Goal: Task Accomplishment & Management: Complete application form

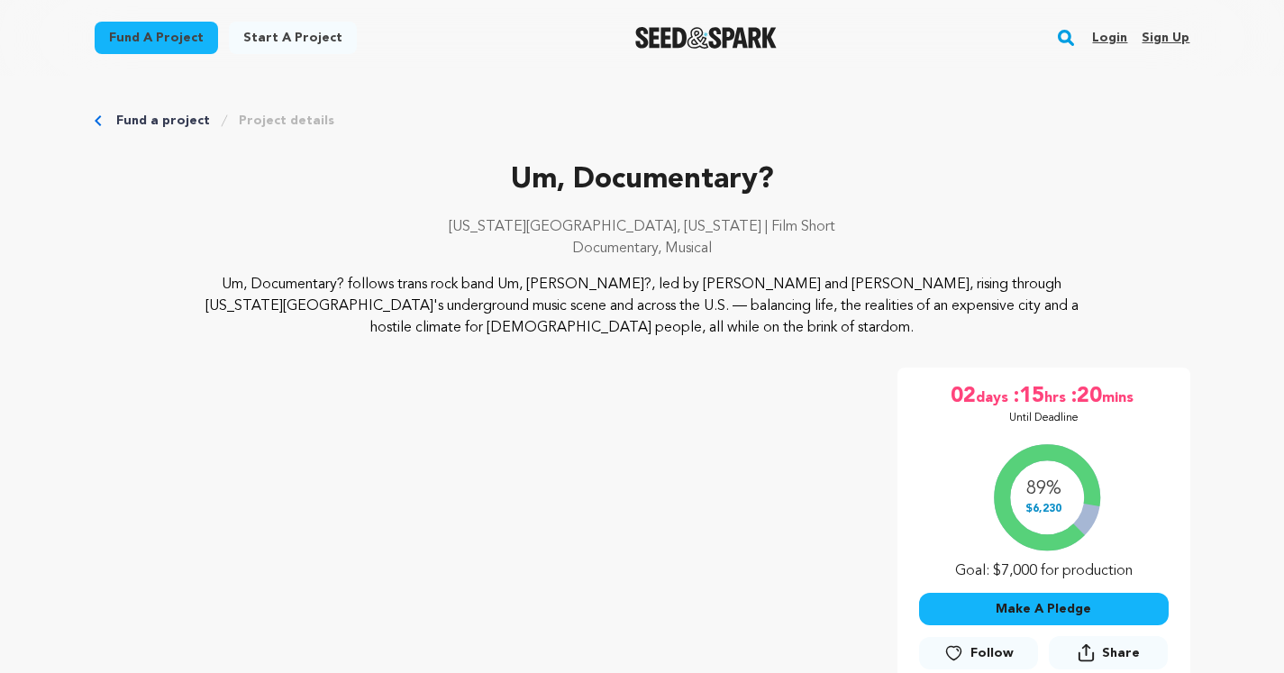
click at [871, 240] on div "New York City, New York | Film Short Documentary, Musical" at bounding box center [643, 245] width 1096 height 58
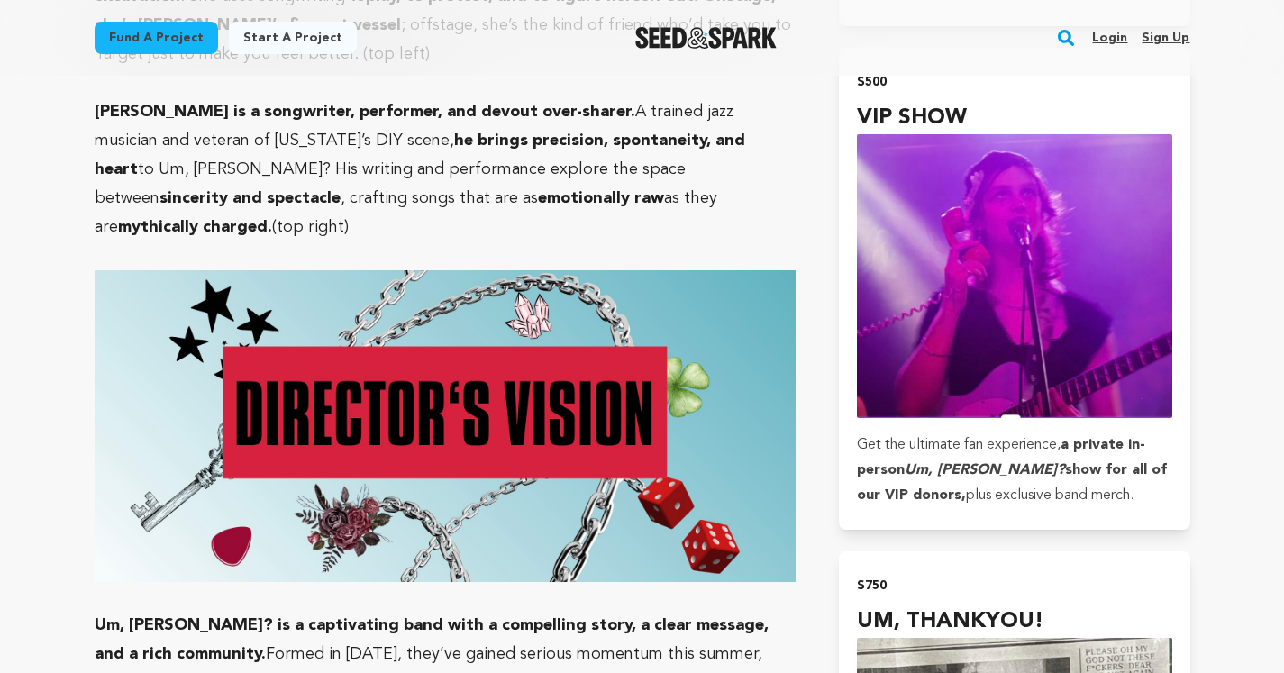
scroll to position [4049, 0]
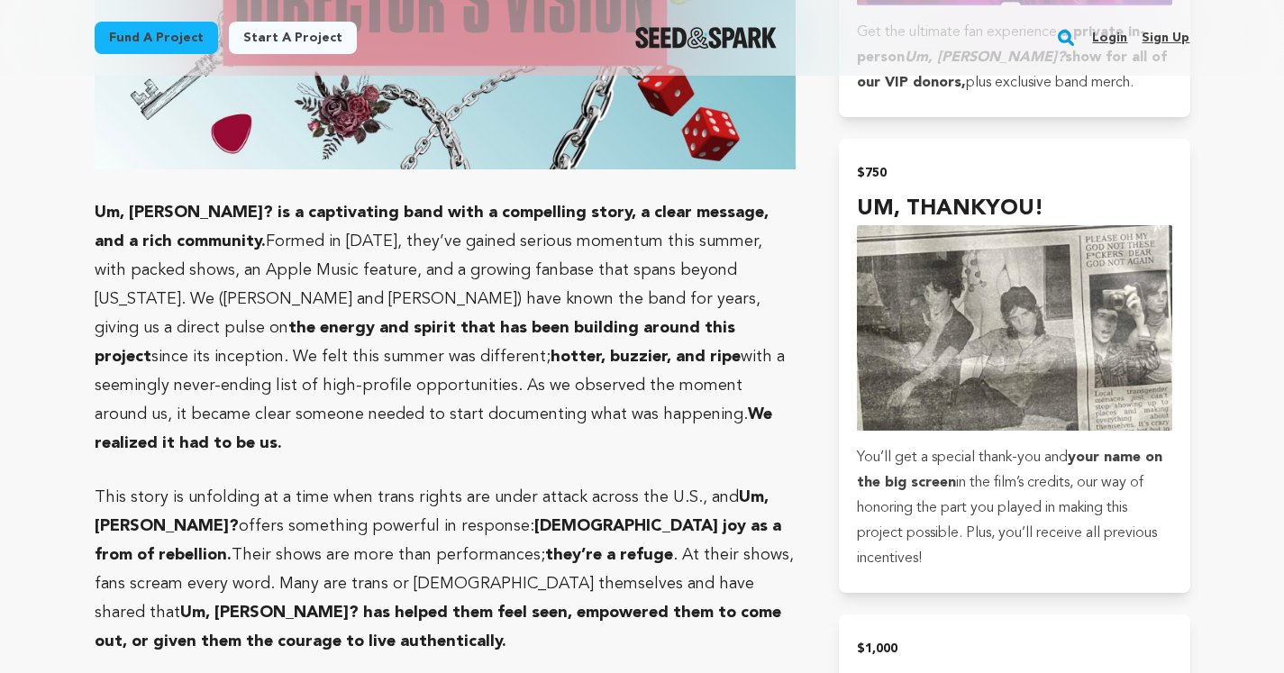
click at [787, 266] on p "Um, Jennifer? is a captivating band with a compelling story, a clear message, a…" at bounding box center [446, 327] width 702 height 259
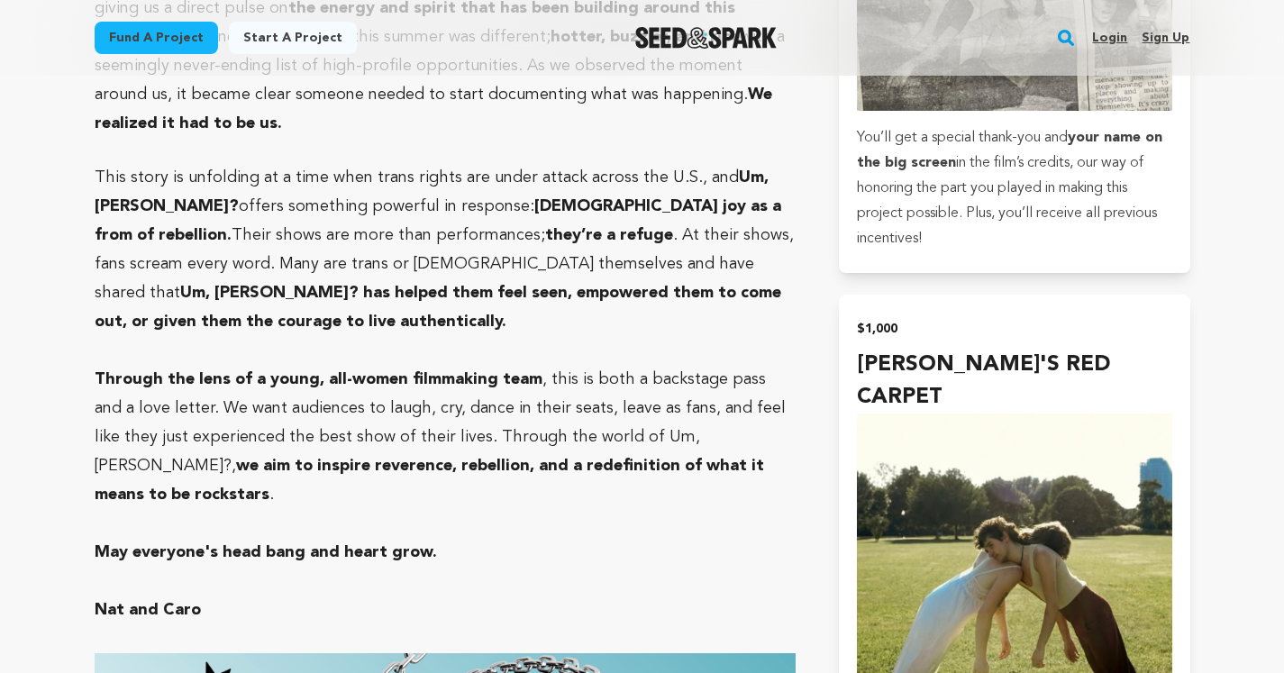
scroll to position [4589, 0]
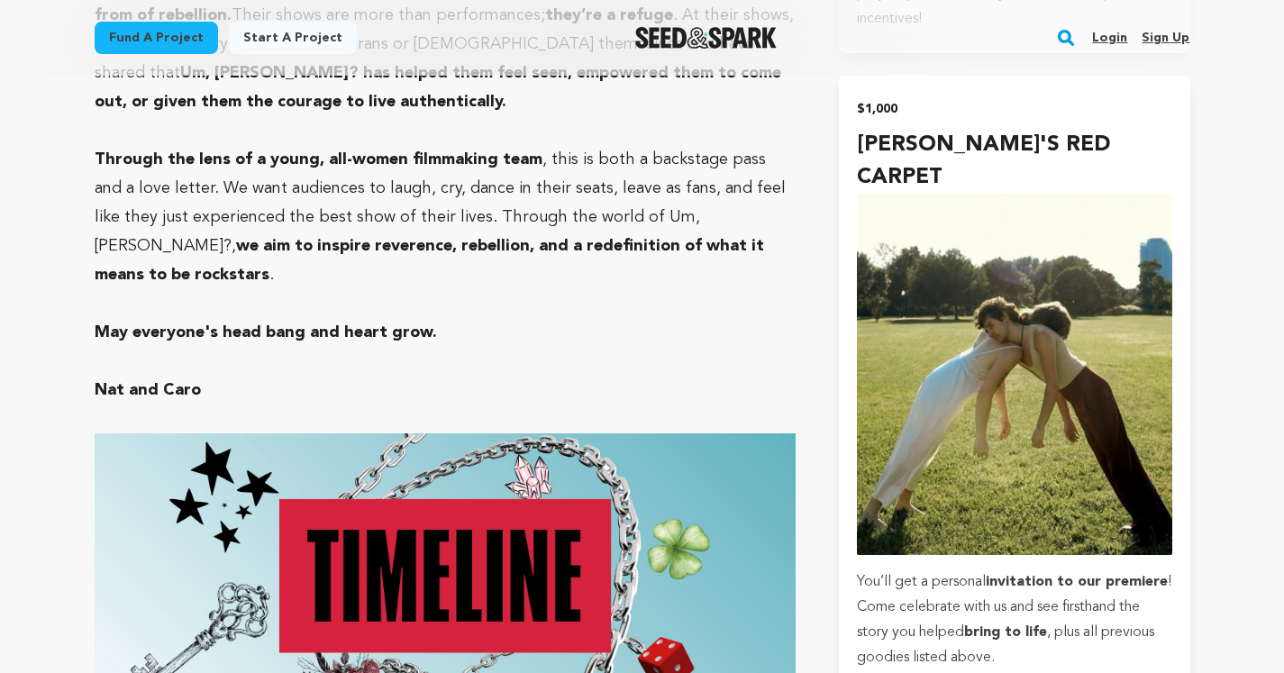
click at [751, 376] on p "Nat and Caro" at bounding box center [446, 390] width 702 height 29
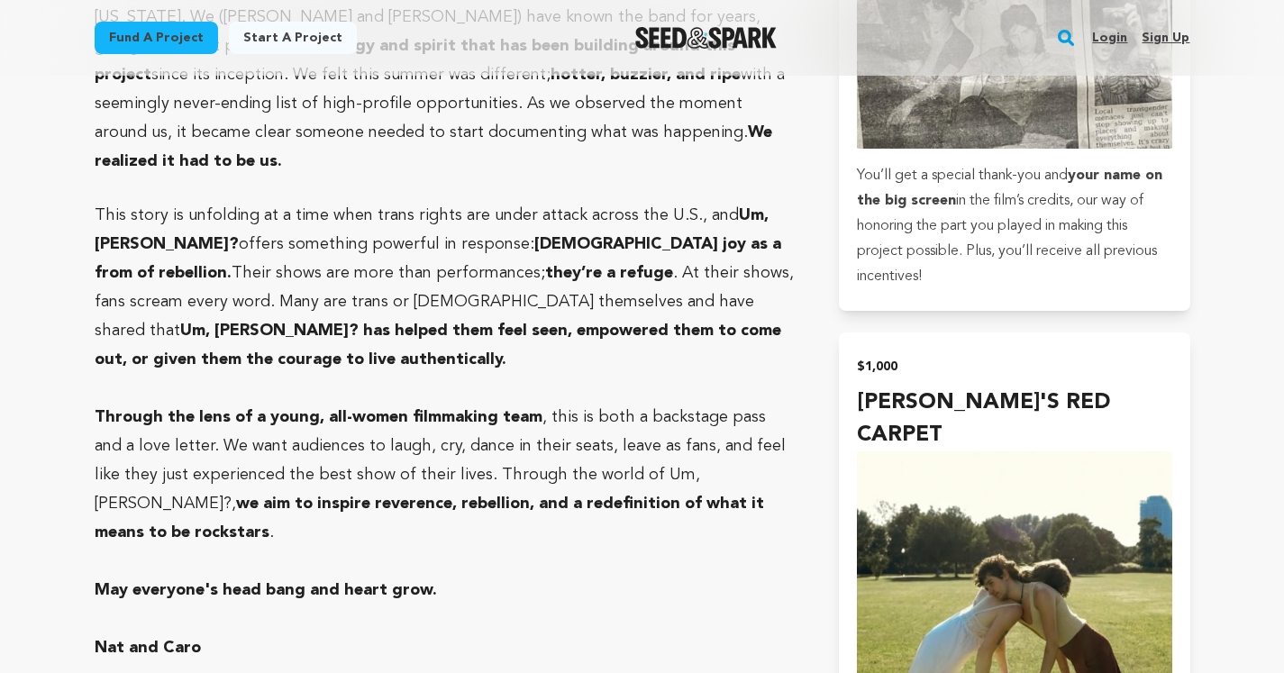
scroll to position [3631, 0]
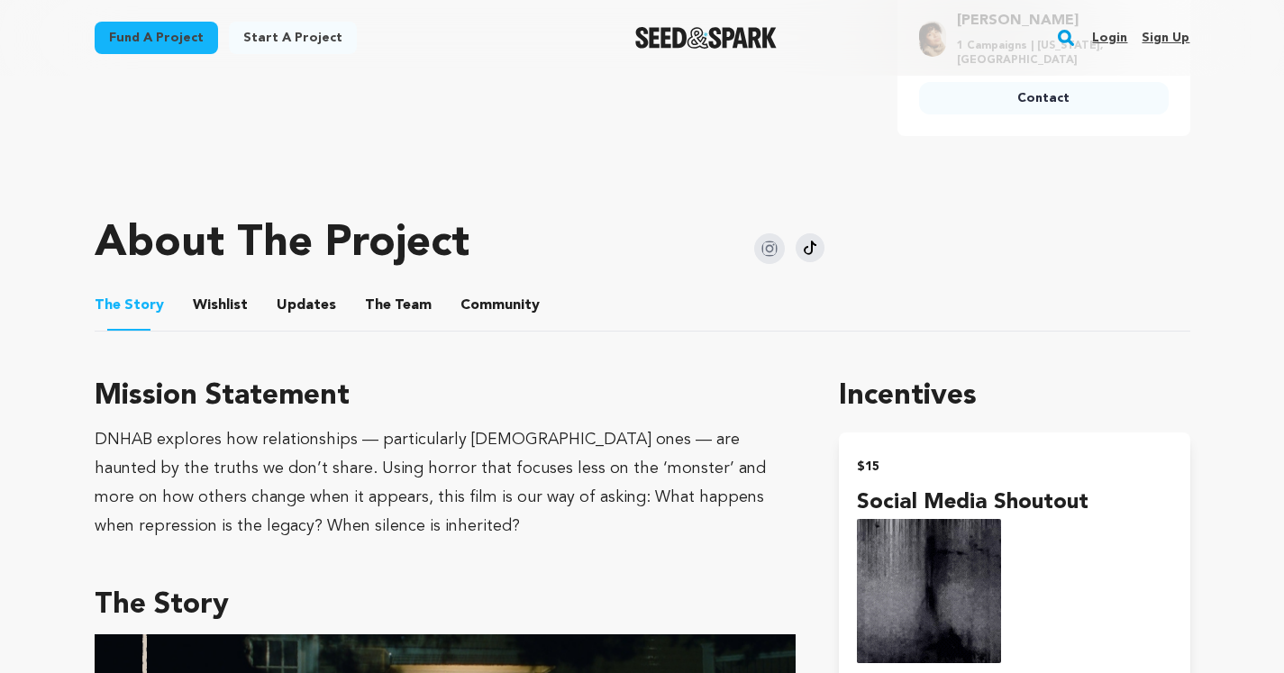
scroll to position [761, 0]
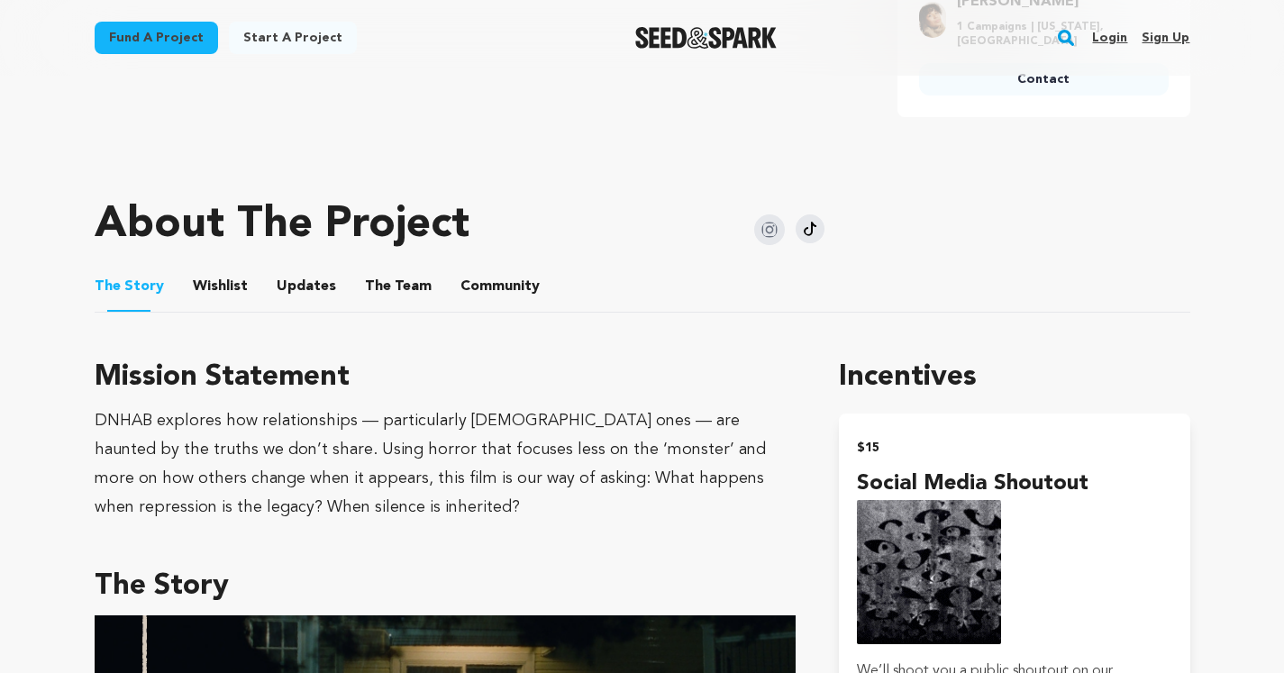
click at [795, 261] on div "About The Project" at bounding box center [460, 225] width 731 height 72
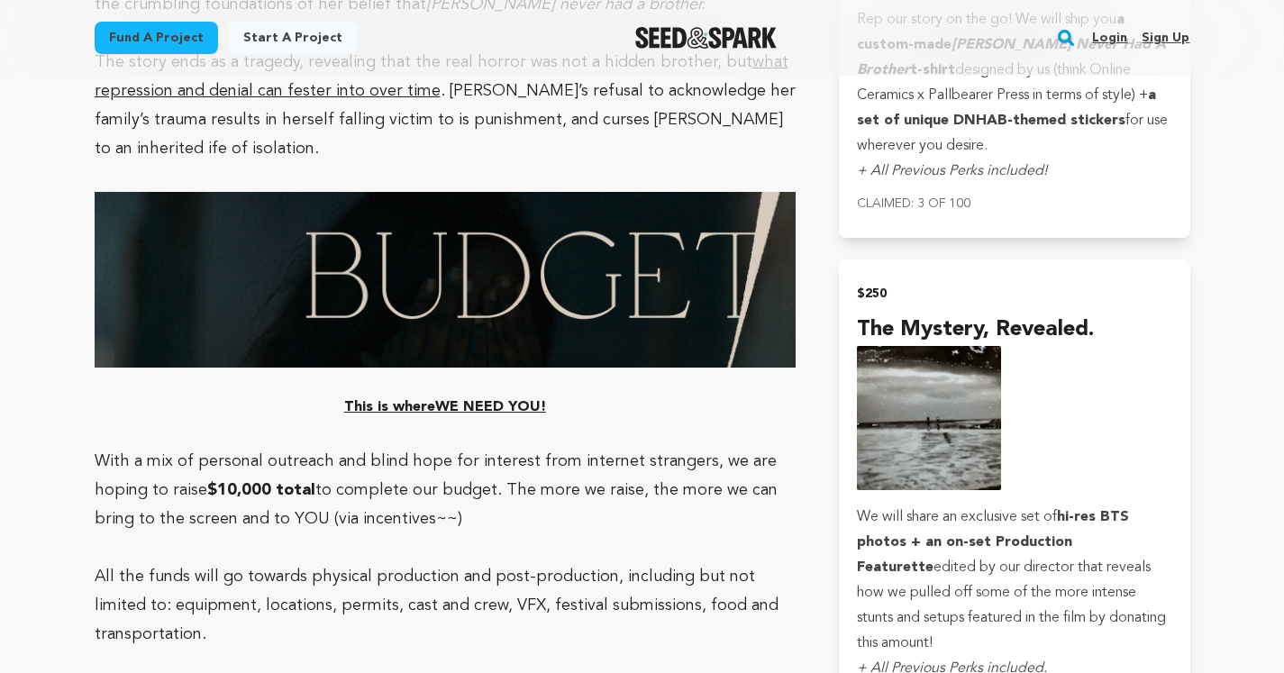
scroll to position [3126, 0]
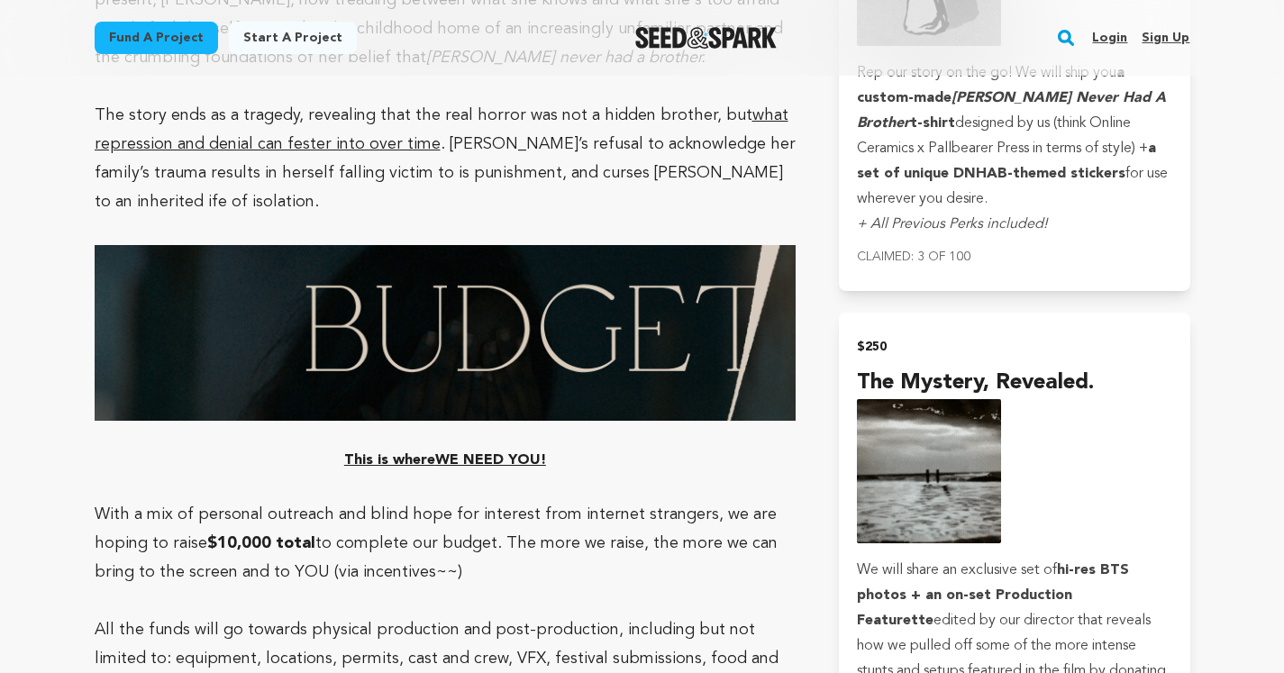
click at [654, 245] on img at bounding box center [446, 333] width 702 height 176
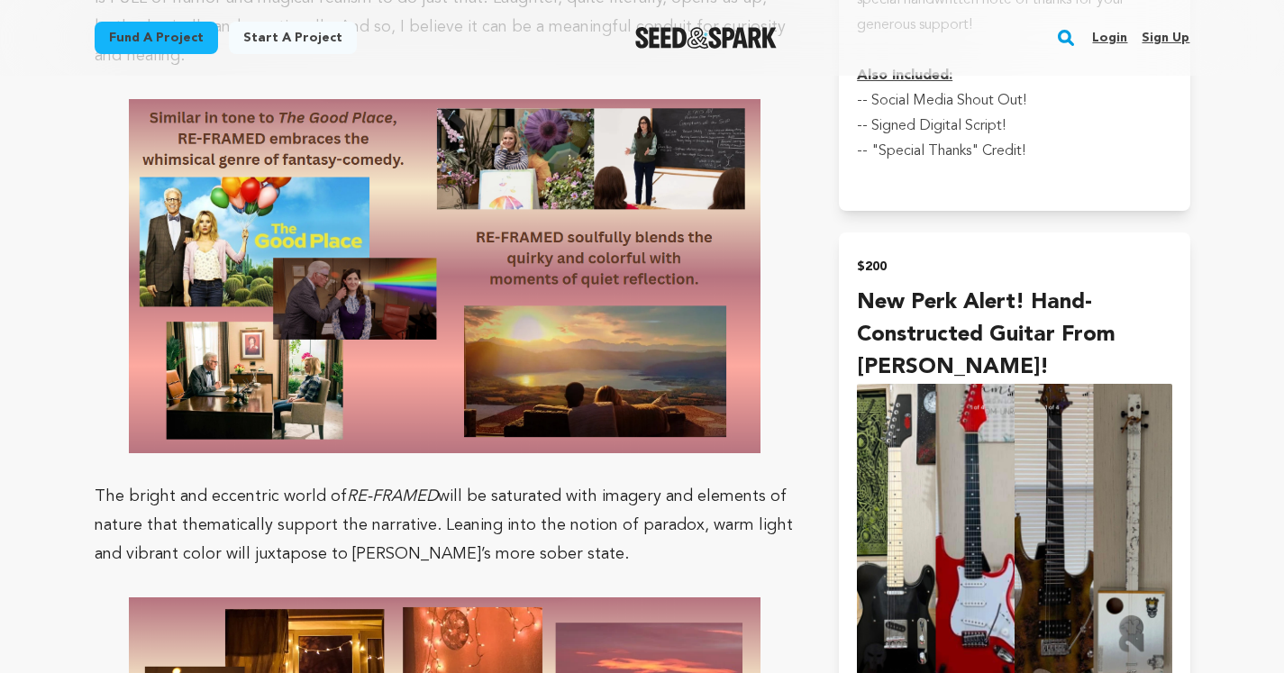
scroll to position [3408, 0]
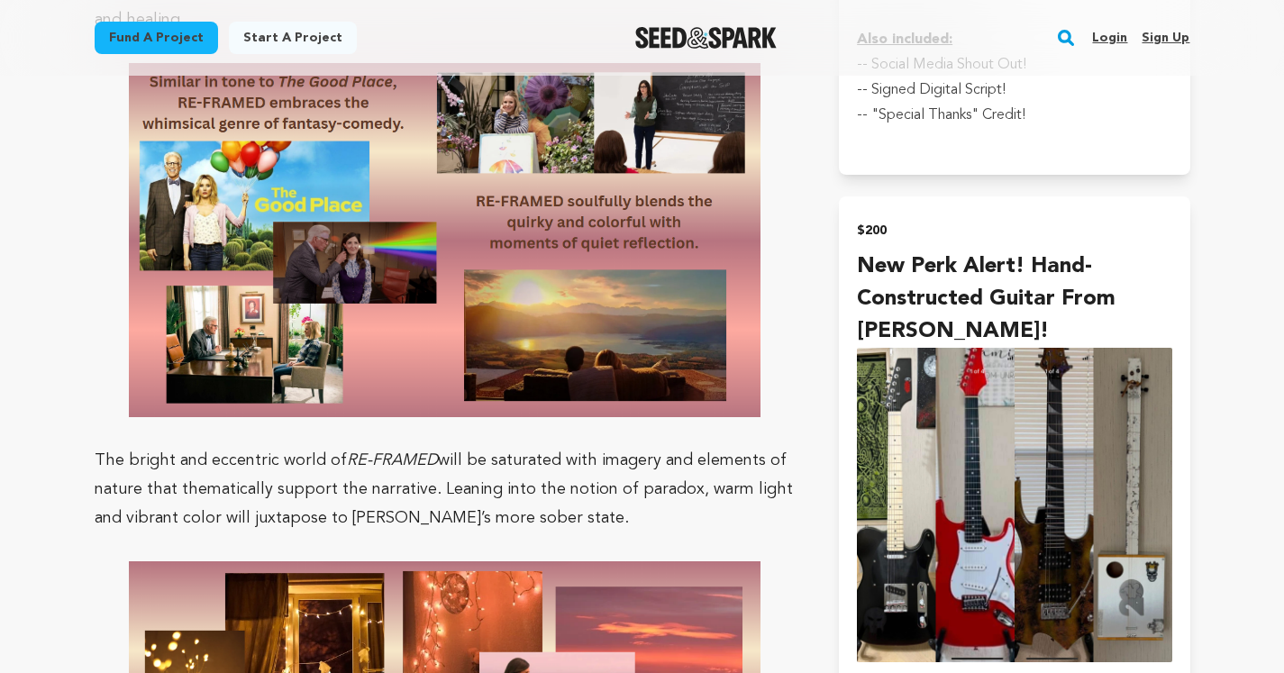
click at [650, 446] on p "The bright and eccentric world of RE-FRAMED will be saturated with imagery and …" at bounding box center [446, 489] width 702 height 86
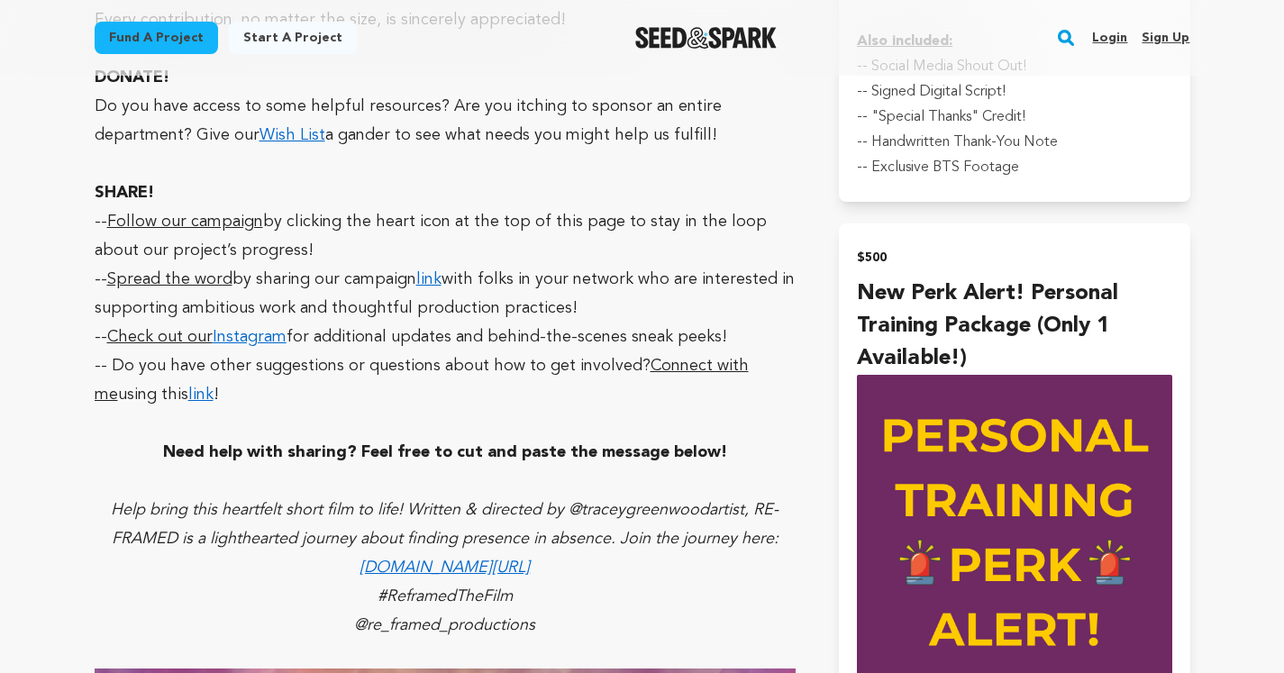
scroll to position [5710, 0]
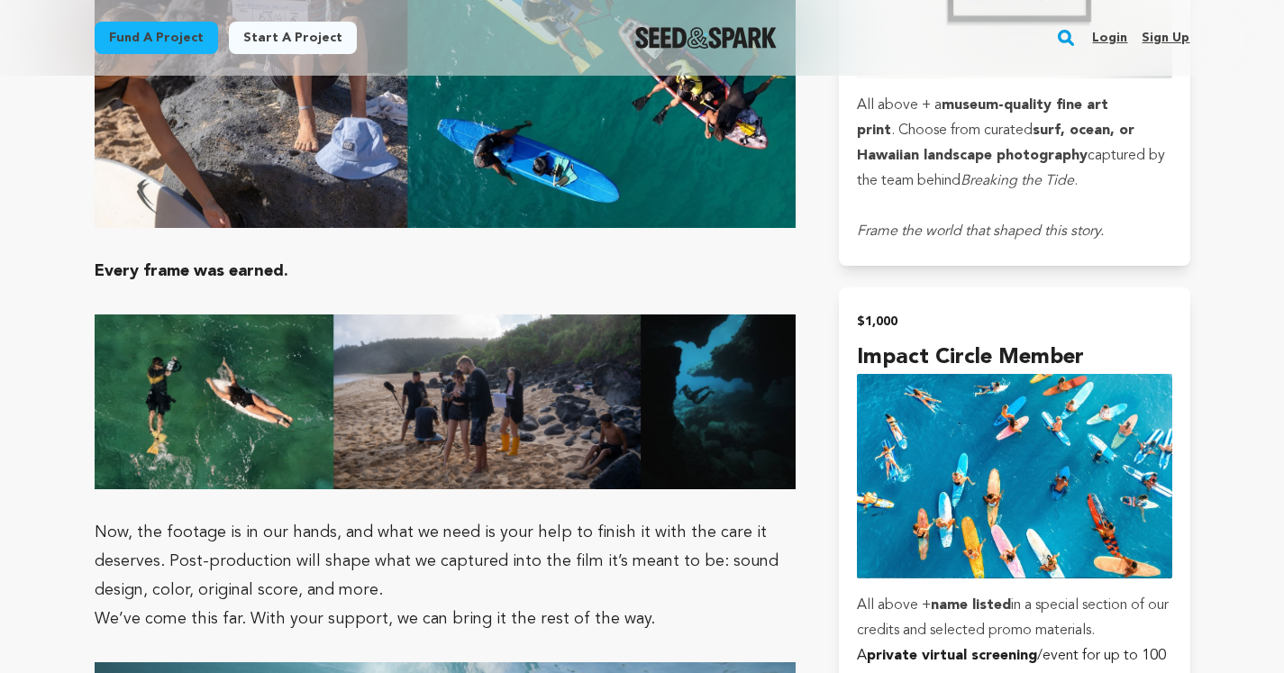
scroll to position [4880, 0]
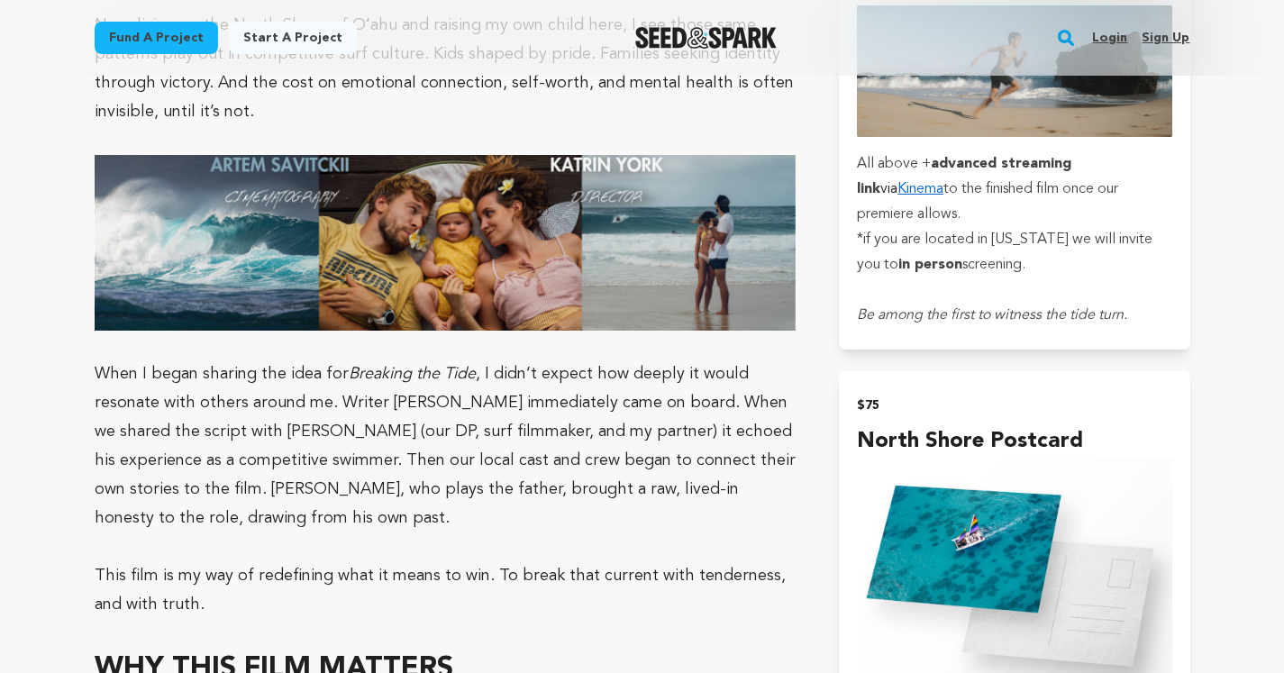
click at [628, 359] on p "When I began sharing the idea for Breaking the Tide , I didn’t expect how deepl…" at bounding box center [446, 445] width 702 height 173
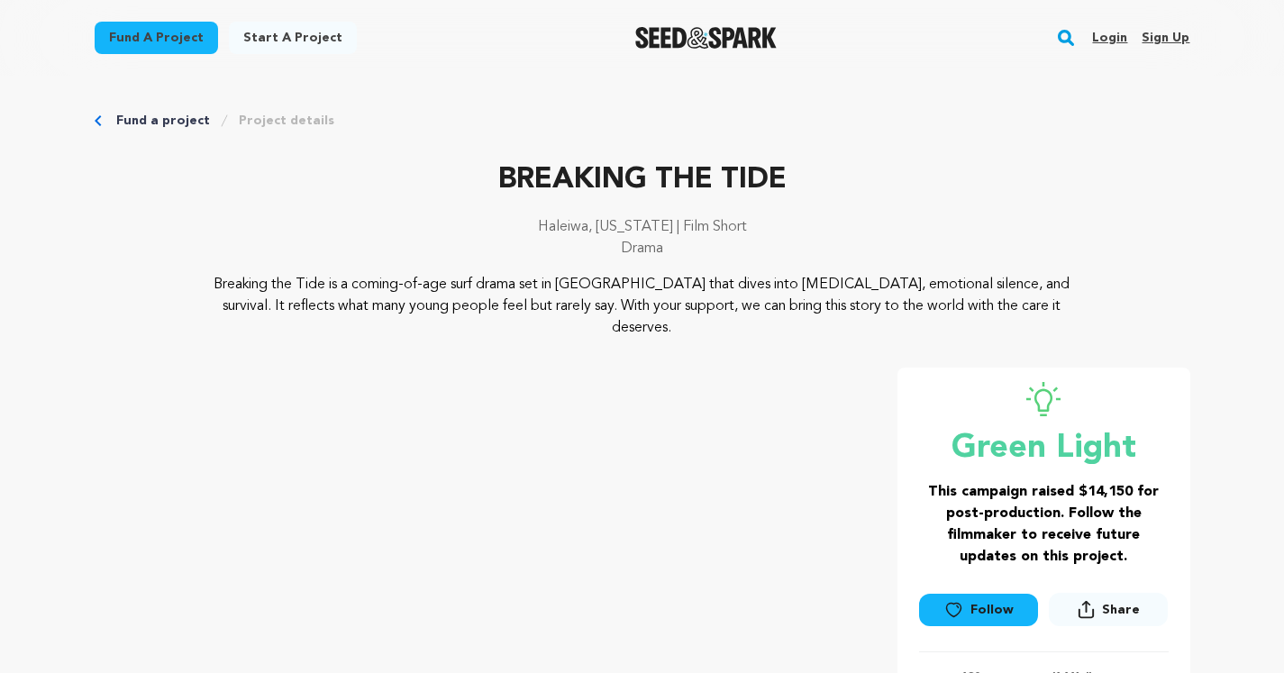
scroll to position [0, 0]
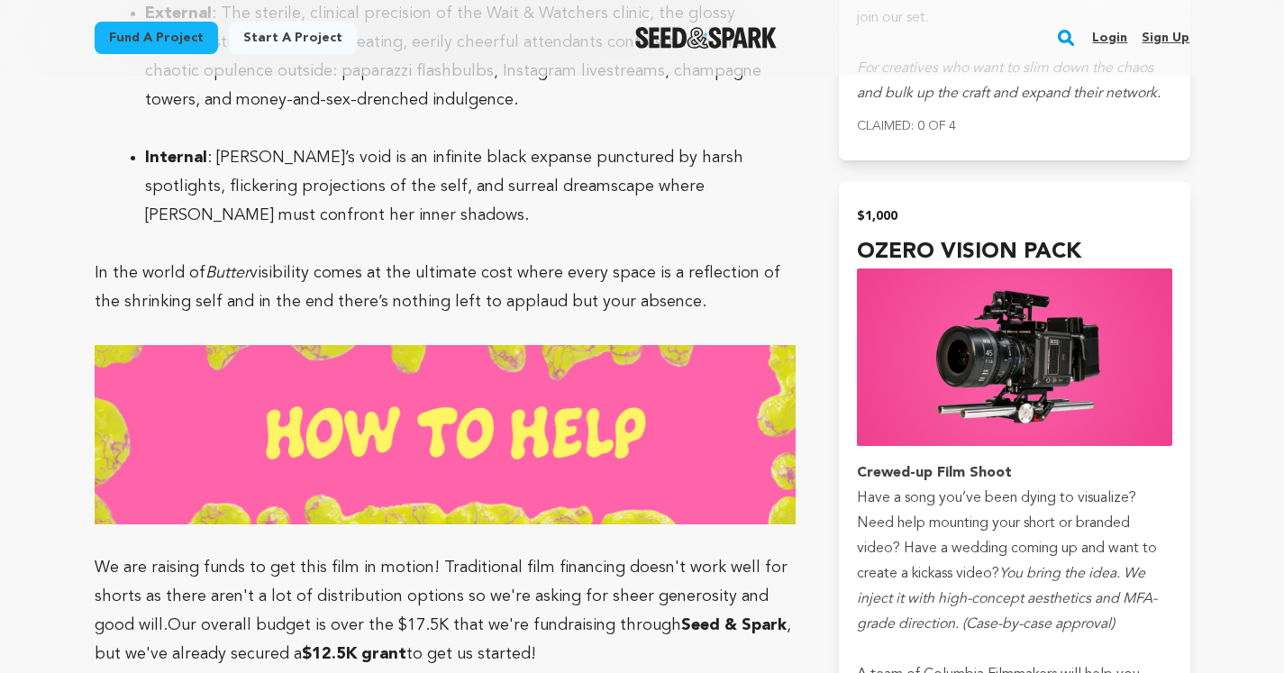
scroll to position [5896, 0]
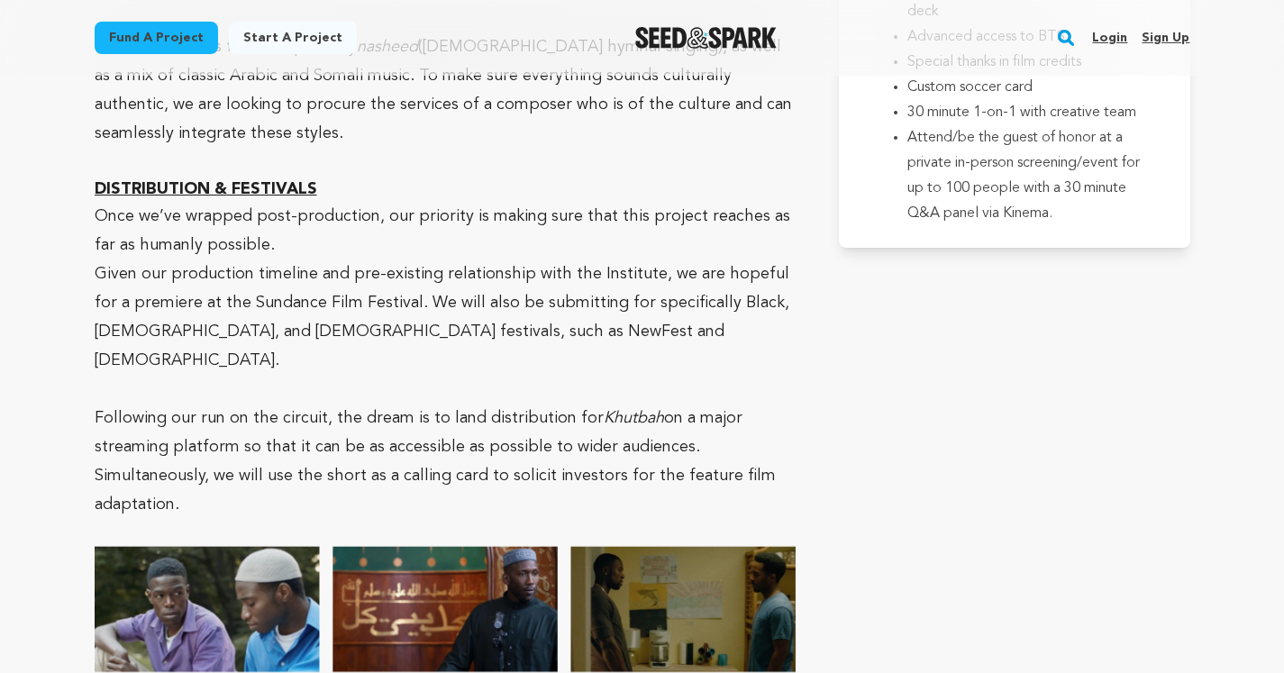
scroll to position [5417, 0]
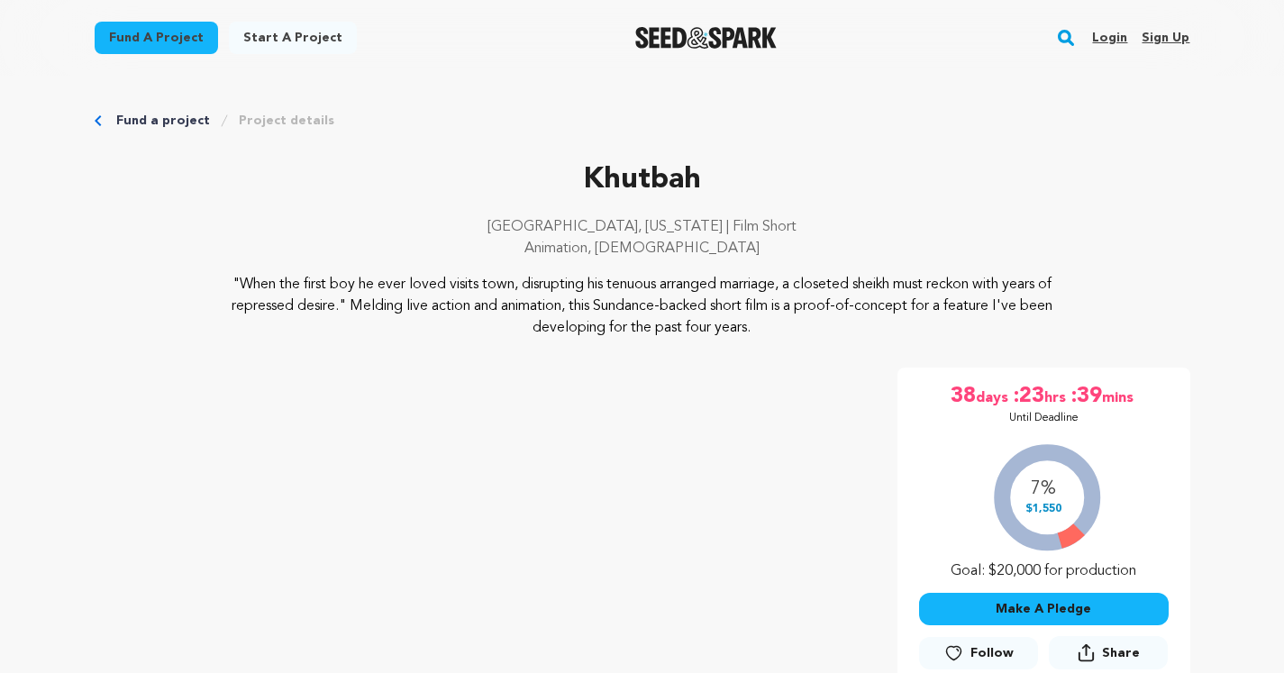
scroll to position [0, 0]
click at [1161, 43] on link "Sign up" at bounding box center [1166, 37] width 48 height 29
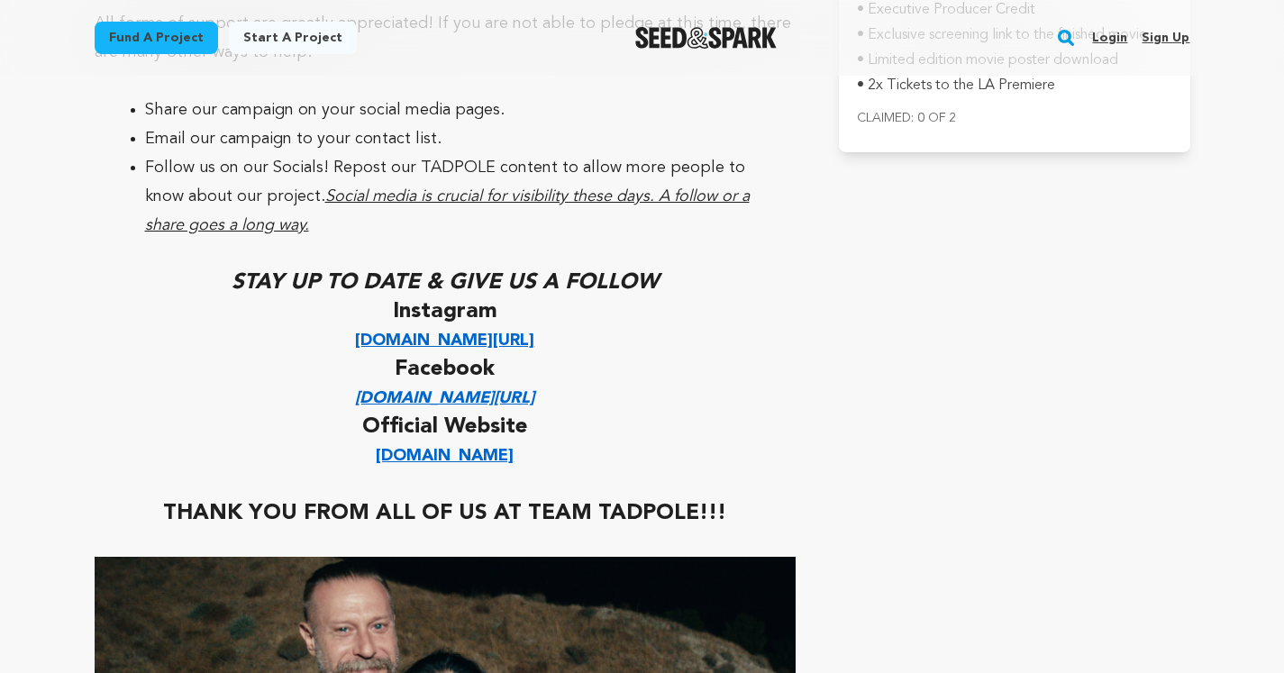
scroll to position [5403, 0]
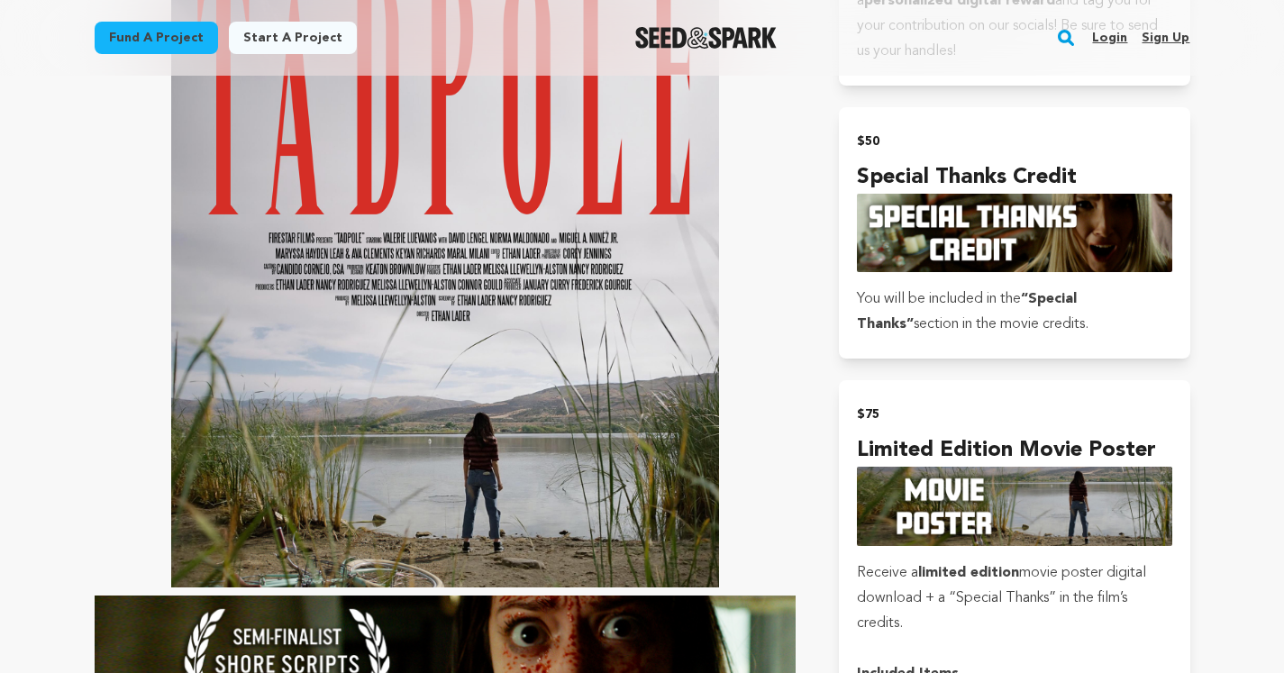
scroll to position [1585, 0]
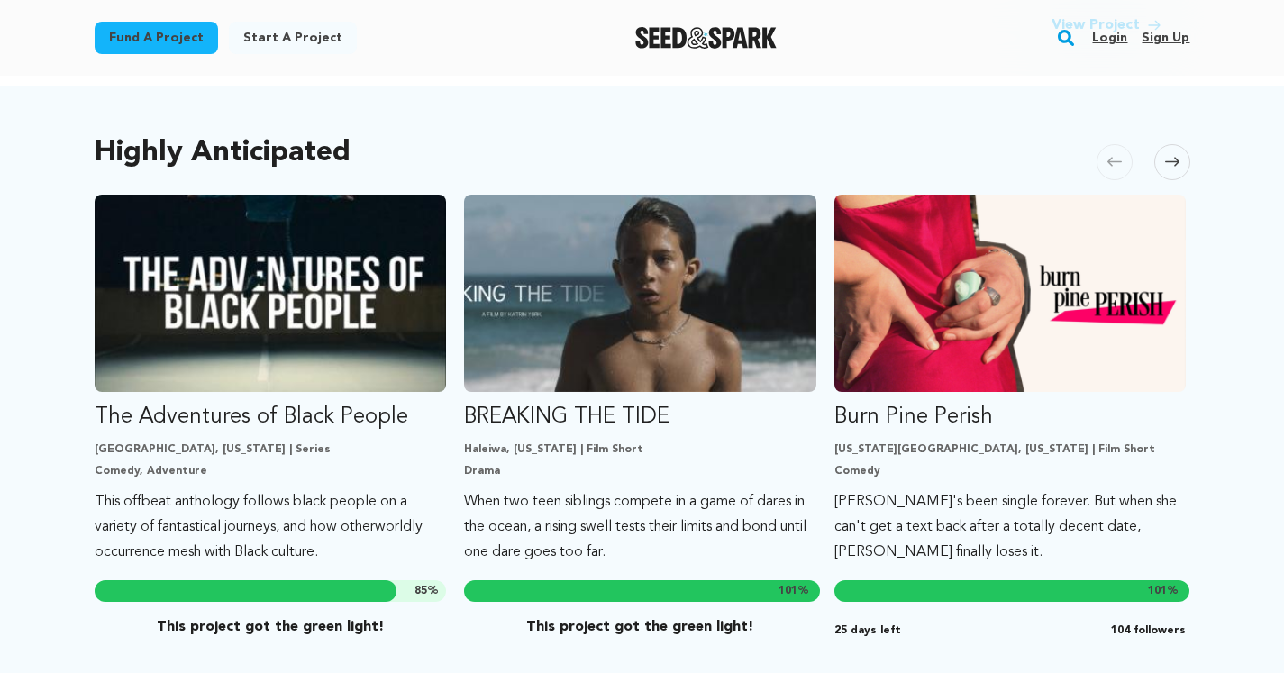
scroll to position [924, 0]
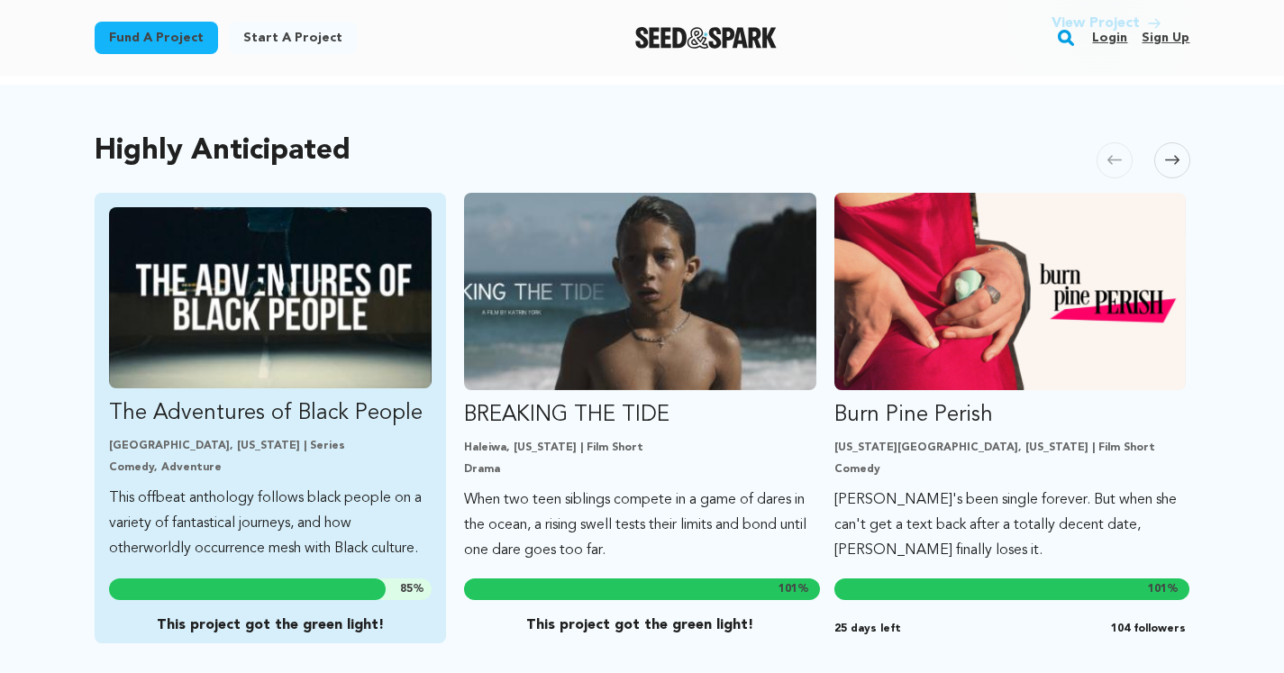
click at [363, 326] on img "Fund The Adventures of Black People" at bounding box center [270, 297] width 323 height 181
click at [365, 210] on img "Fund The Adventures of Black People" at bounding box center [270, 297] width 323 height 181
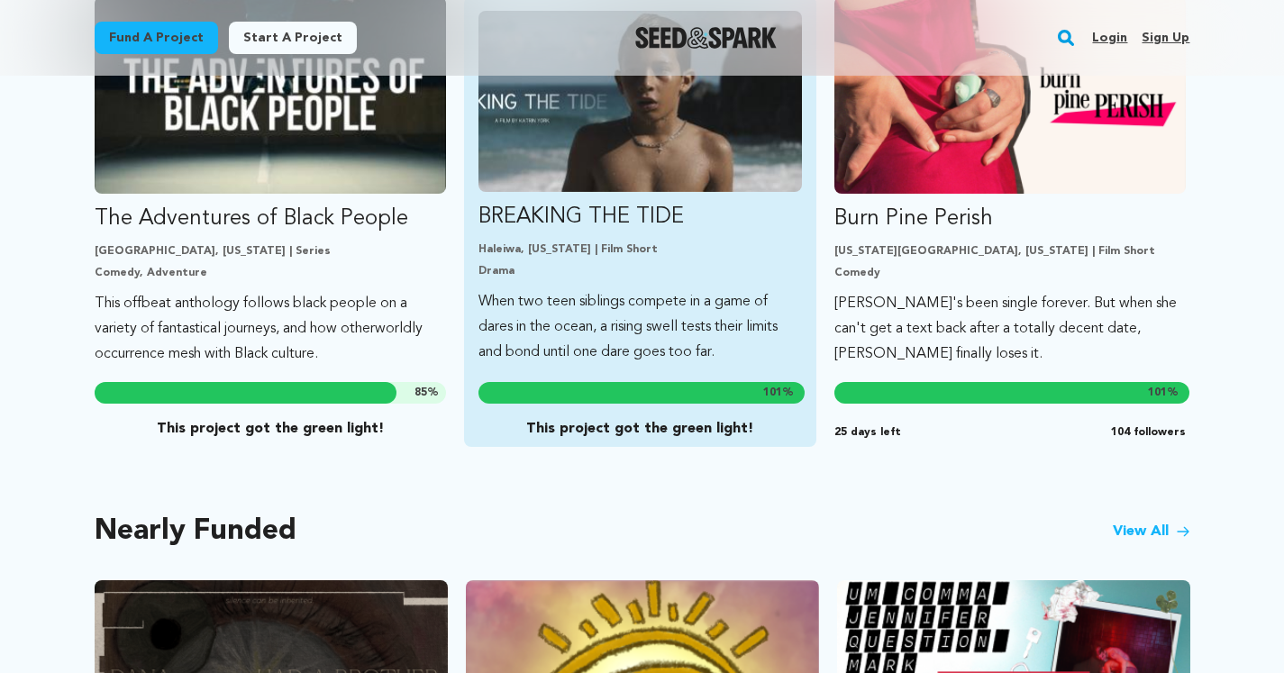
scroll to position [1178, 0]
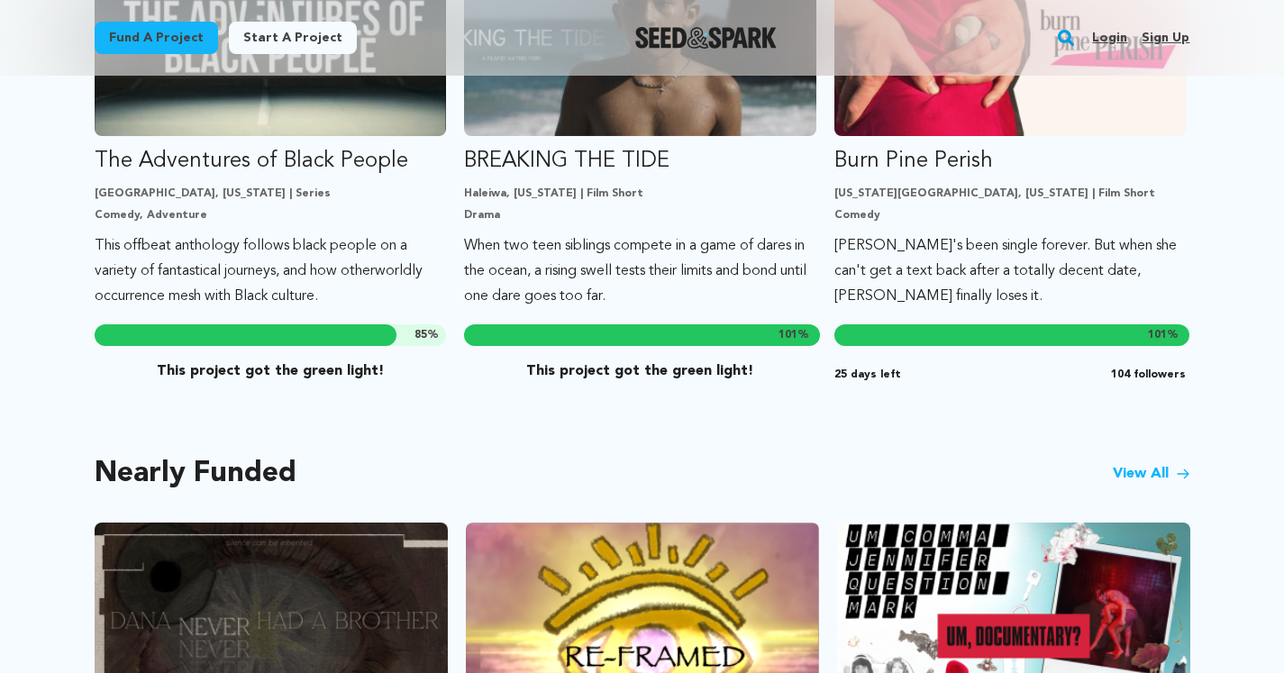
click at [1155, 463] on link "View All" at bounding box center [1151, 474] width 77 height 22
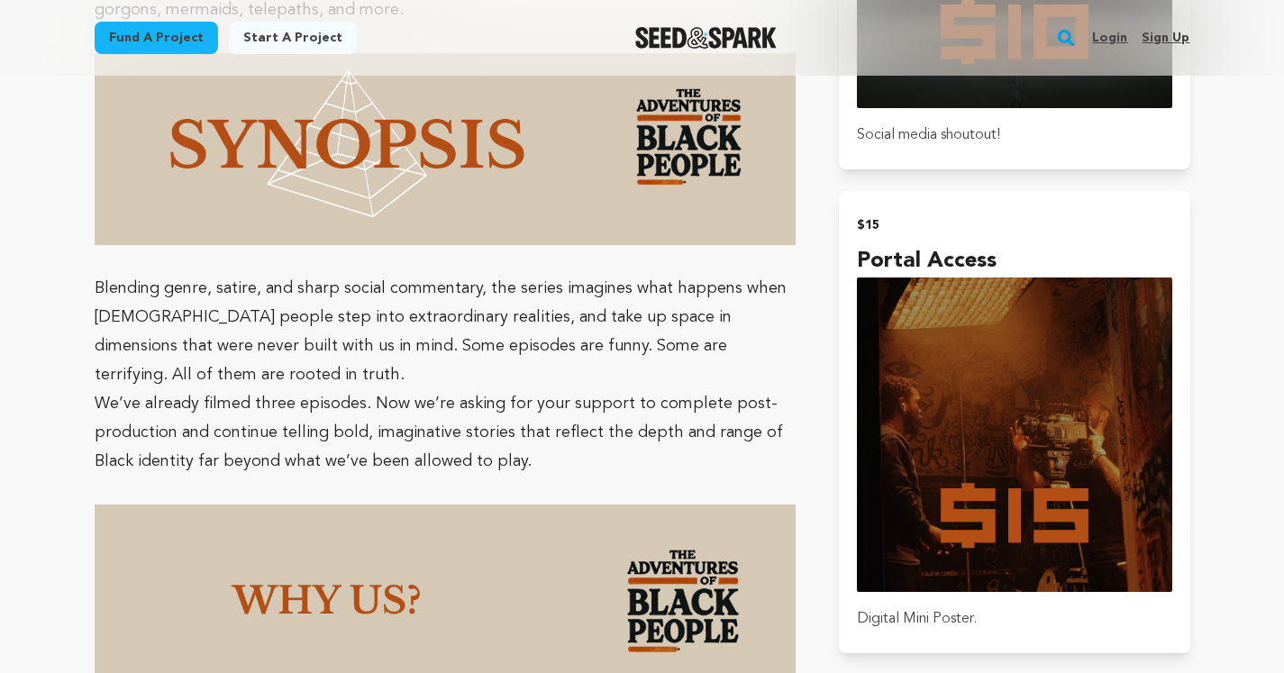
scroll to position [1511, 0]
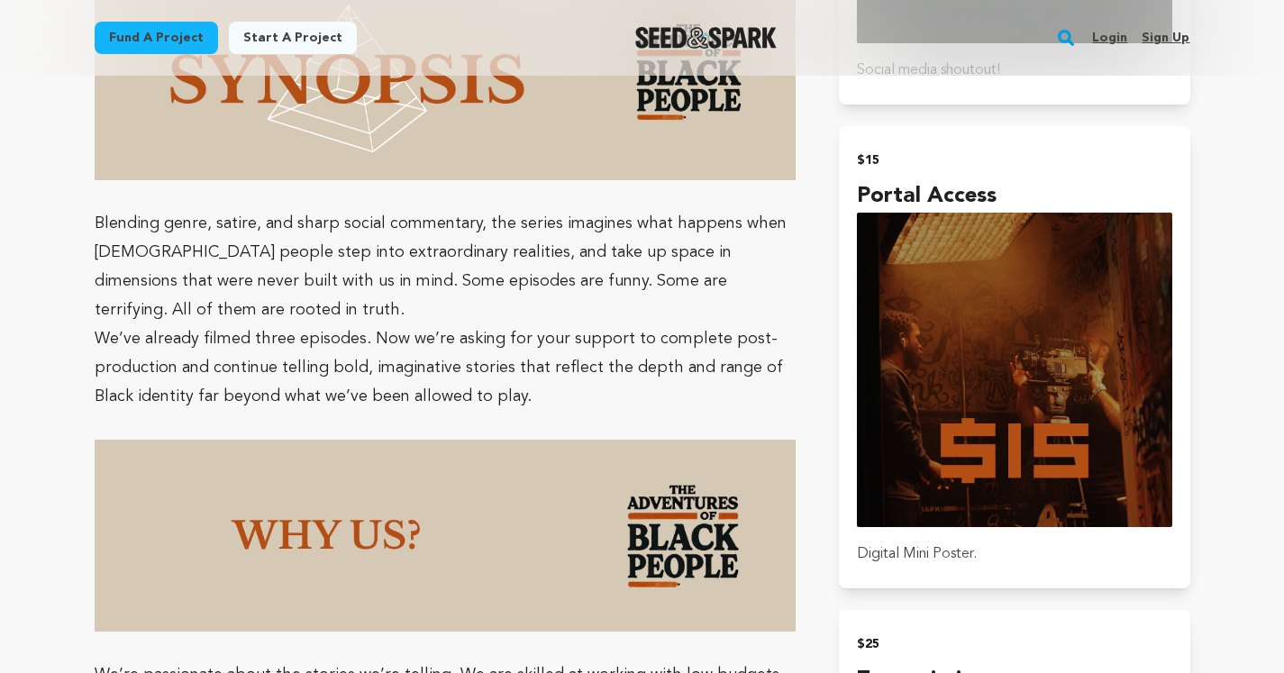
click at [686, 384] on p "We’ve already filmed three episodes. Now we’re asking for your support to compl…" at bounding box center [446, 367] width 702 height 86
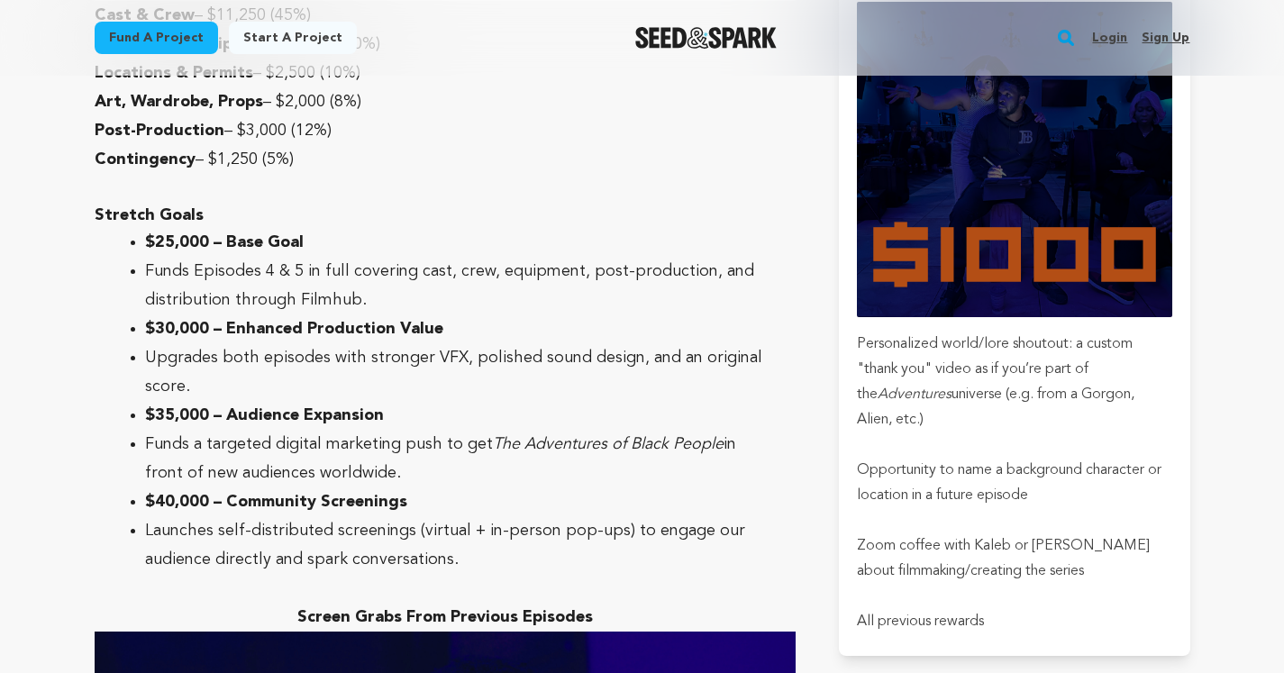
scroll to position [5359, 0]
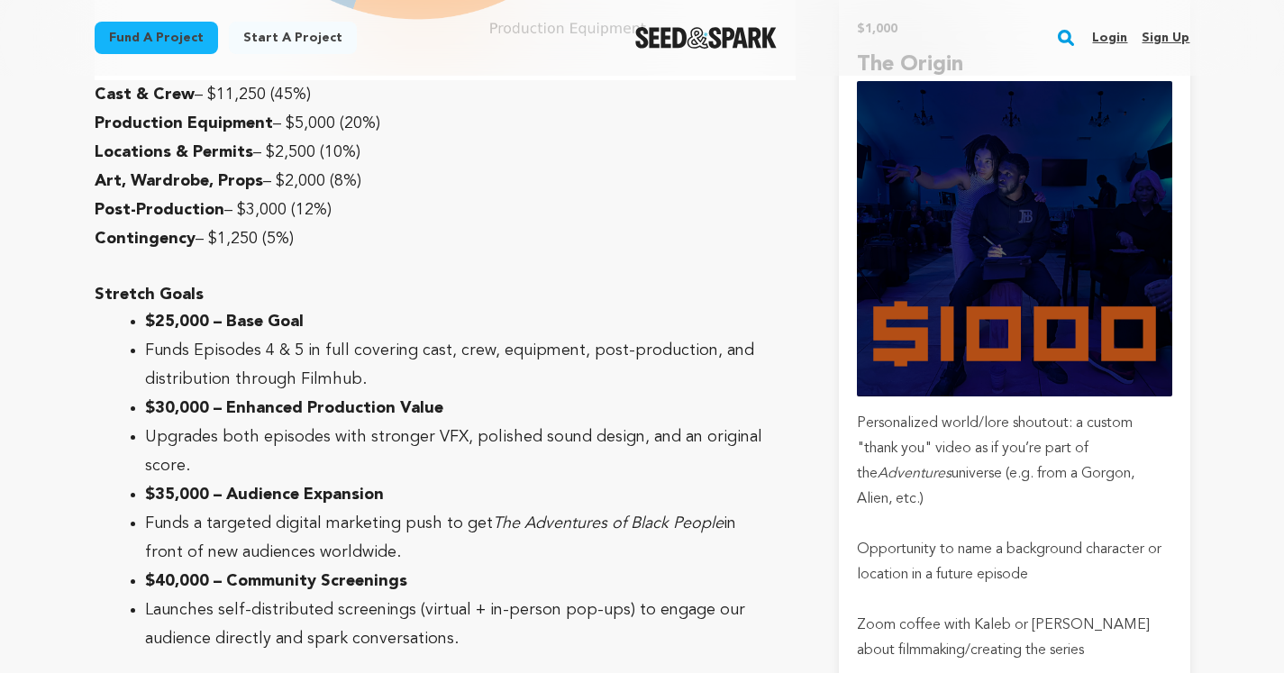
click at [577, 253] on p at bounding box center [446, 267] width 702 height 29
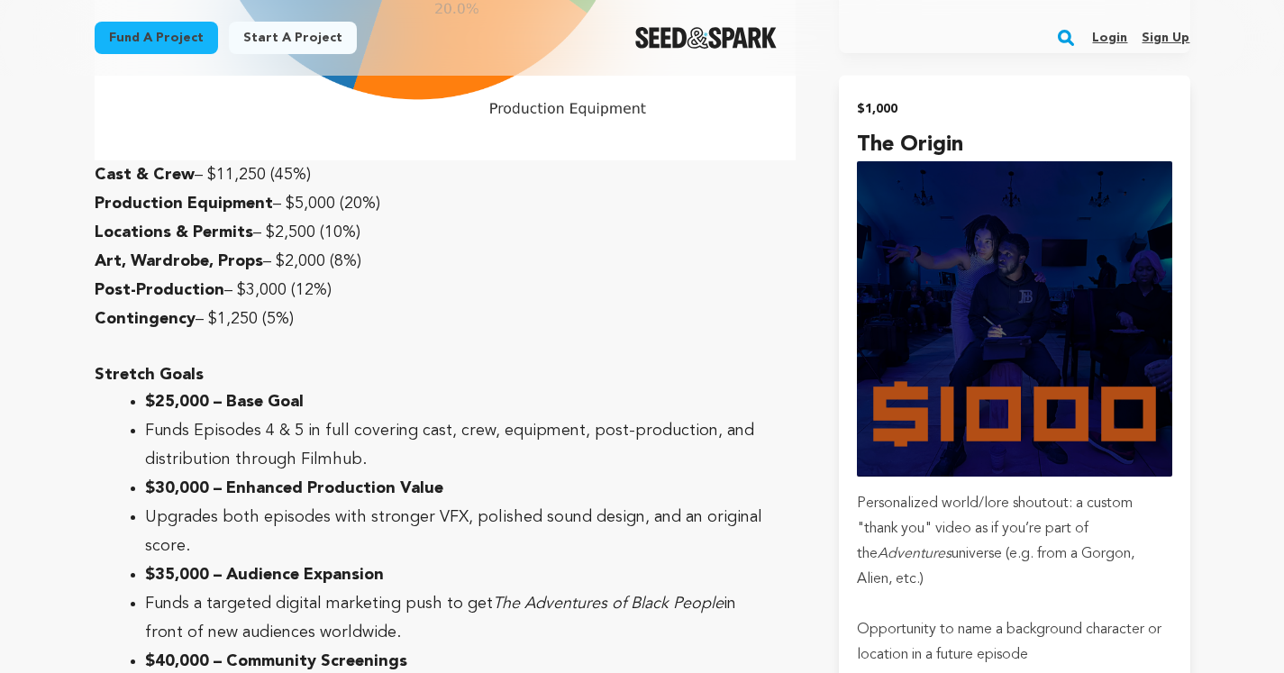
scroll to position [5278, 0]
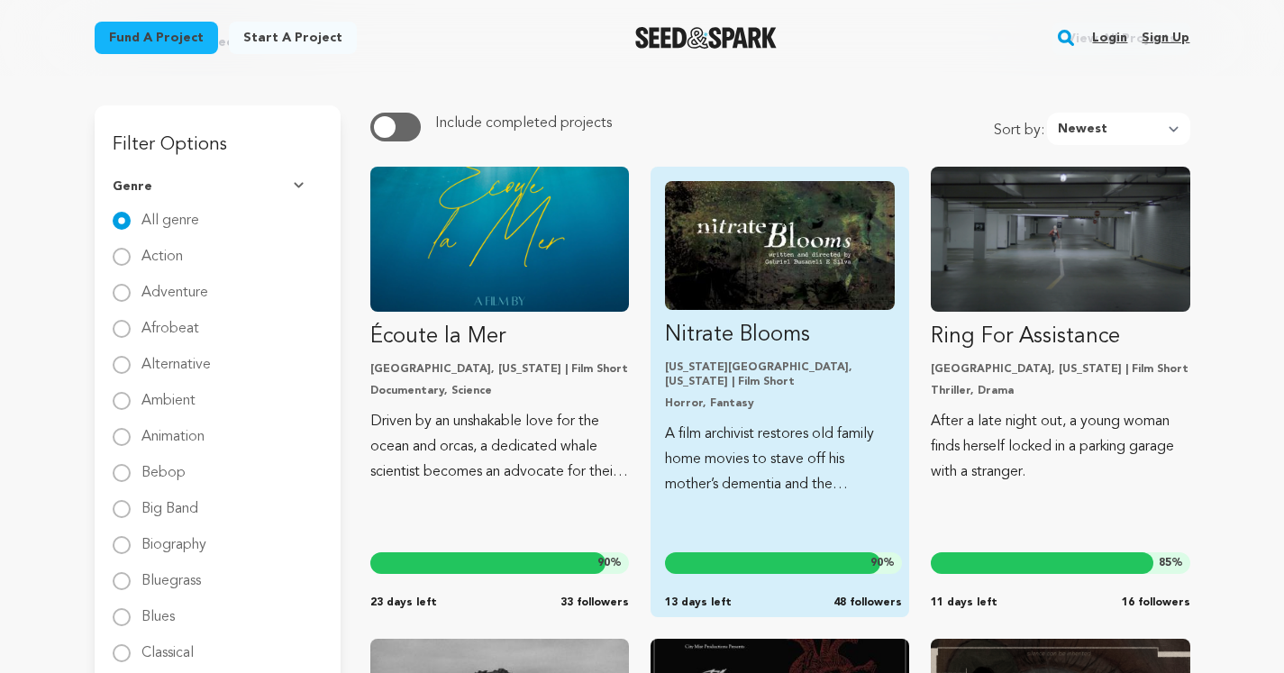
scroll to position [141, 0]
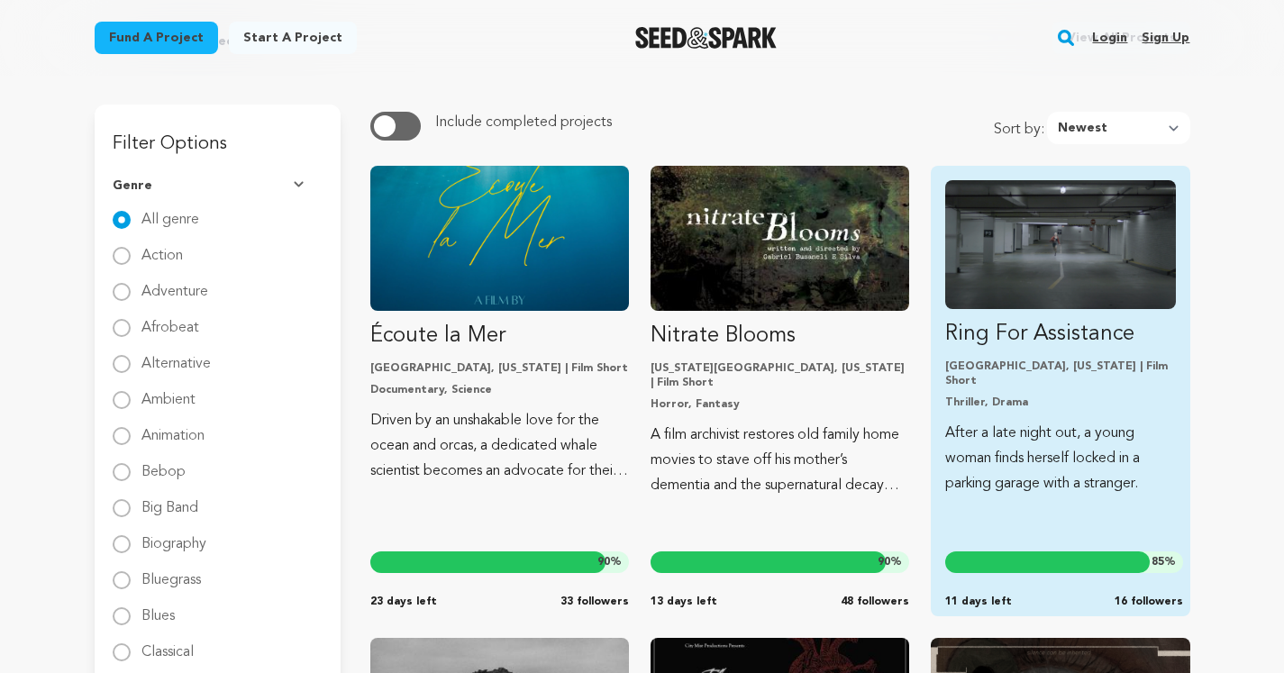
click at [982, 221] on img "Fund Ring For Assistance" at bounding box center [1060, 244] width 230 height 129
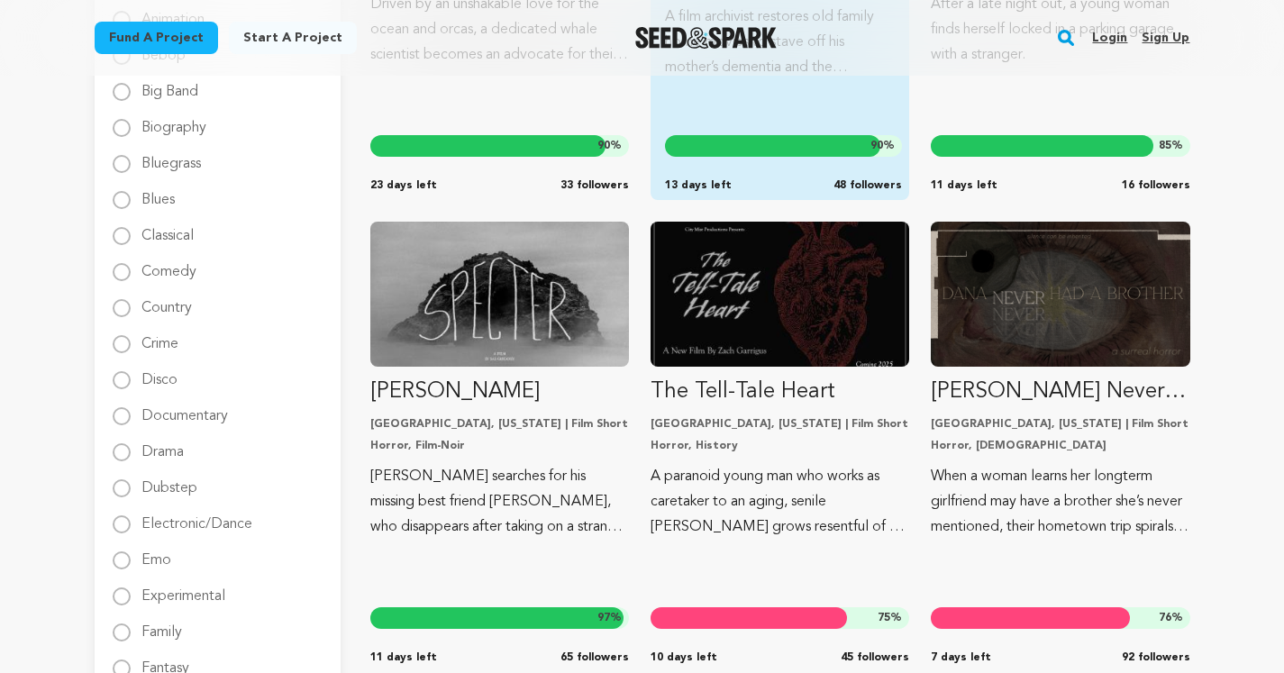
scroll to position [621, 0]
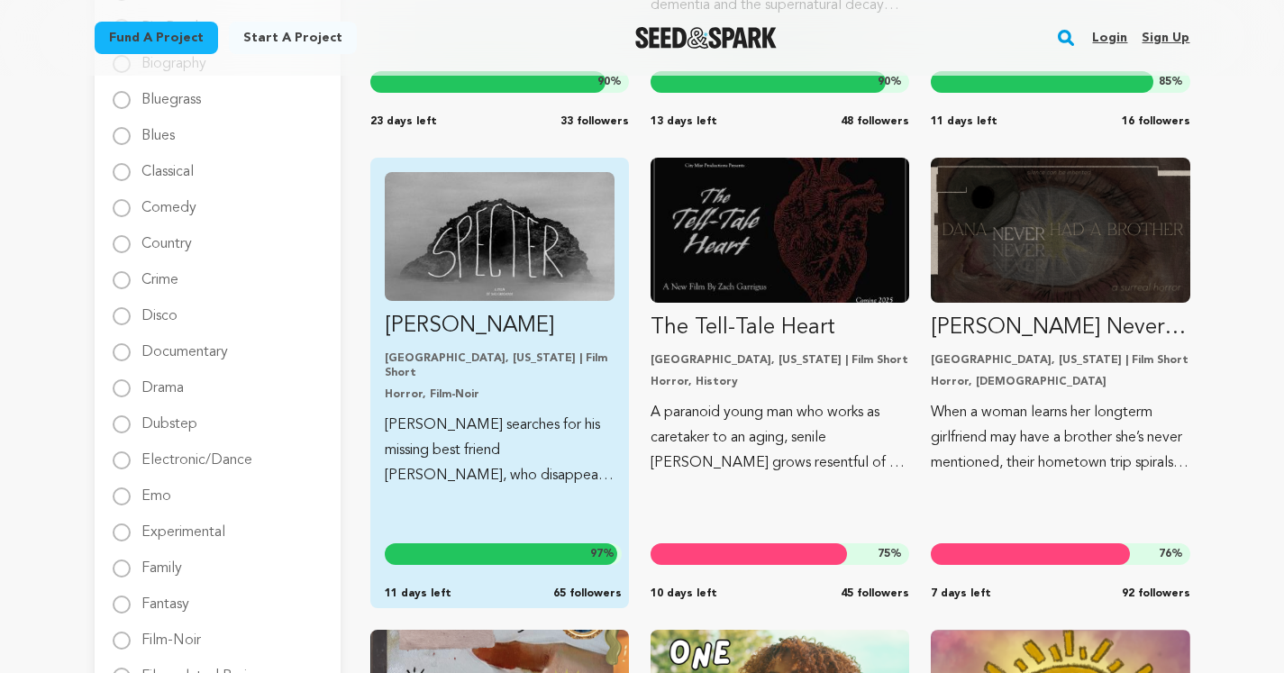
click at [570, 238] on img "Fund Specter" at bounding box center [500, 236] width 230 height 129
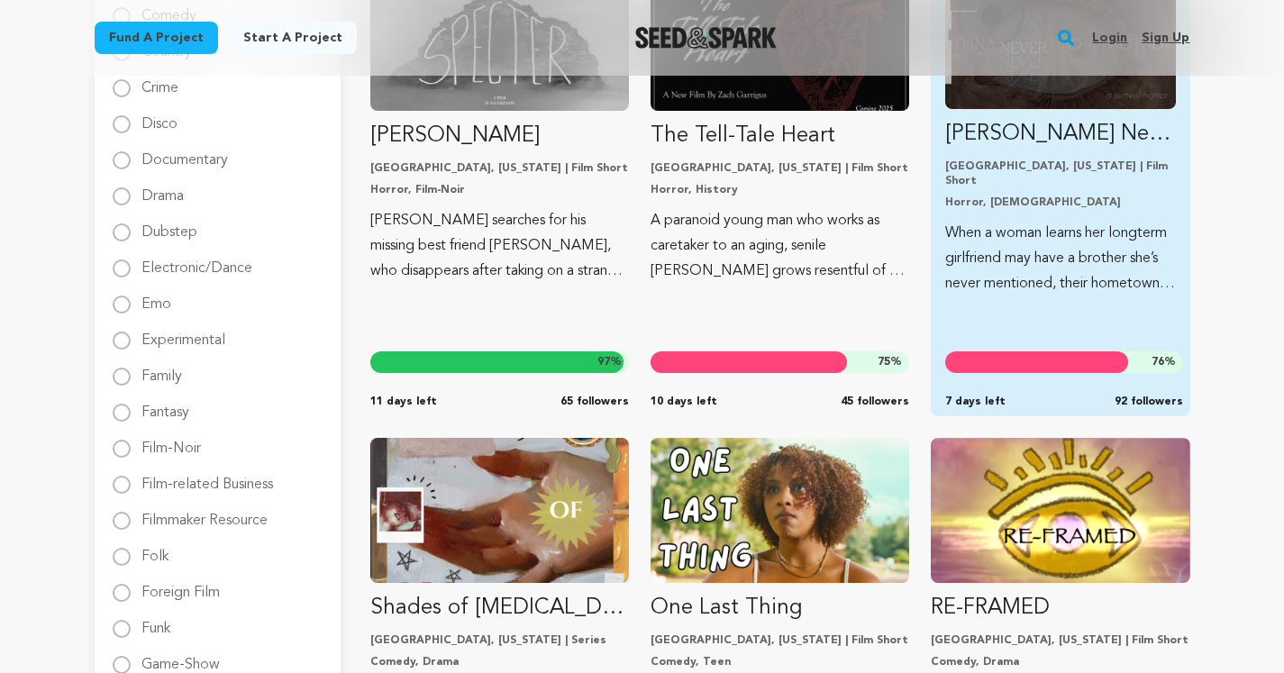
scroll to position [758, 0]
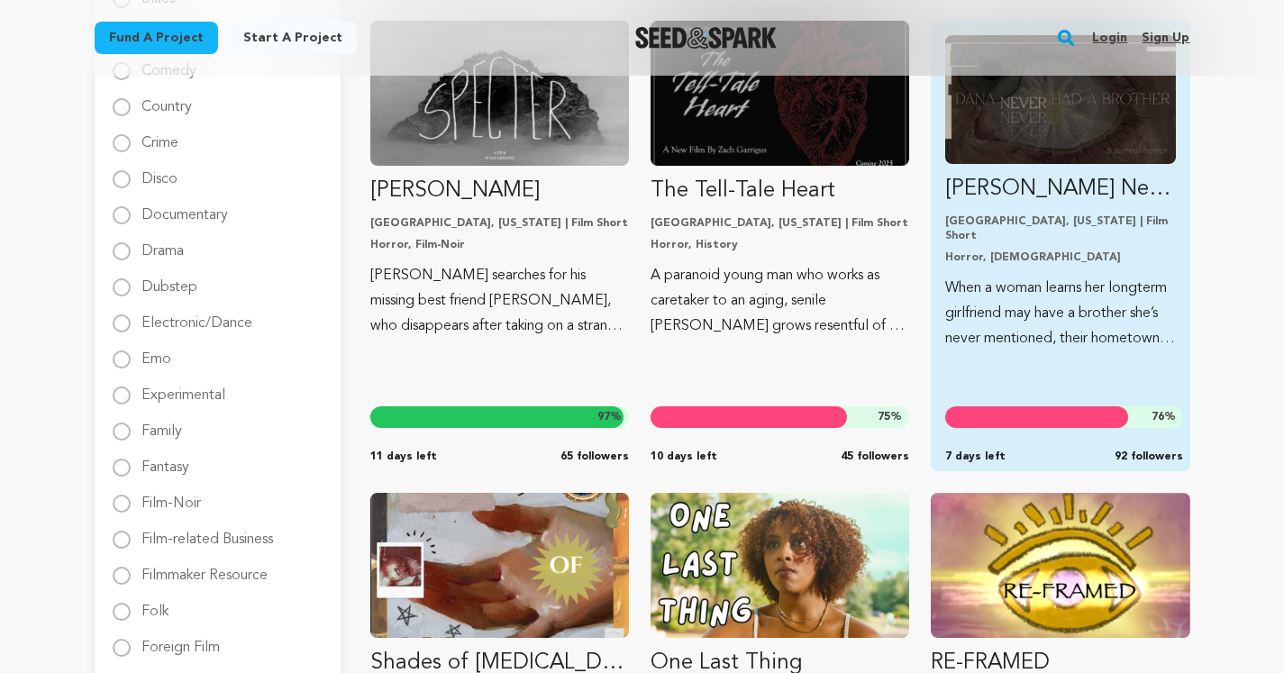
click at [1035, 145] on img "Fund Dana Never Had A Brother" at bounding box center [1060, 99] width 230 height 129
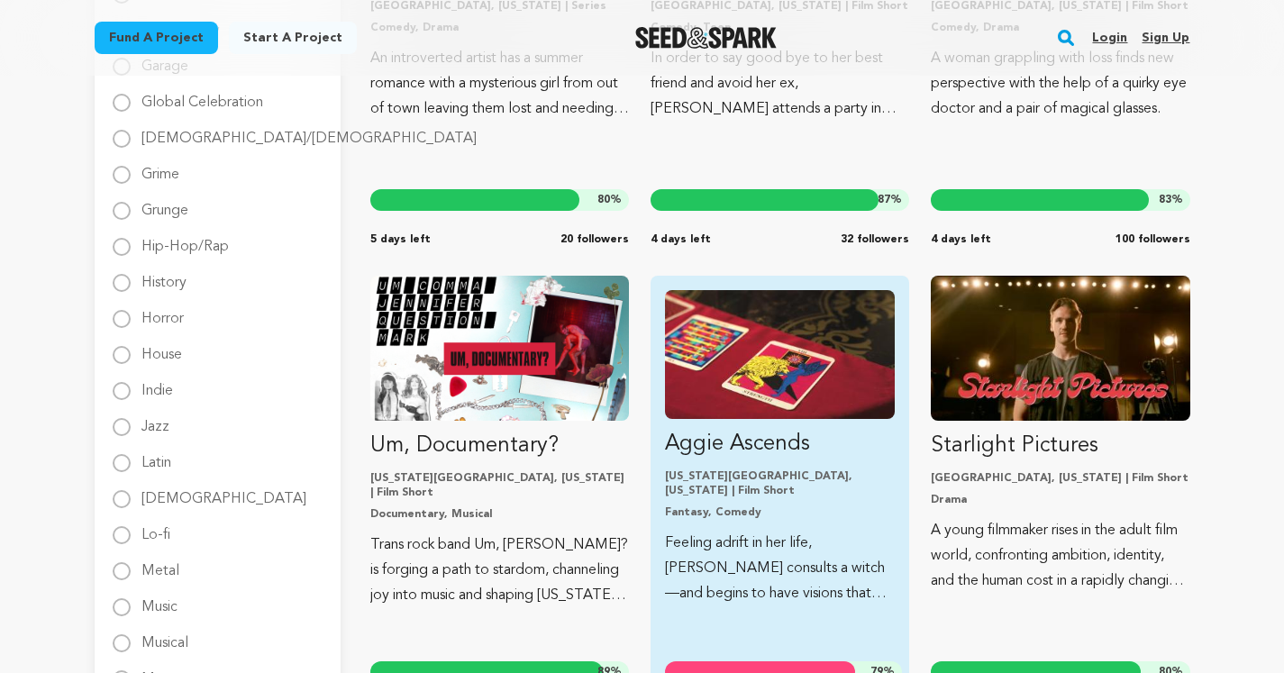
scroll to position [1568, 0]
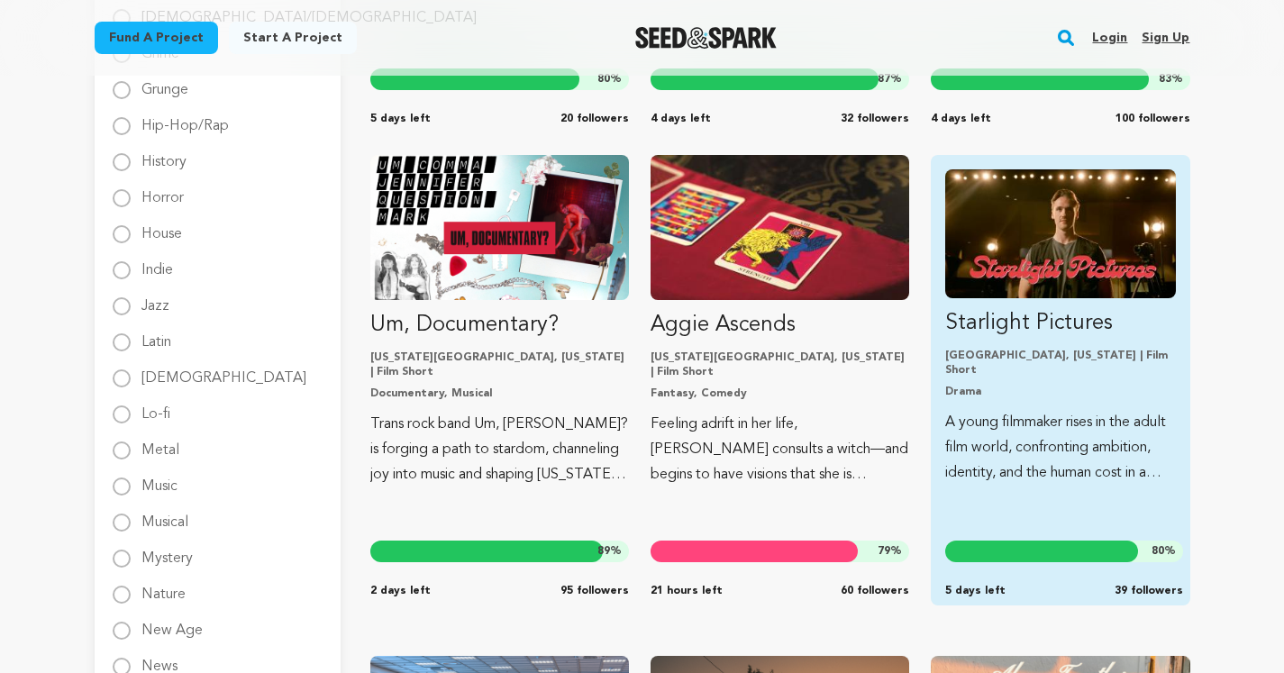
click at [1052, 238] on img "Fund Starlight Pictures" at bounding box center [1060, 233] width 230 height 129
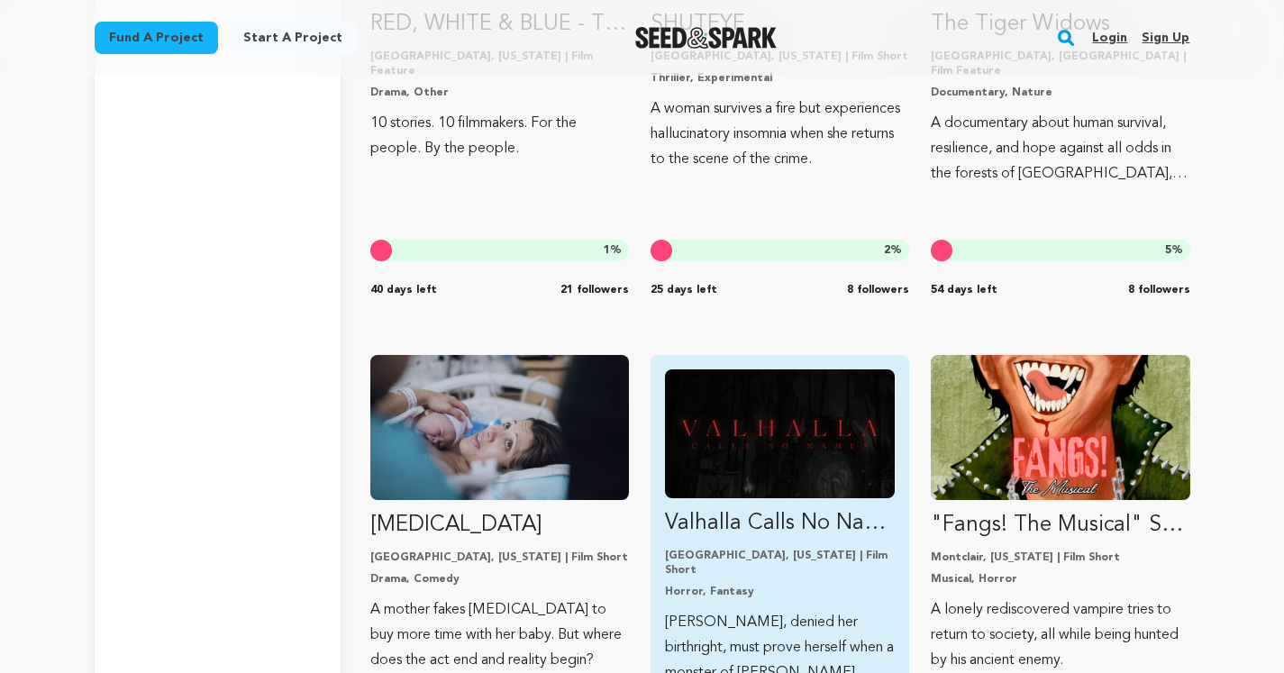
scroll to position [3800, 0]
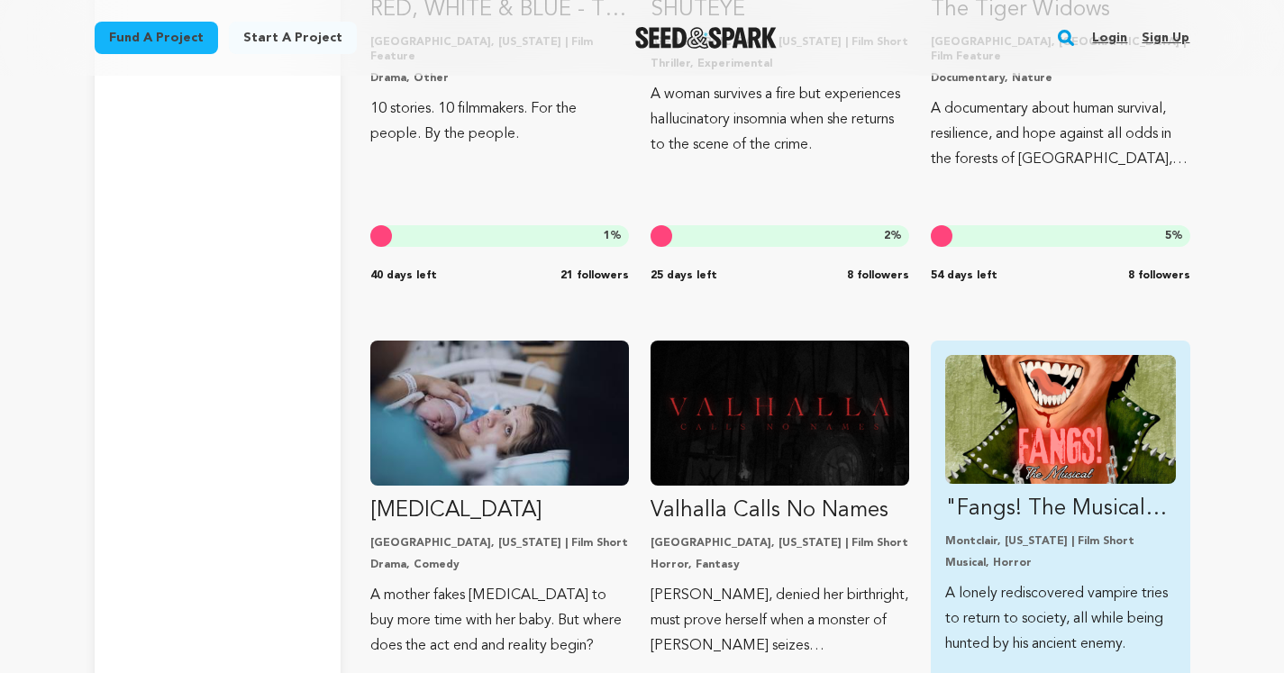
click at [1043, 421] on img "Fund &quot;Fangs! The Musical&quot; Short Film" at bounding box center [1060, 419] width 230 height 129
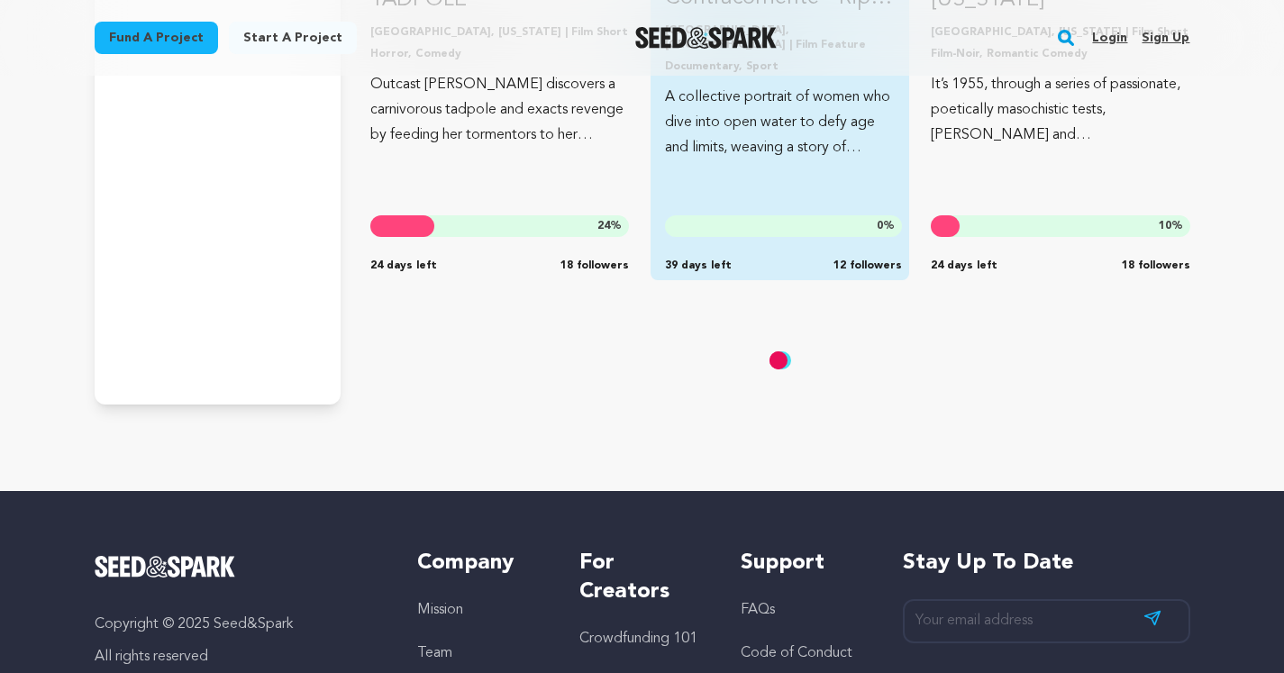
scroll to position [6022, 0]
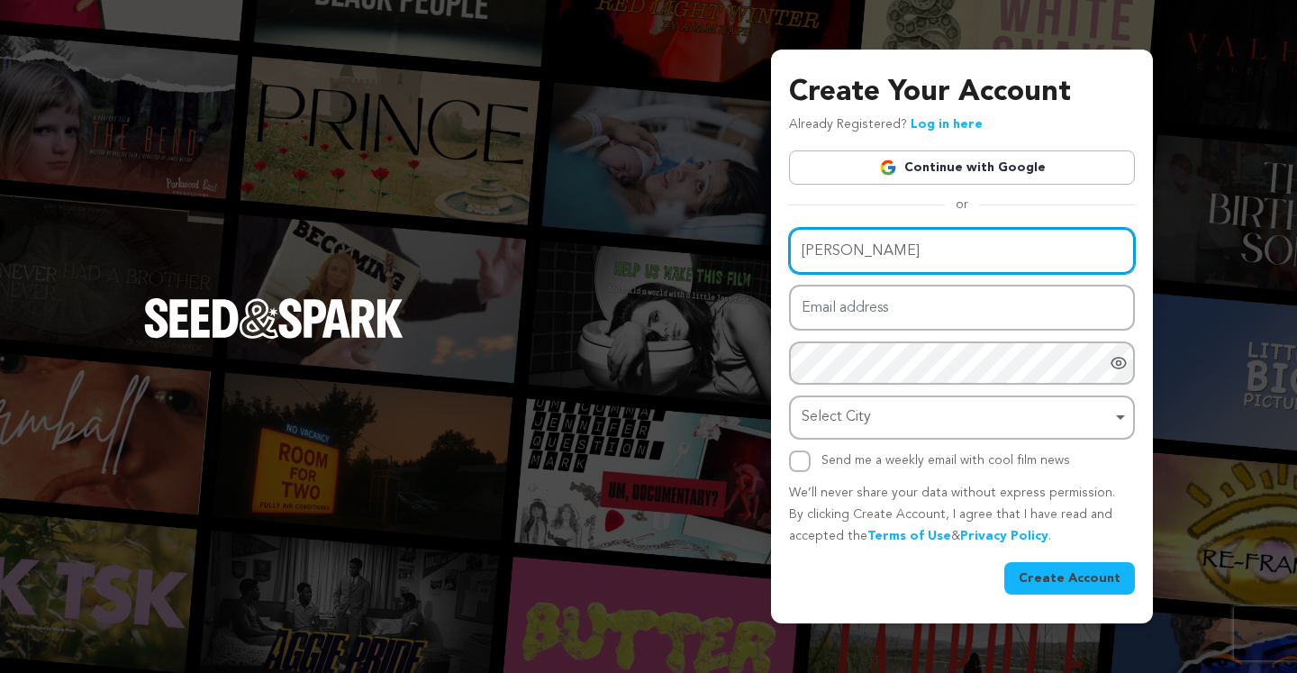
type input "Drew Schwemer"
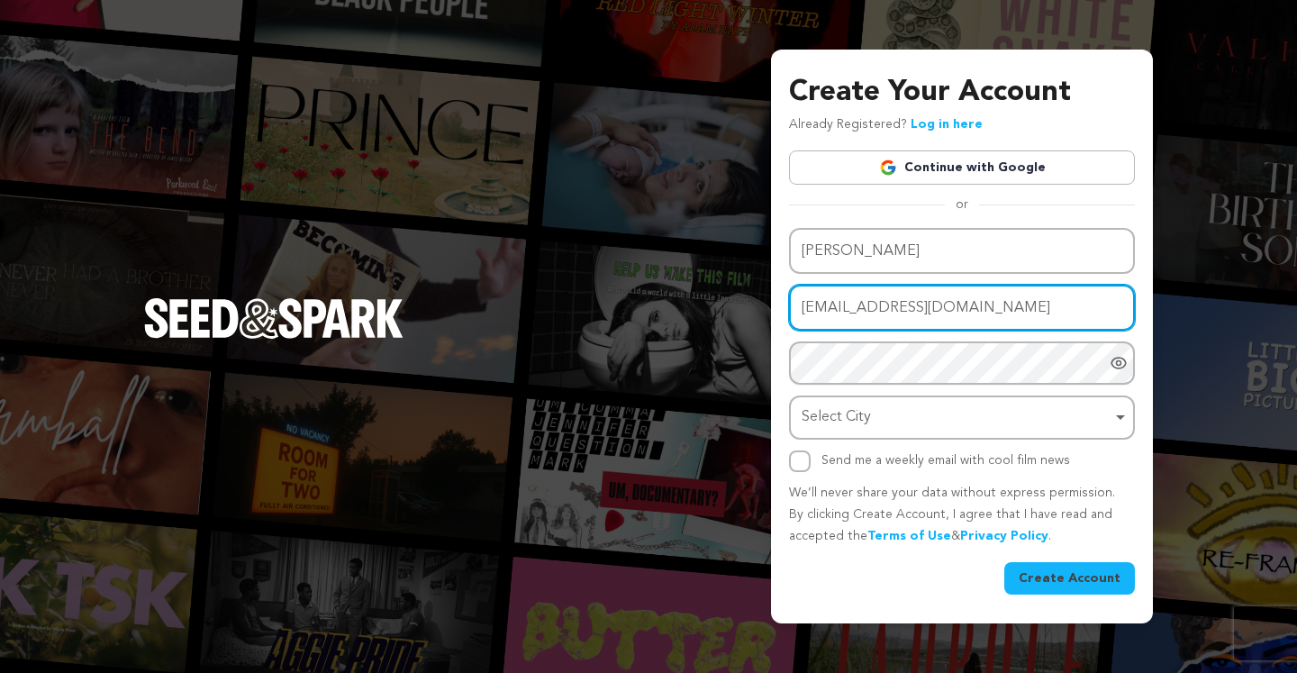
type input "broadxday@gmail.com"
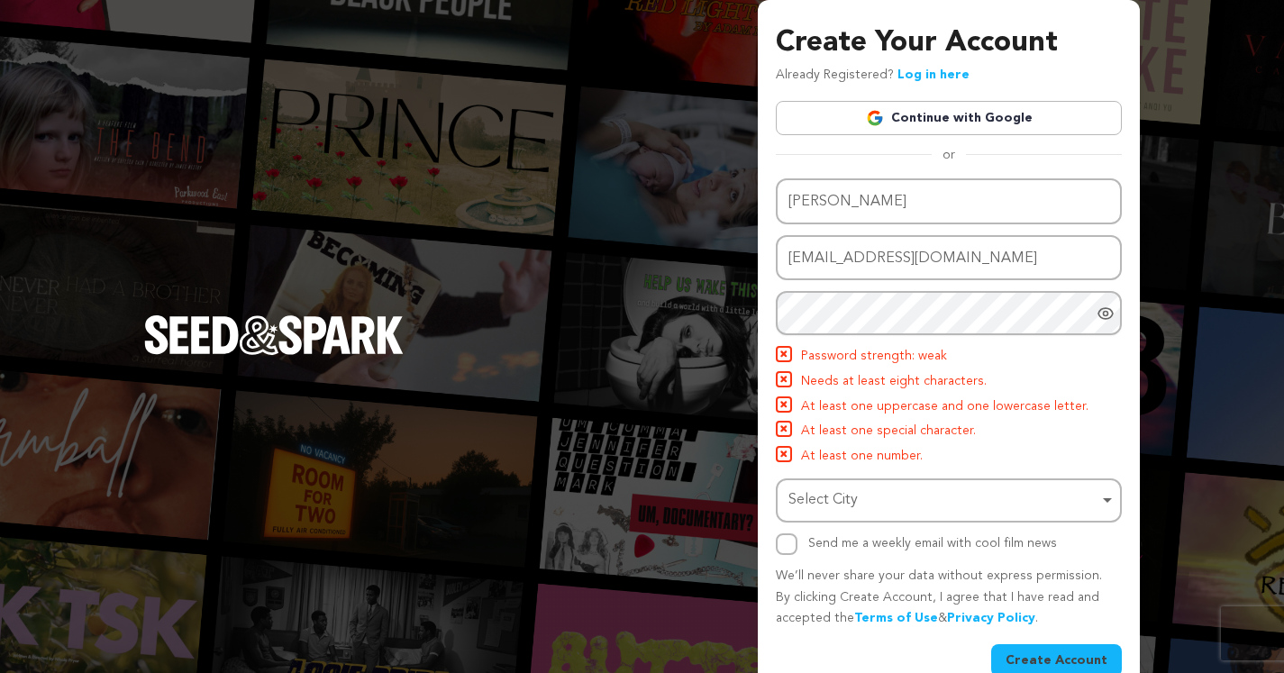
click at [1001, 285] on div "Name Drew Schwemer Email address broadxday@gmail.com Password Password must hav…" at bounding box center [949, 366] width 346 height 377
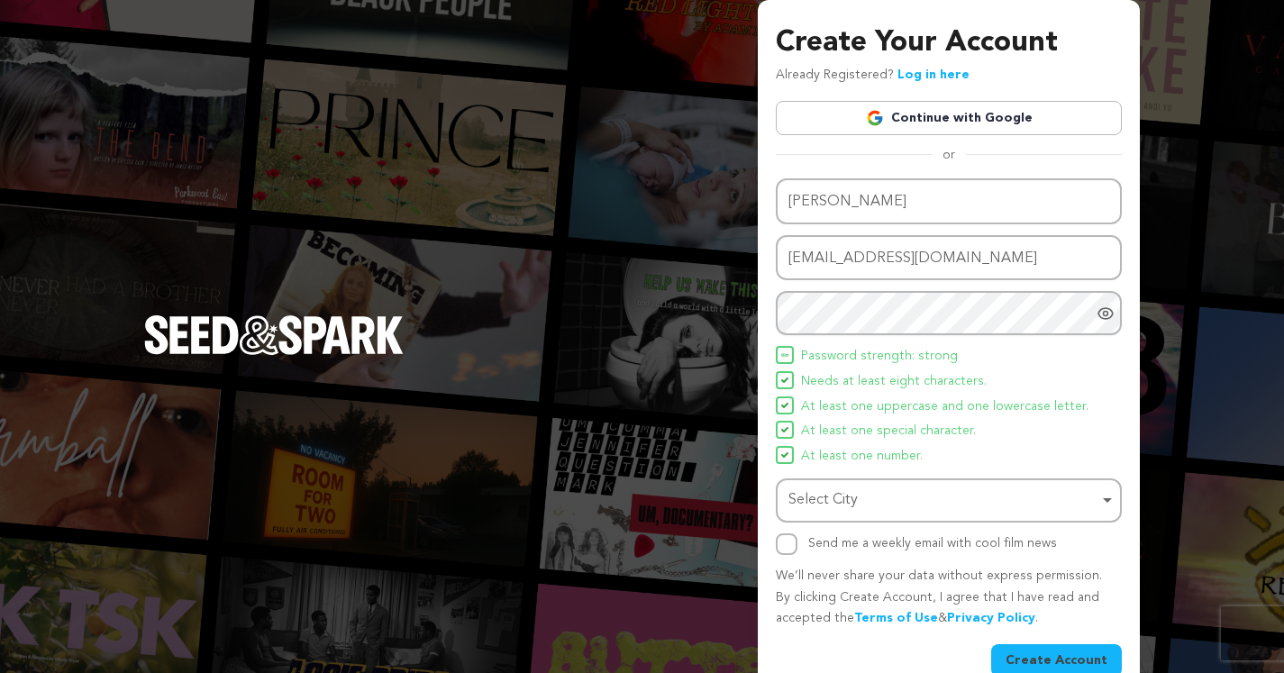
click at [893, 497] on div "Select City Remove item" at bounding box center [943, 500] width 310 height 26
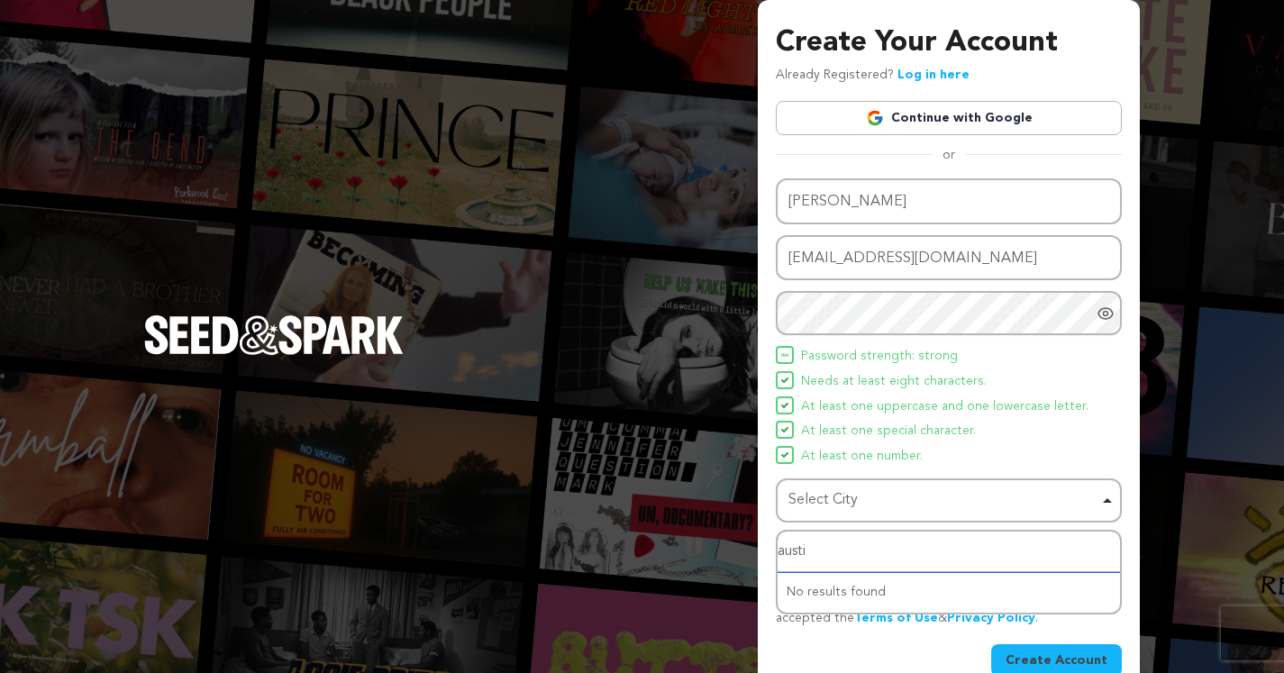
type input "austin"
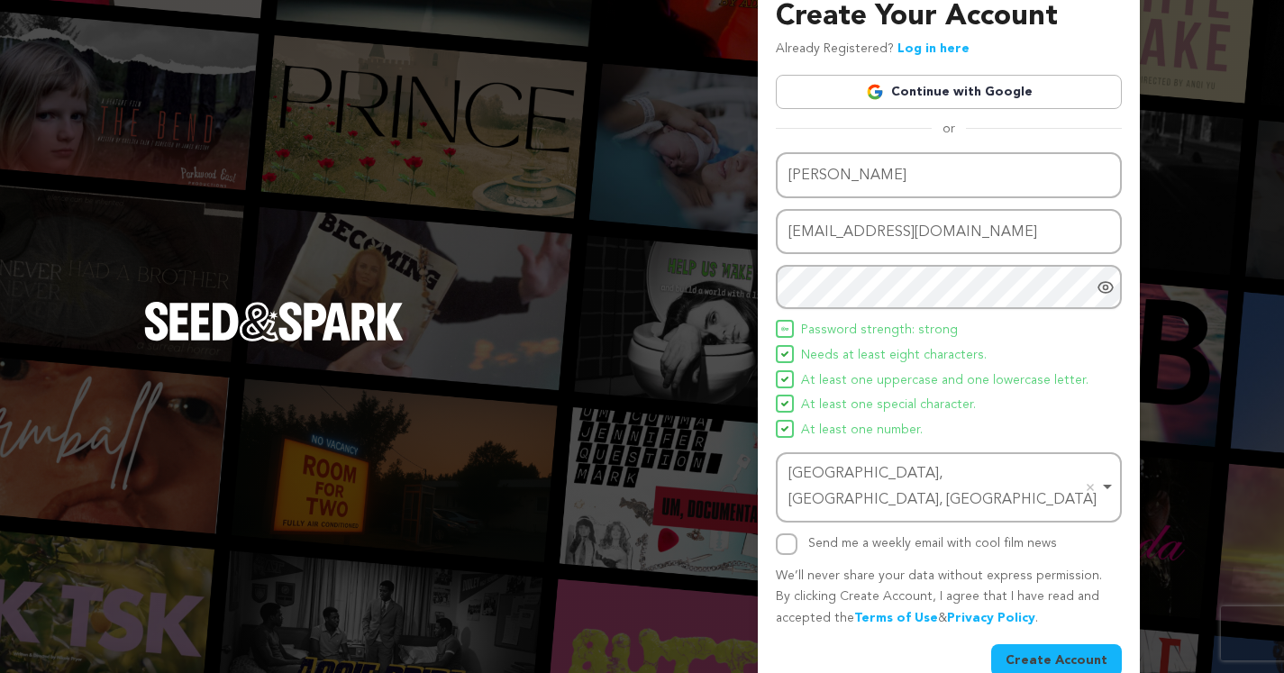
scroll to position [25, 0]
click at [1055, 645] on button "Create Account" at bounding box center [1056, 661] width 131 height 32
click at [648, 303] on div "Create Your Account Already Registered? Log in here Continue with Google or eyJ…" at bounding box center [642, 341] width 1284 height 732
drag, startPoint x: 648, startPoint y: 303, endPoint x: 631, endPoint y: 330, distance: 32.0
click at [631, 330] on div "Create Your Account Already Registered? Log in here Continue with Google or eyJ…" at bounding box center [642, 341] width 1284 height 732
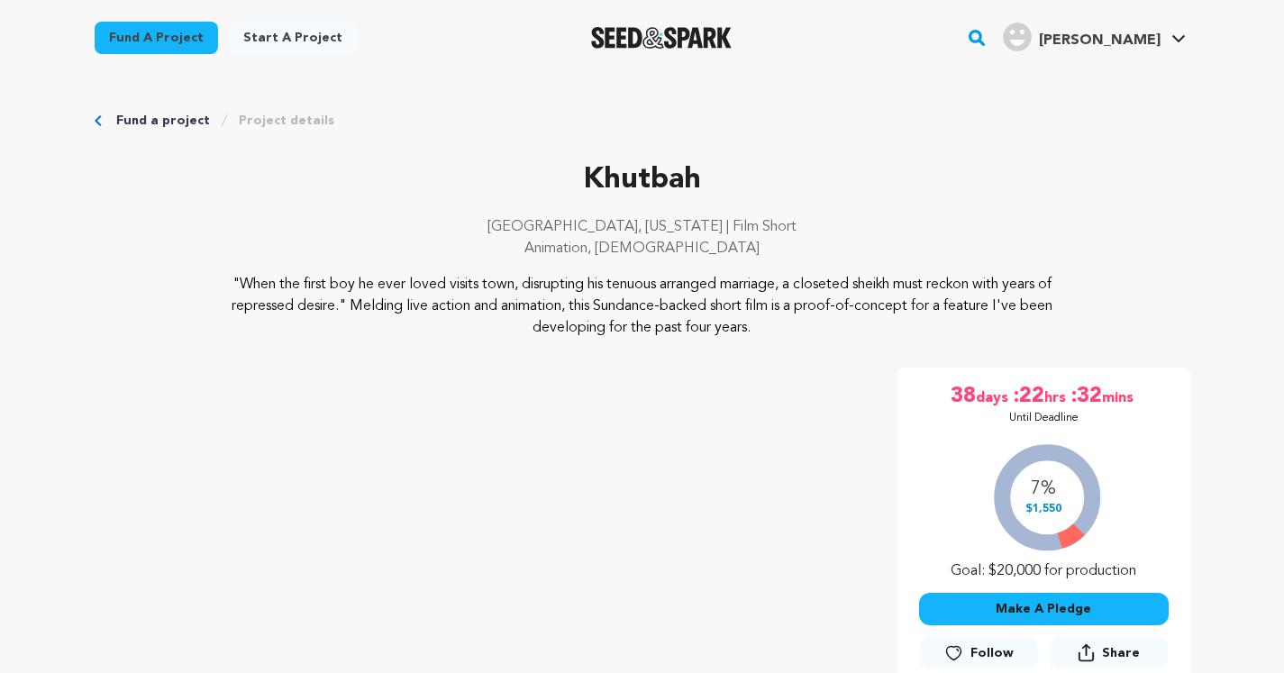
click at [297, 41] on link "Start a project" at bounding box center [293, 38] width 128 height 32
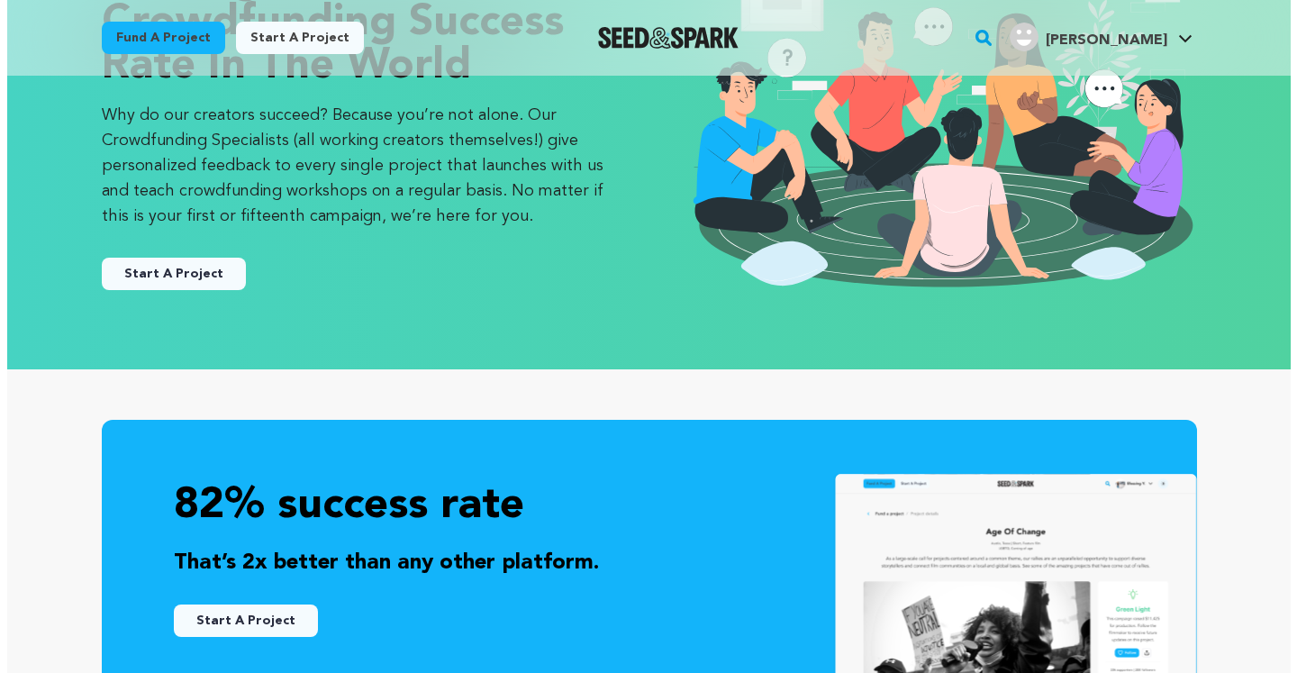
scroll to position [231, 0]
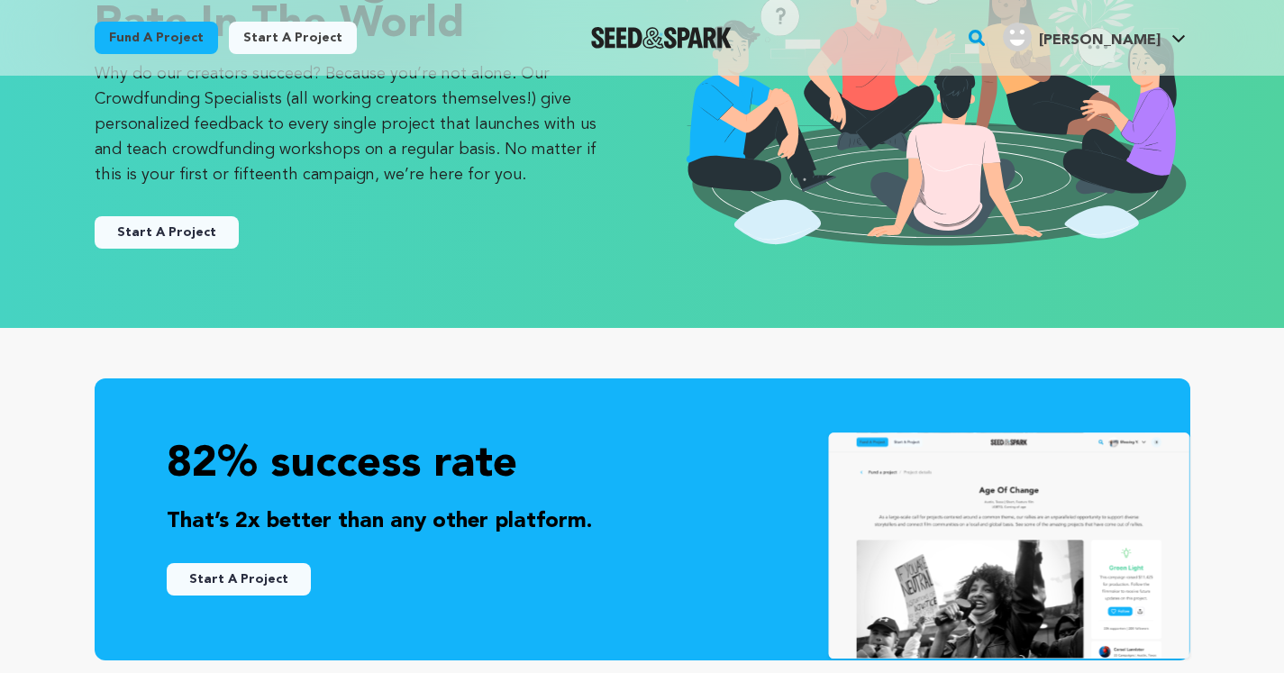
click at [341, 318] on div "The Highest Crowdfunding Success Rate in the World Why do our creators succeed?…" at bounding box center [642, 86] width 1284 height 483
click at [208, 240] on button "Start A Project" at bounding box center [167, 232] width 144 height 32
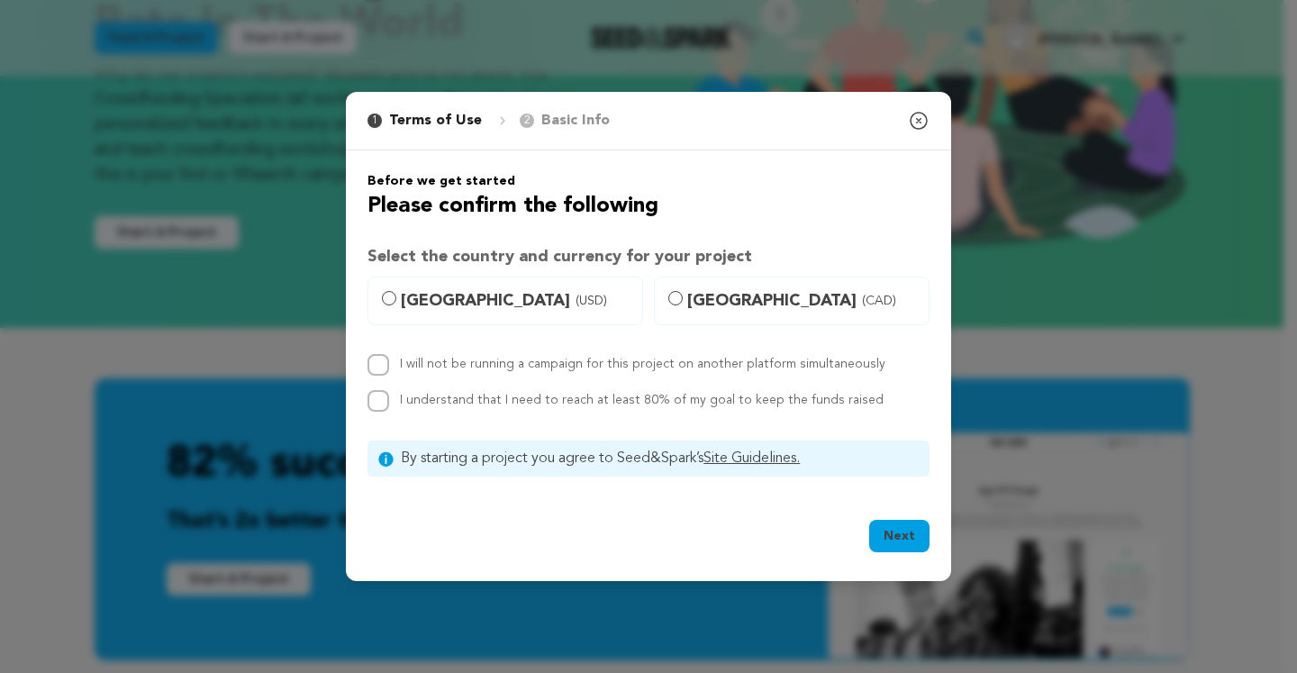
click at [391, 300] on input "[GEOGRAPHIC_DATA] (USD)" at bounding box center [389, 298] width 14 height 14
radio input "true"
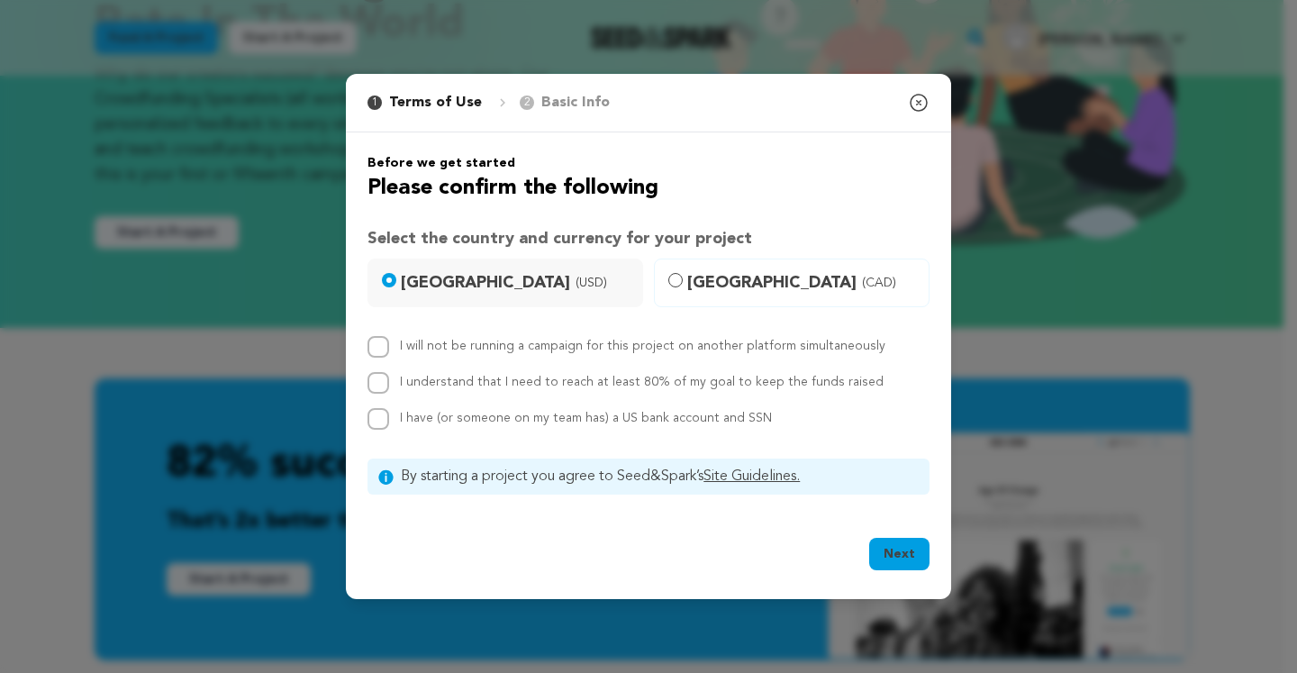
click at [372, 346] on input "I will not be running a campaign for this project on another platform simultane…" at bounding box center [379, 347] width 22 height 22
checkbox input "true"
click at [380, 382] on input "I understand that I need to reach at least 80% of my goal to keep the funds rai…" at bounding box center [379, 383] width 22 height 22
checkbox input "true"
click at [387, 412] on input "I have (or someone on my team has) a US bank account and SSN" at bounding box center [379, 419] width 22 height 22
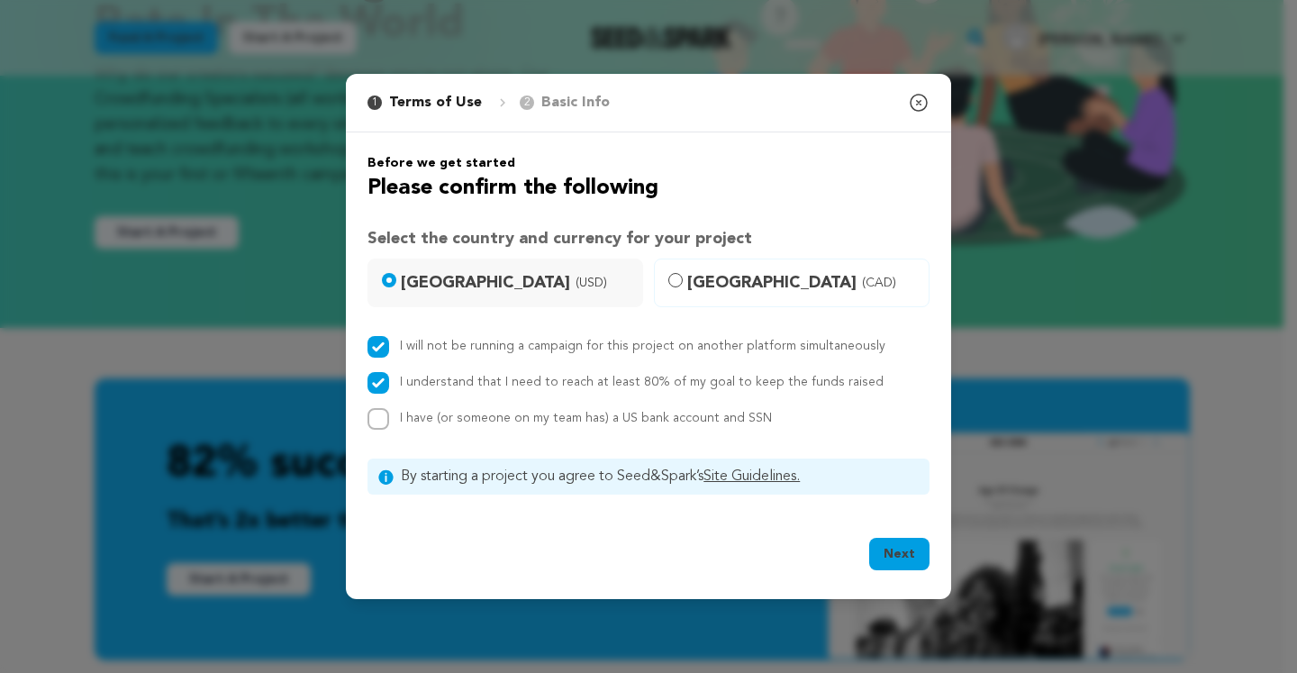
checkbox input "true"
click at [894, 558] on button "Next" at bounding box center [899, 554] width 60 height 32
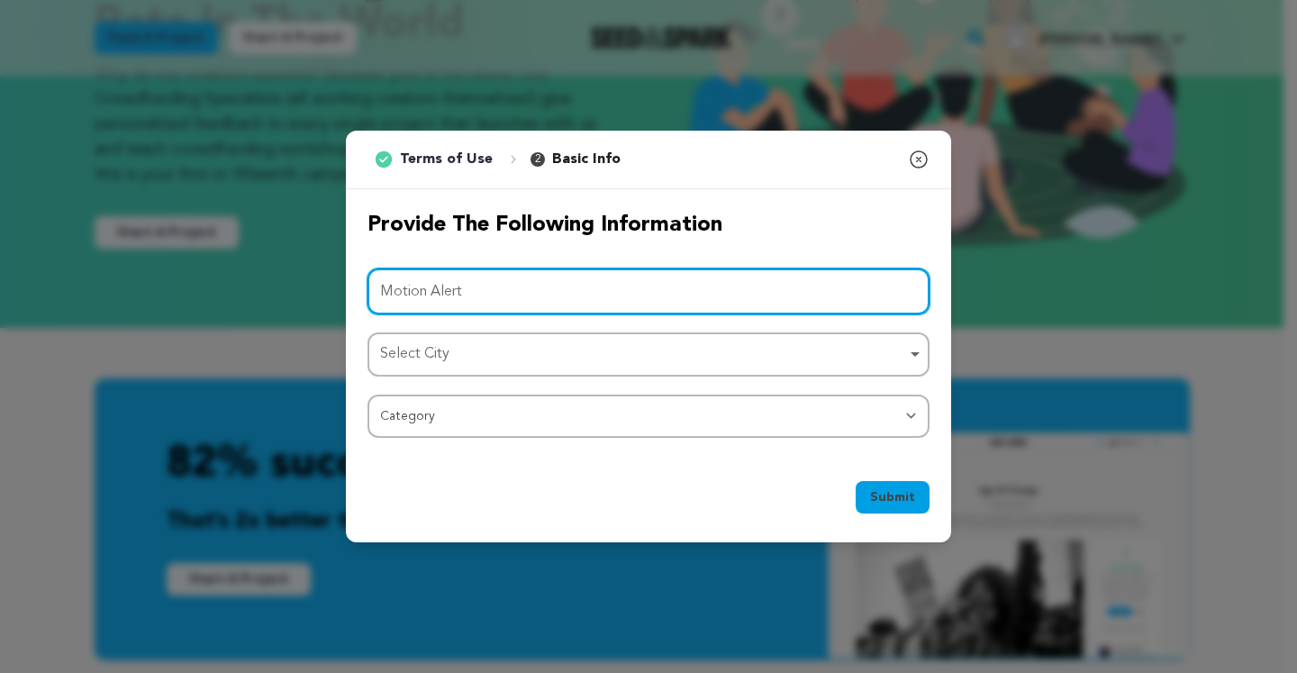
type input "Motion Alert"
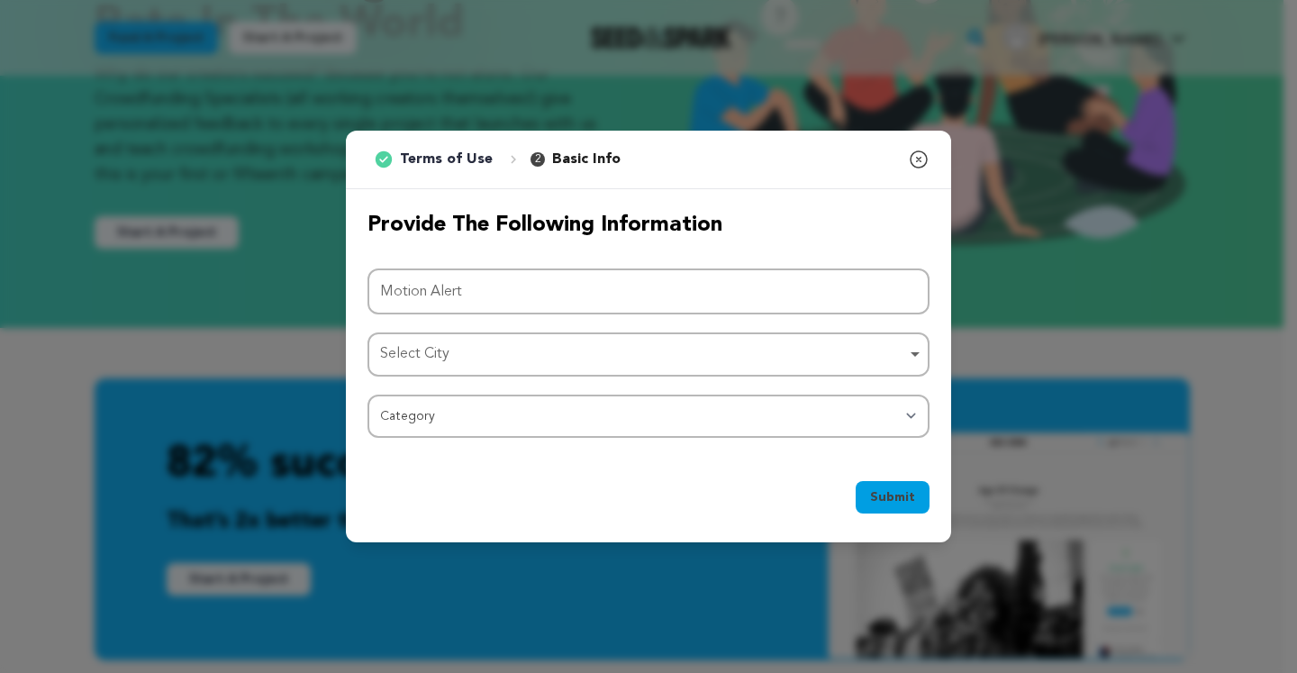
click at [486, 358] on div "Select City Remove item" at bounding box center [643, 354] width 526 height 26
type input "Austin"
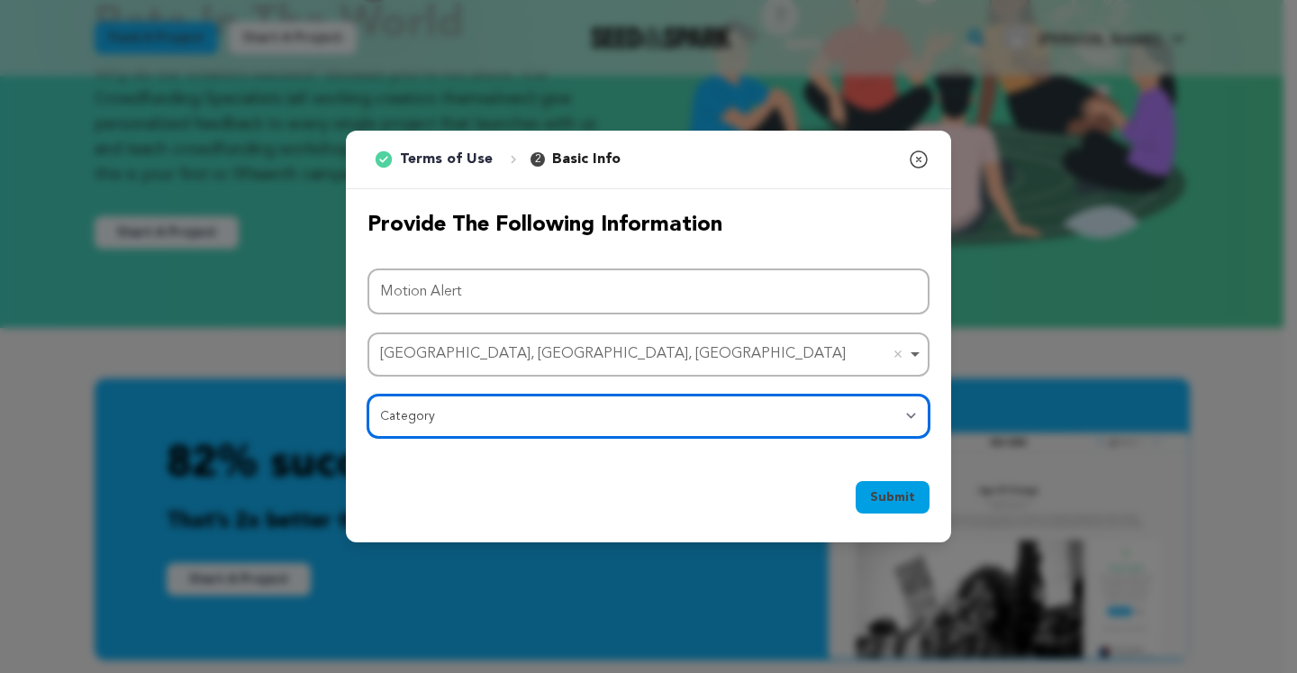
select select "383"
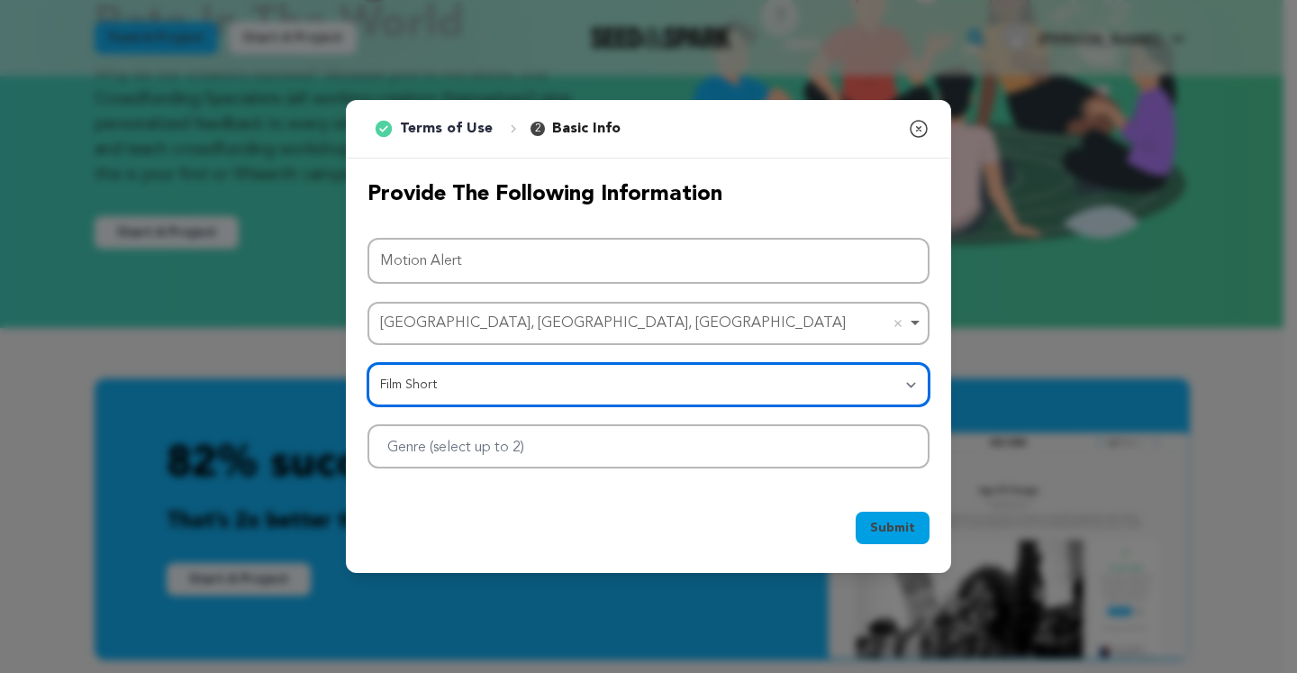
click at [604, 451] on div at bounding box center [649, 446] width 562 height 44
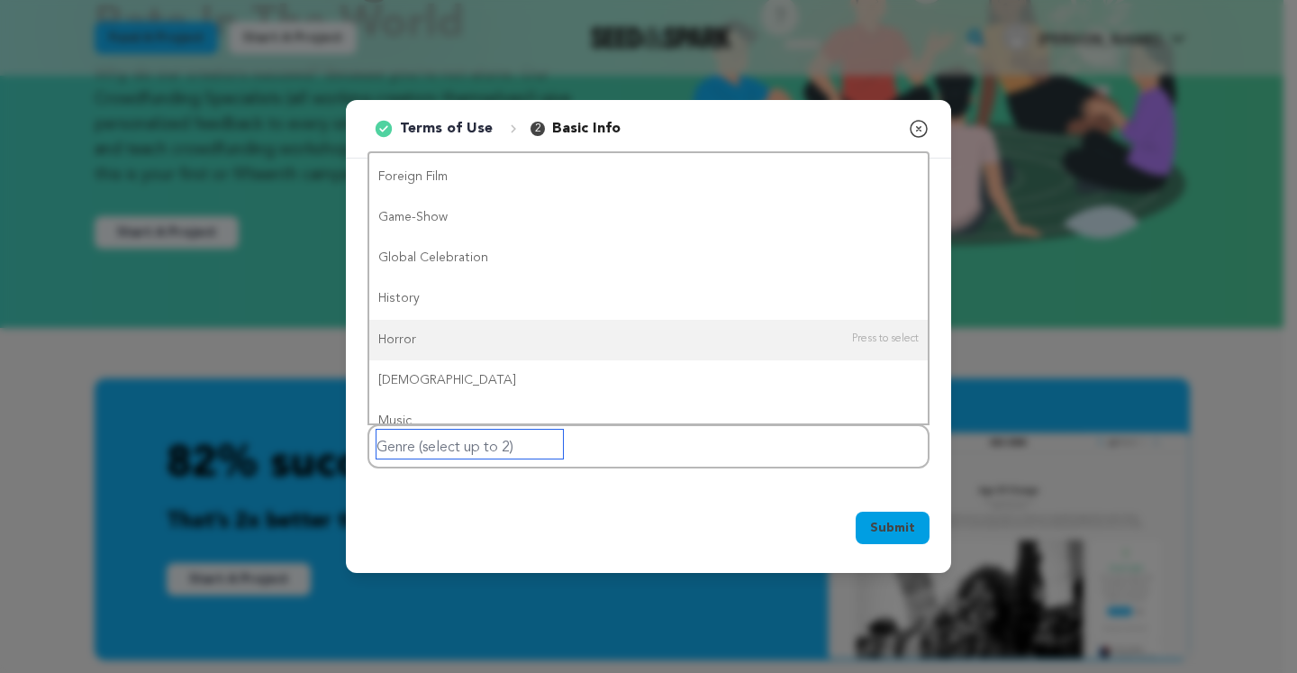
scroll to position [0, 0]
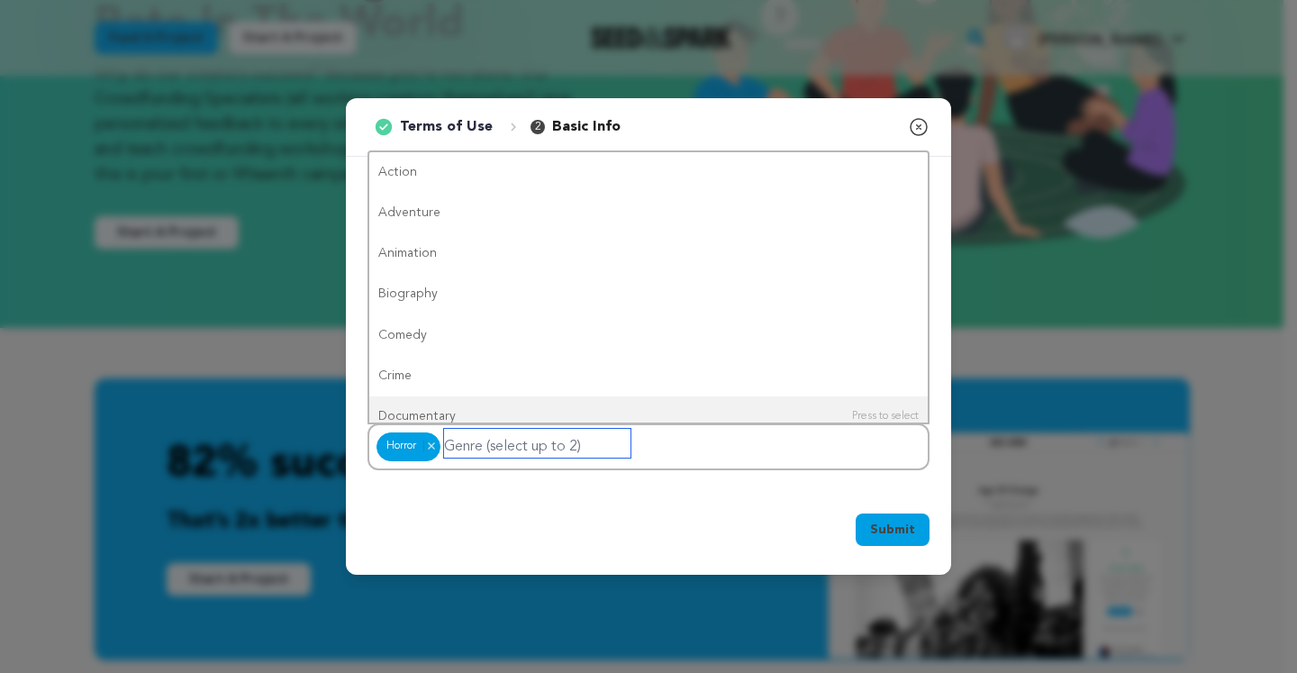
click at [490, 436] on input "Genre (select up to 2)" at bounding box center [537, 443] width 187 height 29
type input "Thr"
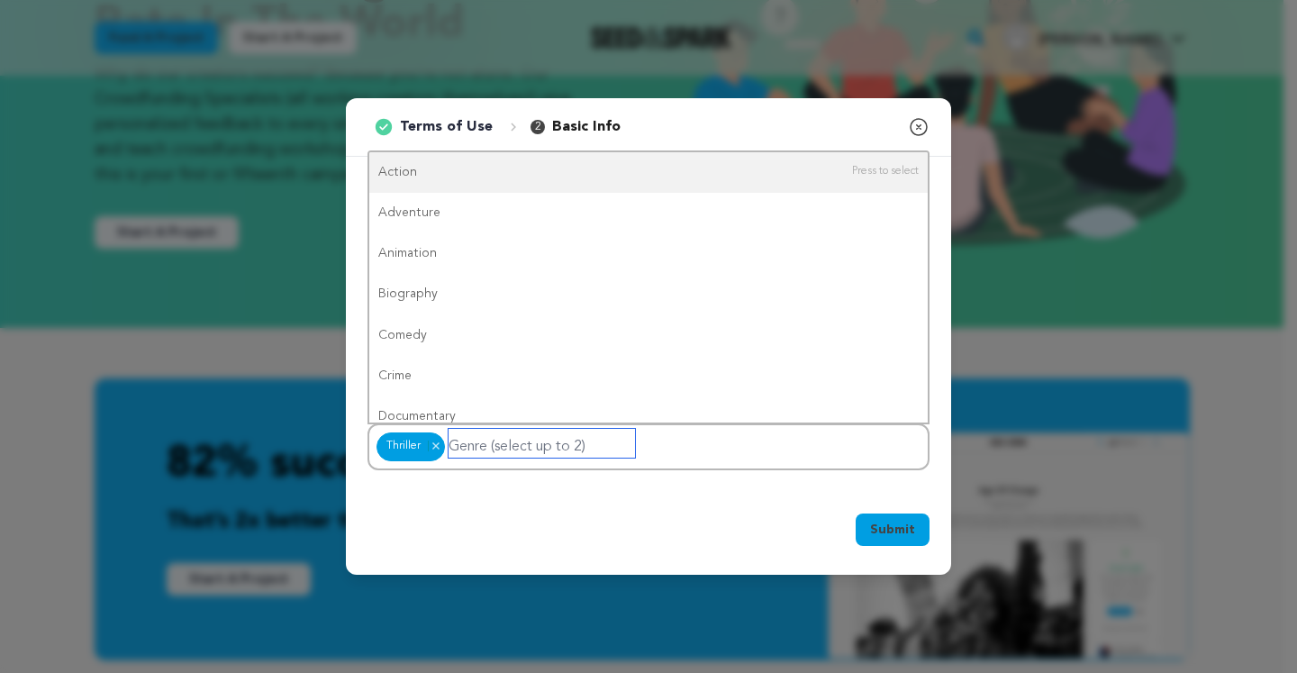
click at [487, 450] on input "Genre (select up to 2)" at bounding box center [542, 443] width 187 height 29
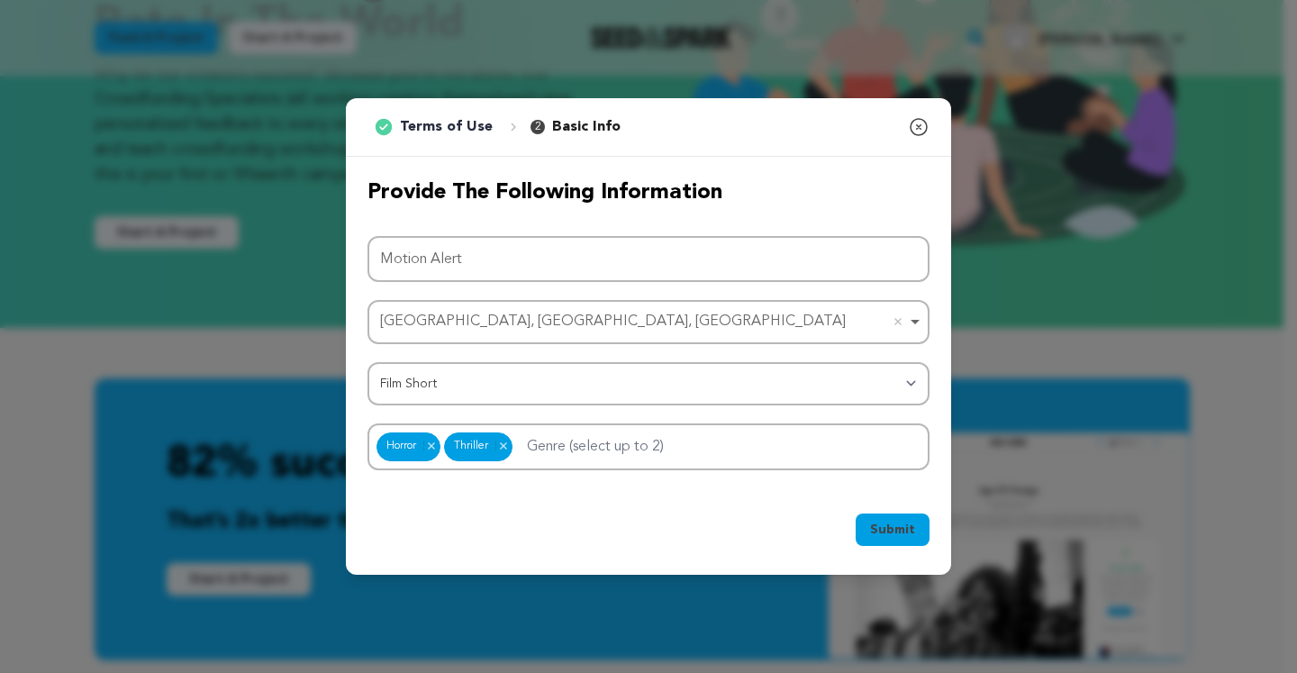
click at [871, 518] on button "Submit" at bounding box center [893, 530] width 74 height 32
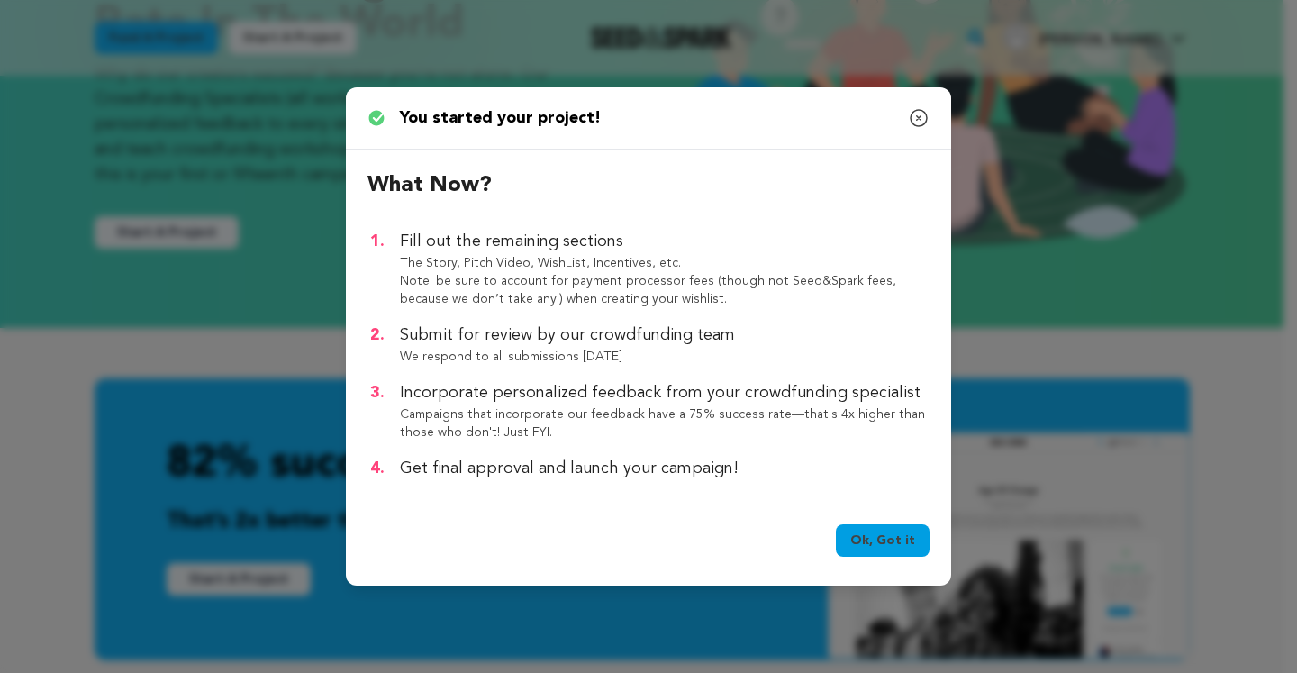
drag, startPoint x: 689, startPoint y: 343, endPoint x: 680, endPoint y: 363, distance: 21.8
click at [680, 363] on div "Submit for review by our crowdfunding team We respond to all submissions within…" at bounding box center [665, 344] width 530 height 43
click at [886, 541] on link "Ok, Got it" at bounding box center [883, 540] width 94 height 32
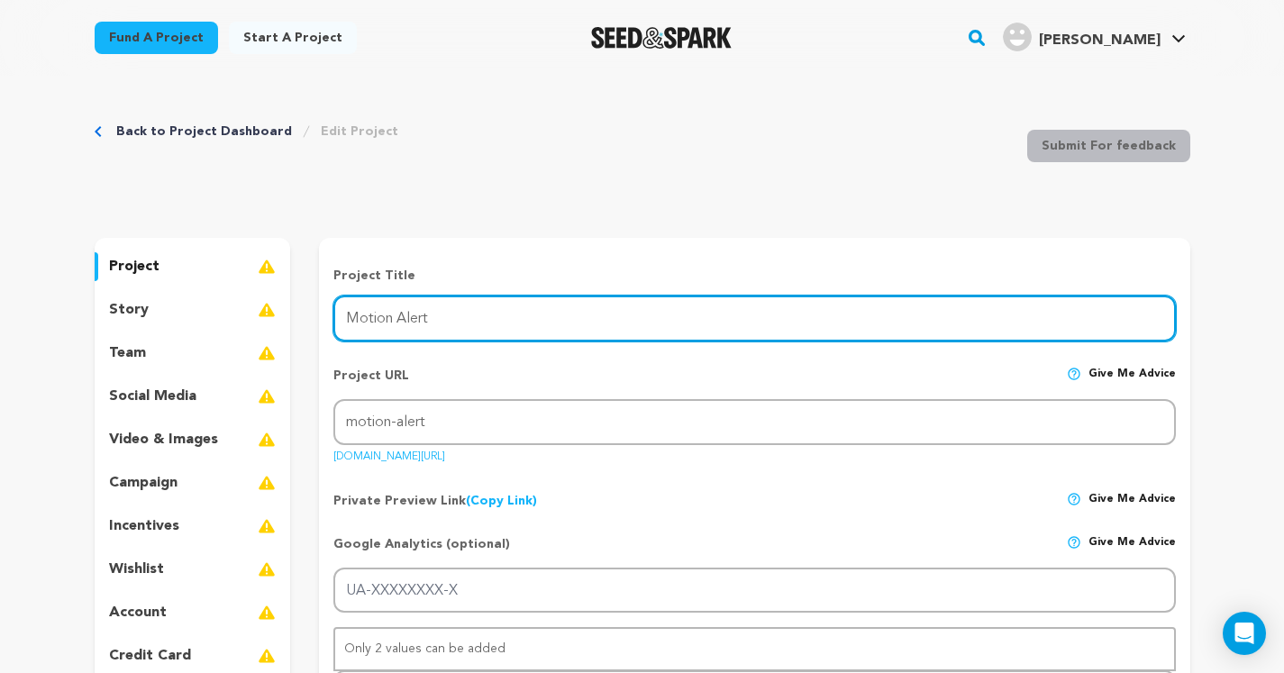
click at [415, 311] on input "Motion Alert" at bounding box center [754, 319] width 842 height 46
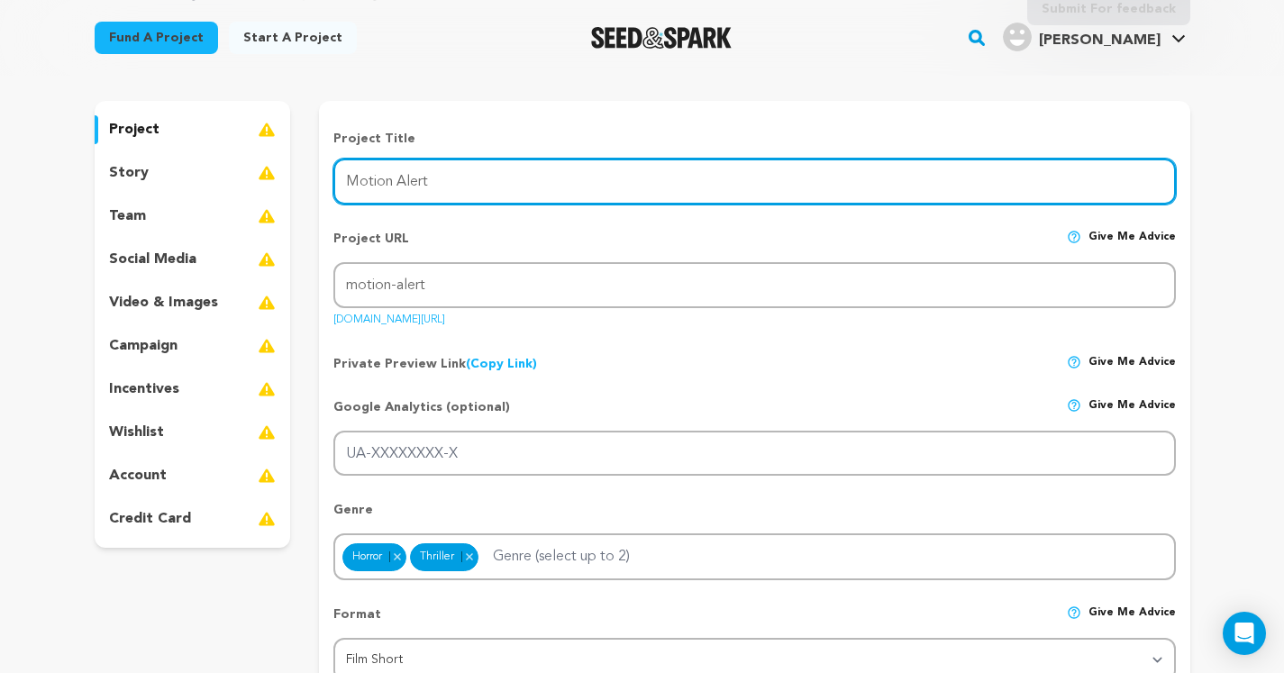
scroll to position [165, 0]
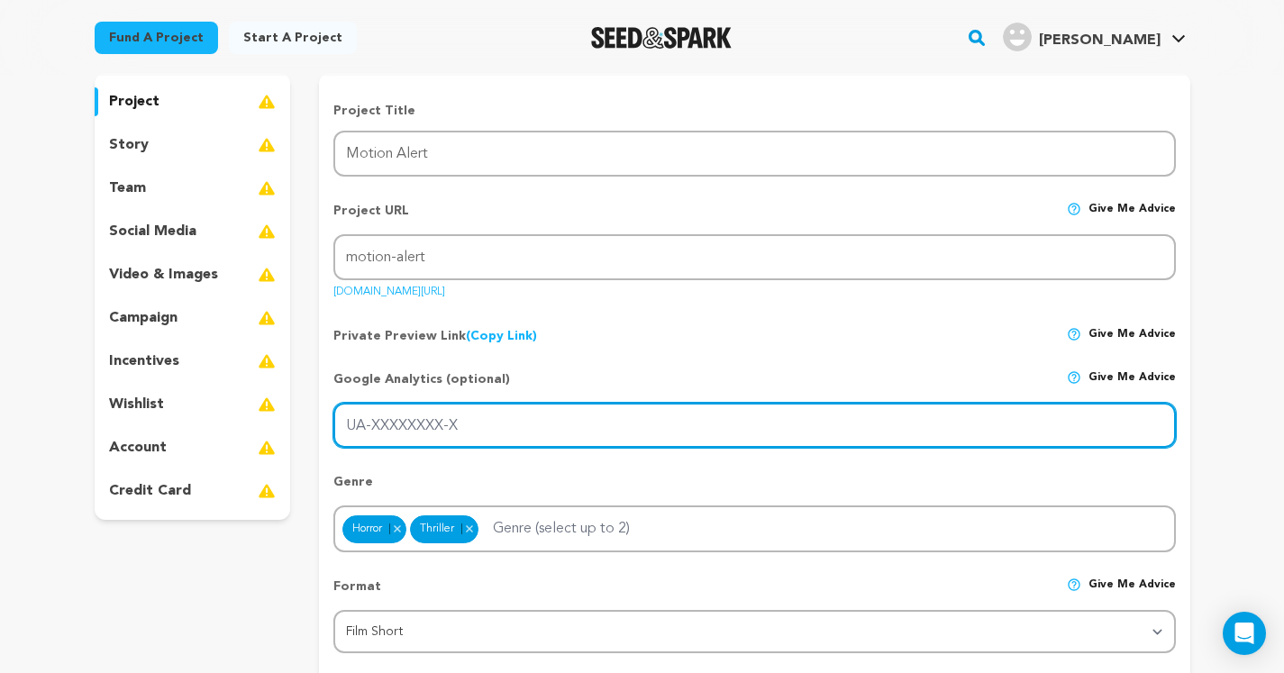
click at [482, 416] on input "UA-XXXXXXXX-X" at bounding box center [754, 426] width 842 height 46
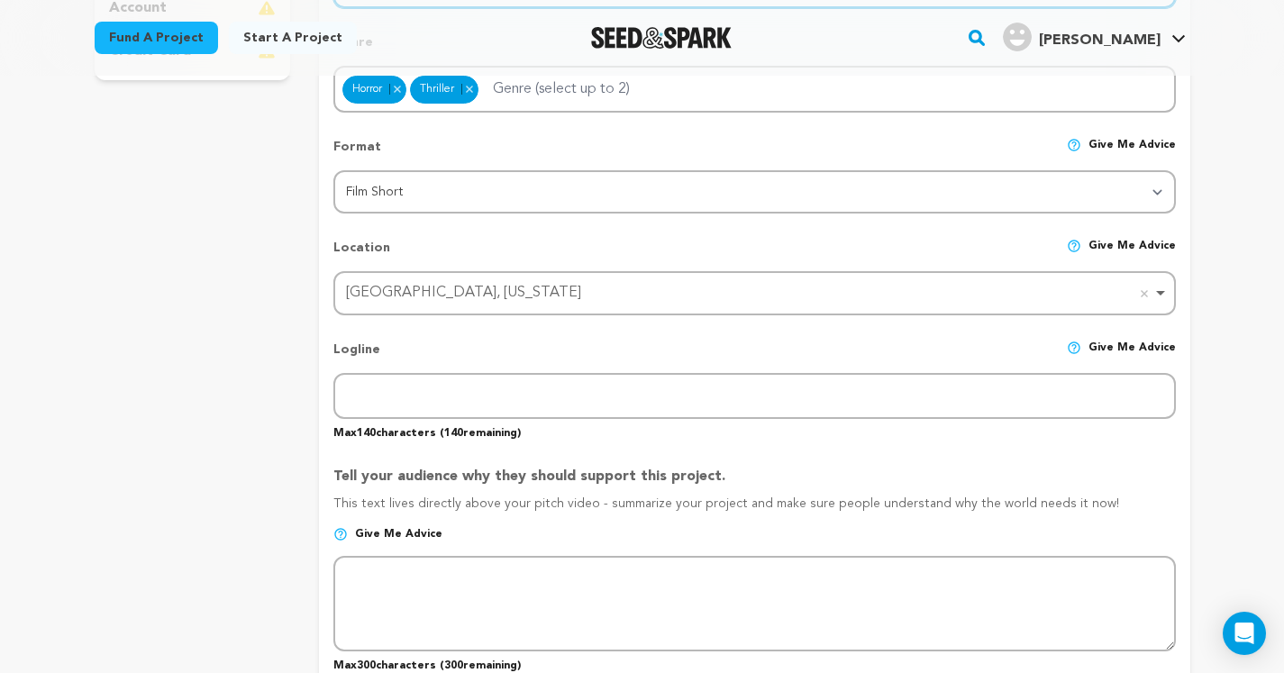
scroll to position [659, 0]
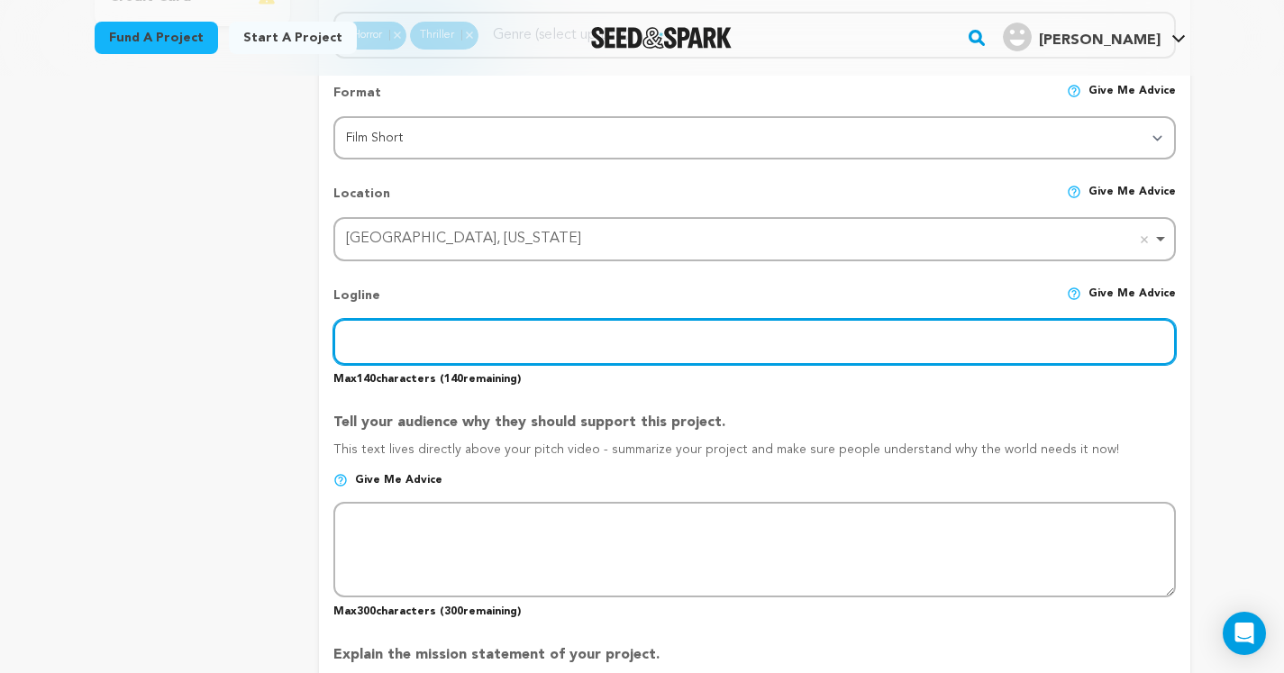
click at [439, 327] on input "text" at bounding box center [754, 342] width 842 height 46
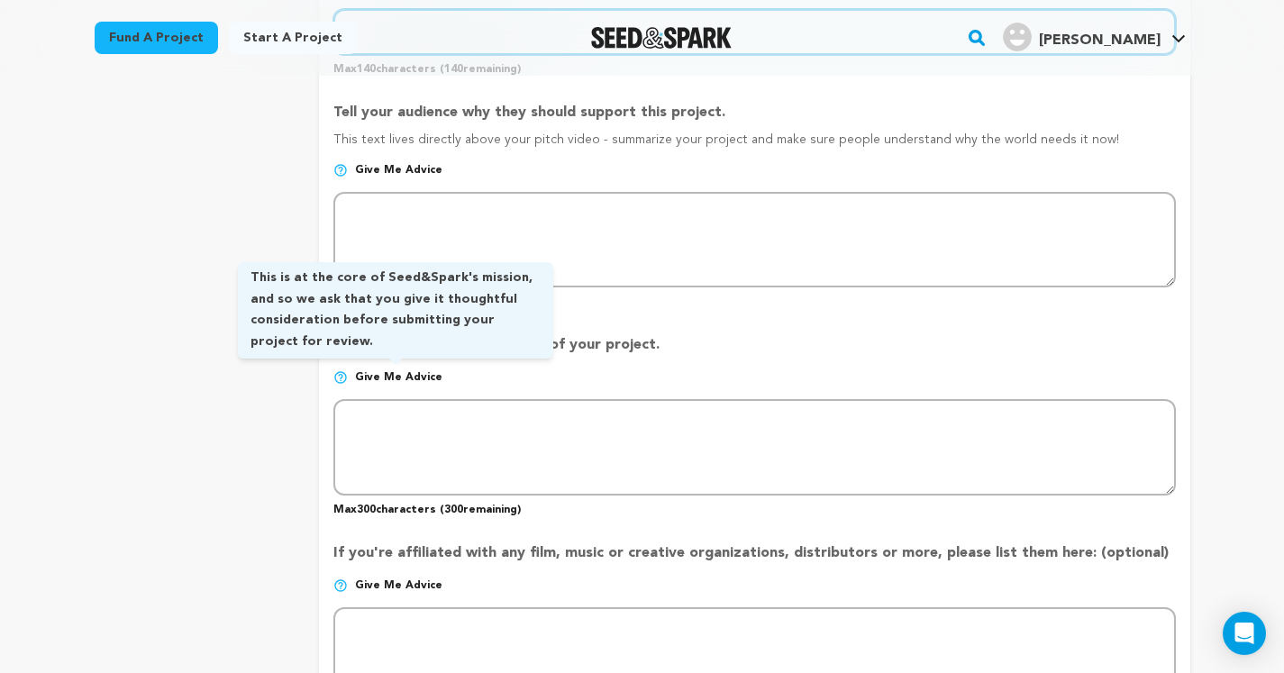
scroll to position [965, 0]
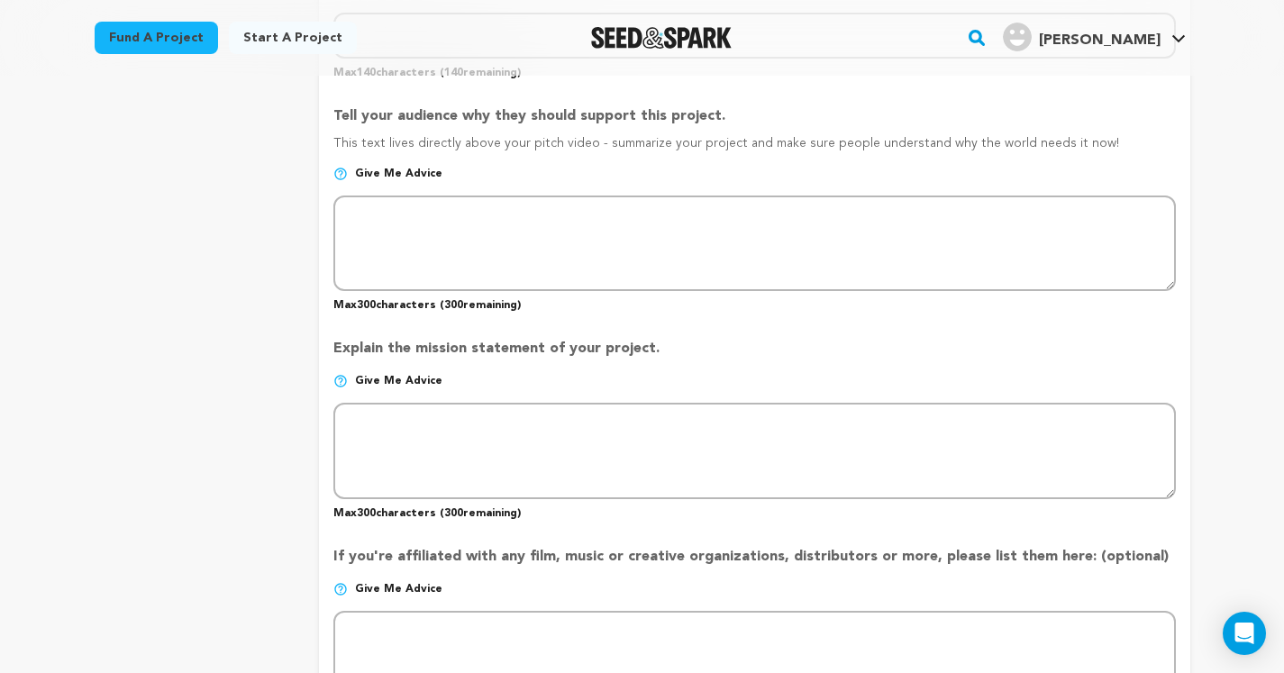
click at [340, 172] on img at bounding box center [340, 174] width 14 height 14
click at [344, 170] on img at bounding box center [340, 174] width 14 height 14
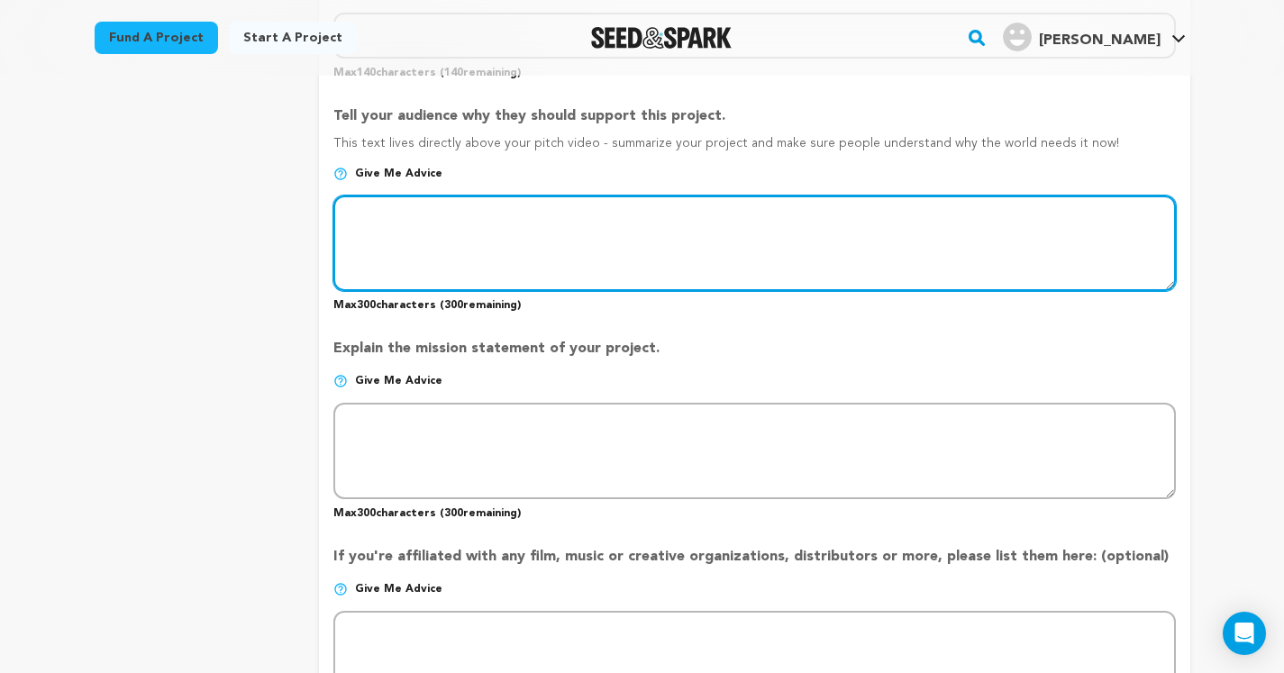
click at [401, 224] on textarea at bounding box center [754, 244] width 842 height 96
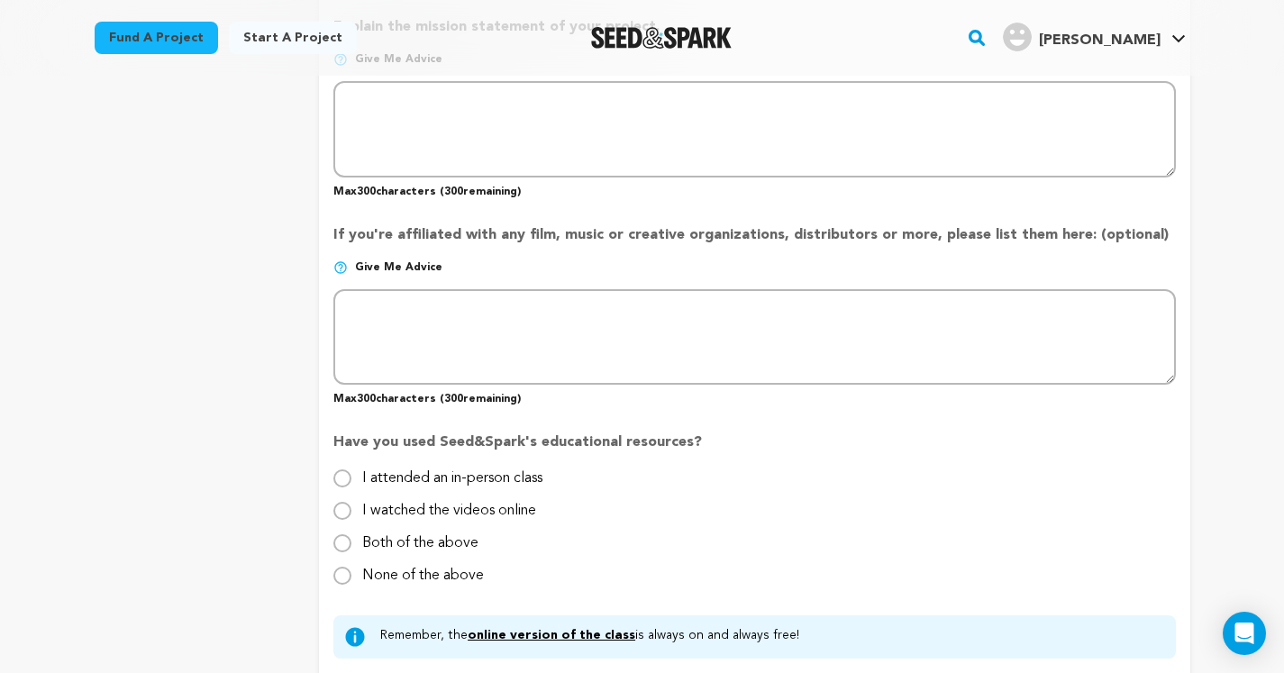
scroll to position [1293, 0]
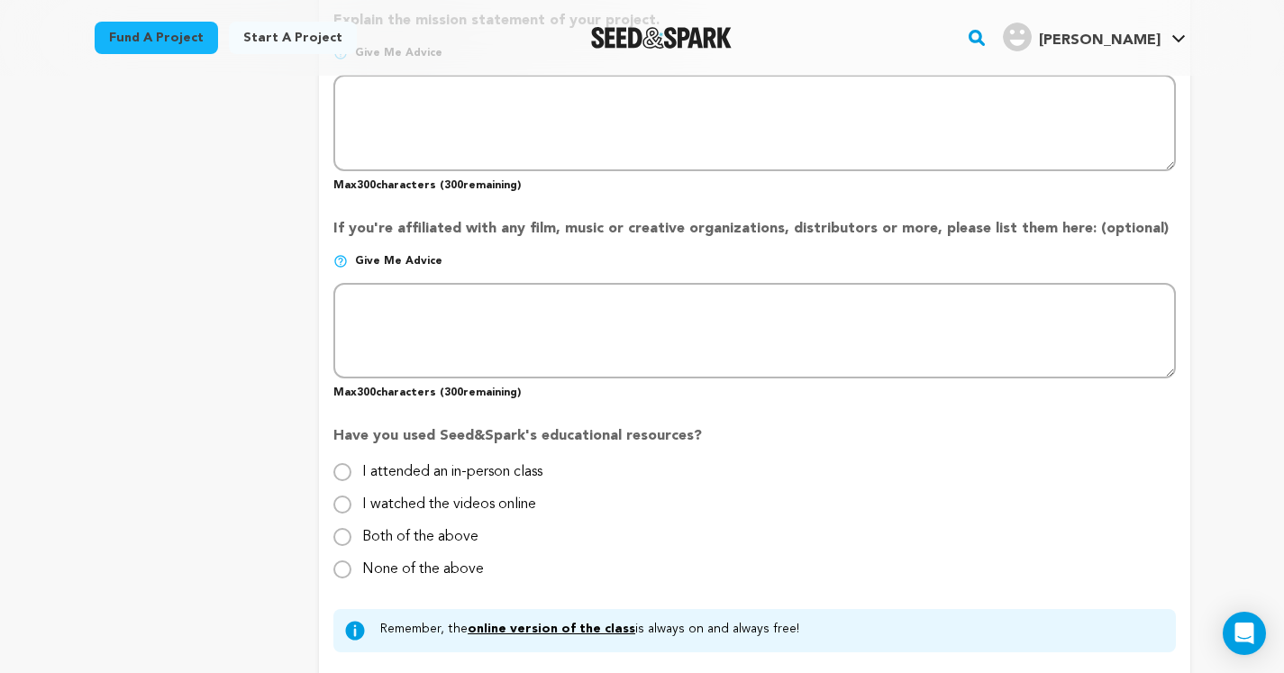
click at [483, 265] on p "Give me advice" at bounding box center [754, 268] width 842 height 29
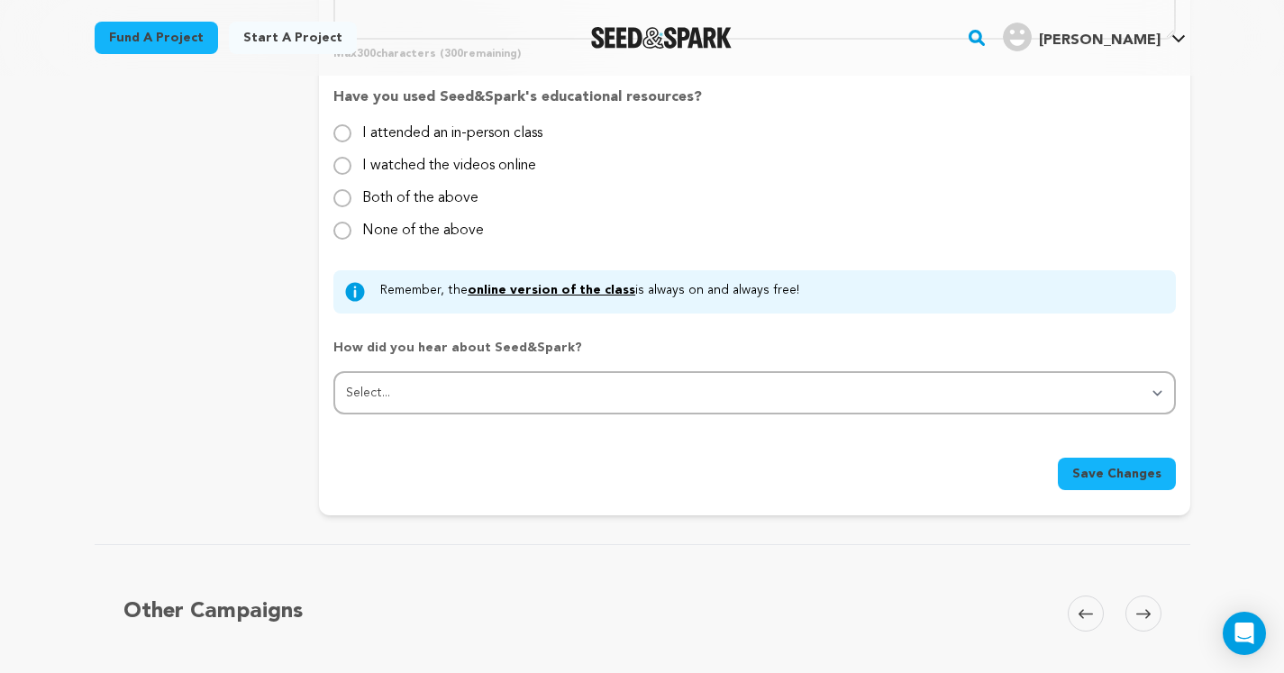
scroll to position [1648, 0]
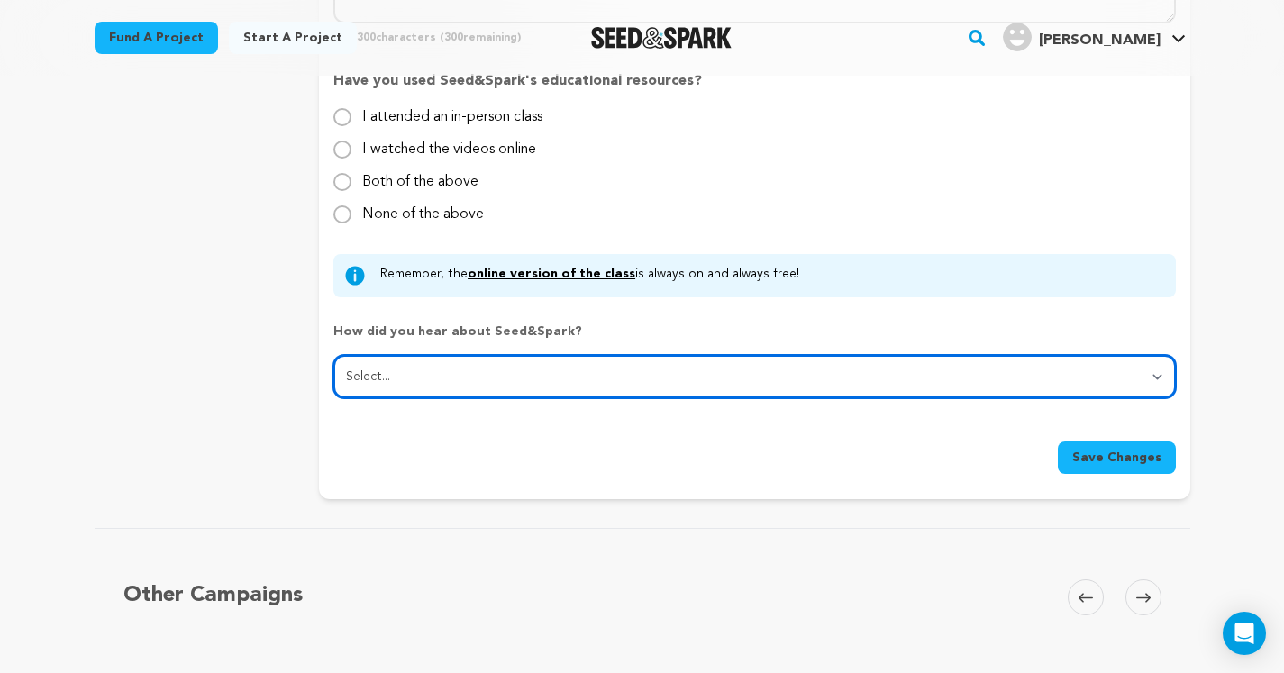
select select "1"
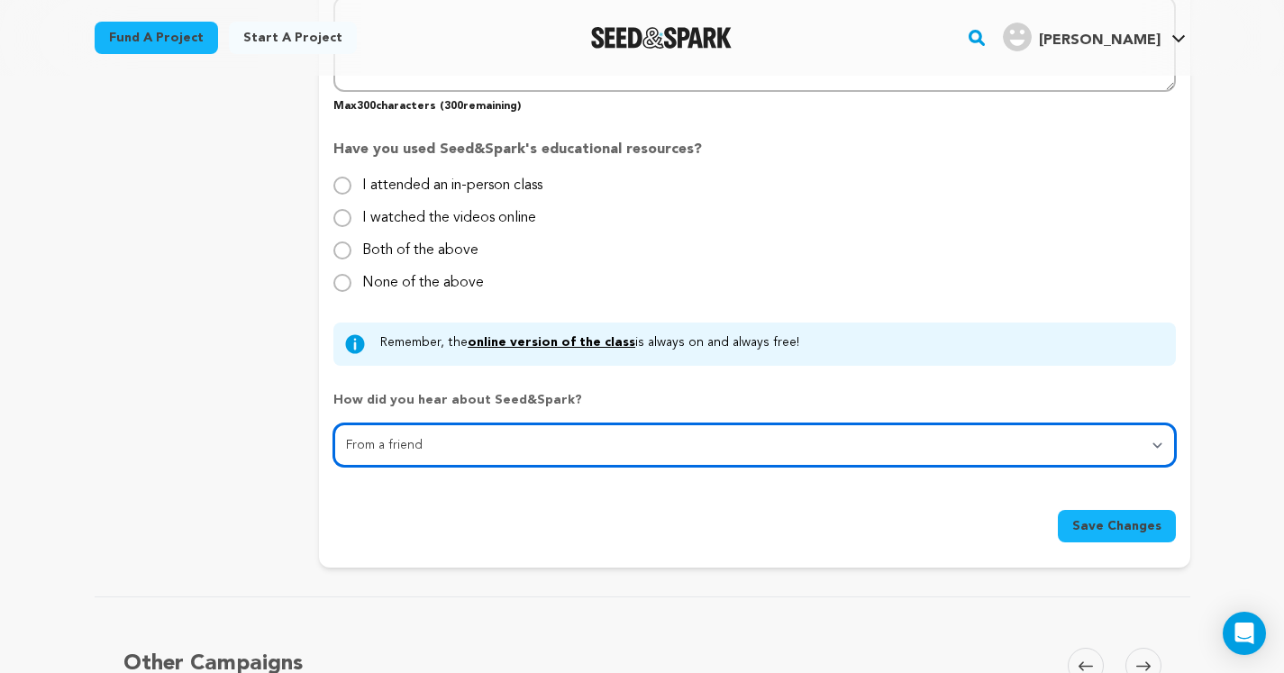
scroll to position [1576, 0]
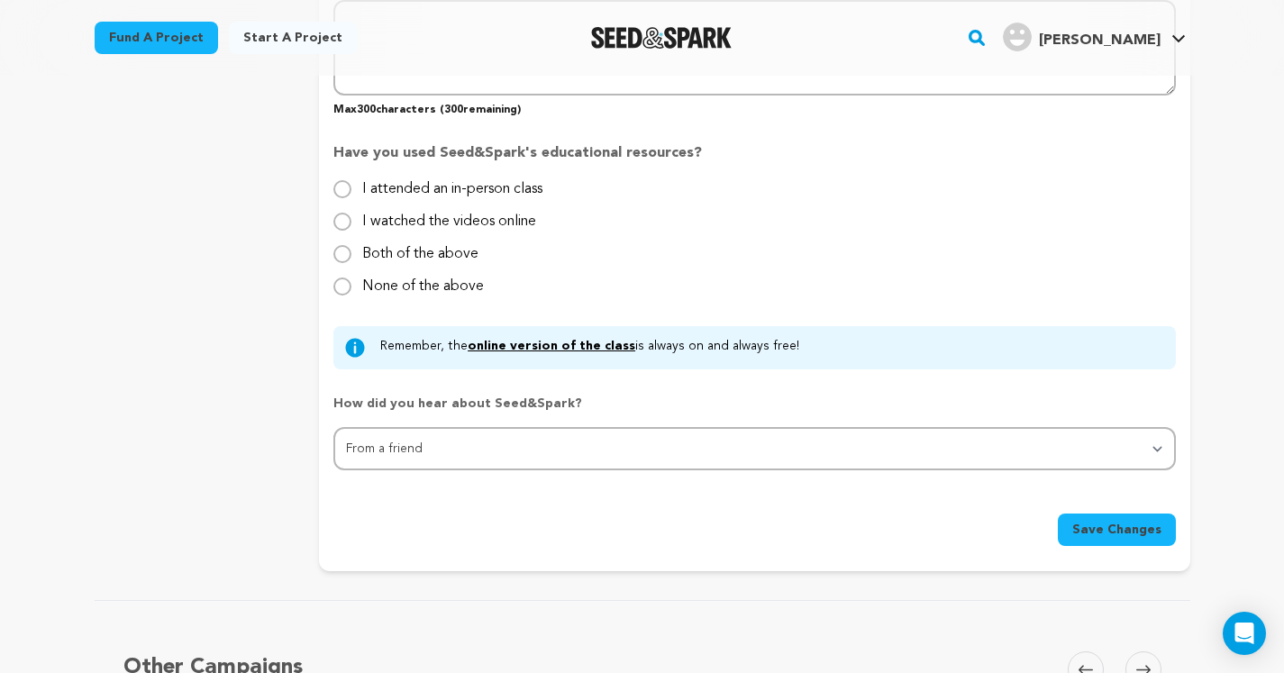
click at [542, 343] on link "online version of the class" at bounding box center [552, 346] width 168 height 13
click at [553, 1] on div "Fund a project Start a project Search" at bounding box center [642, 38] width 1153 height 76
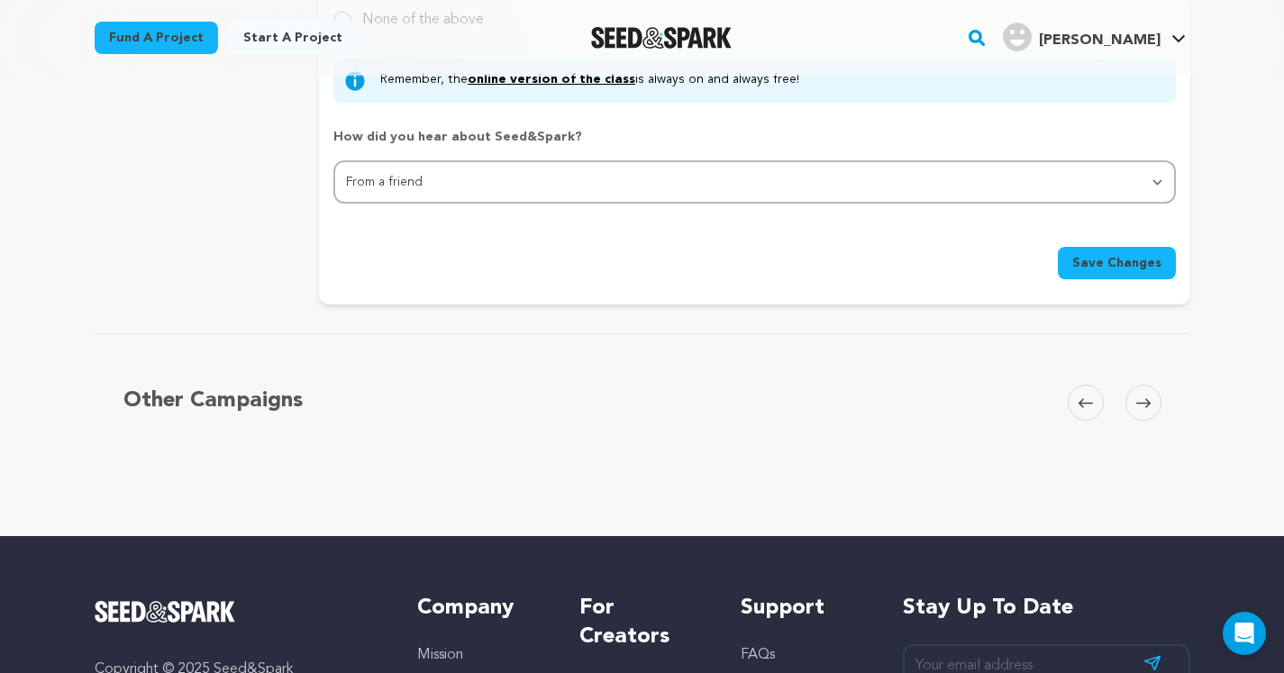
scroll to position [1886, 0]
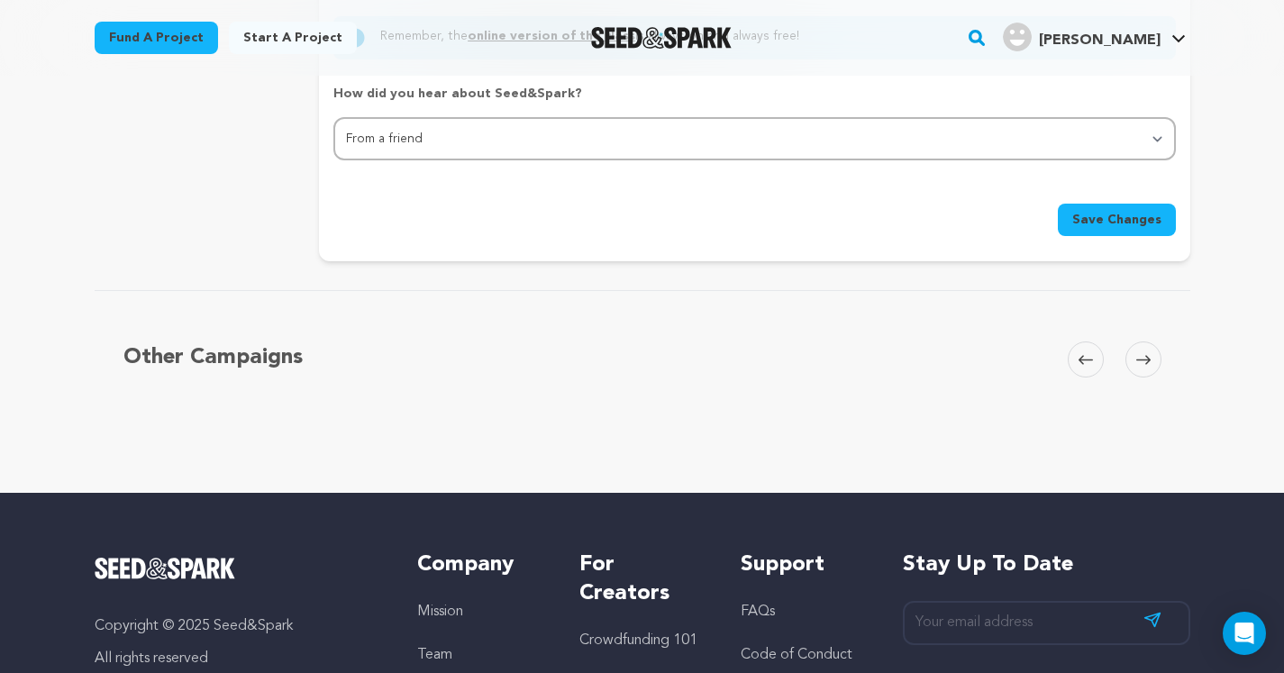
click at [1095, 223] on span "Save Changes" at bounding box center [1116, 220] width 89 height 18
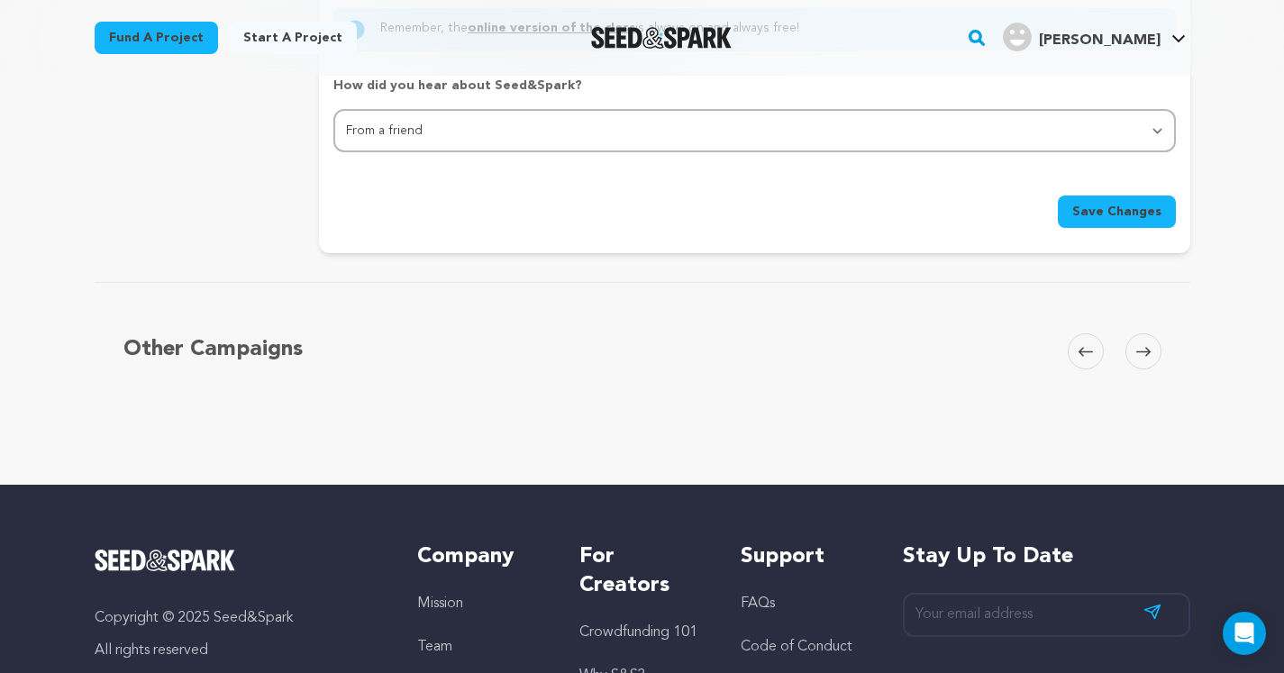
scroll to position [1852, 0]
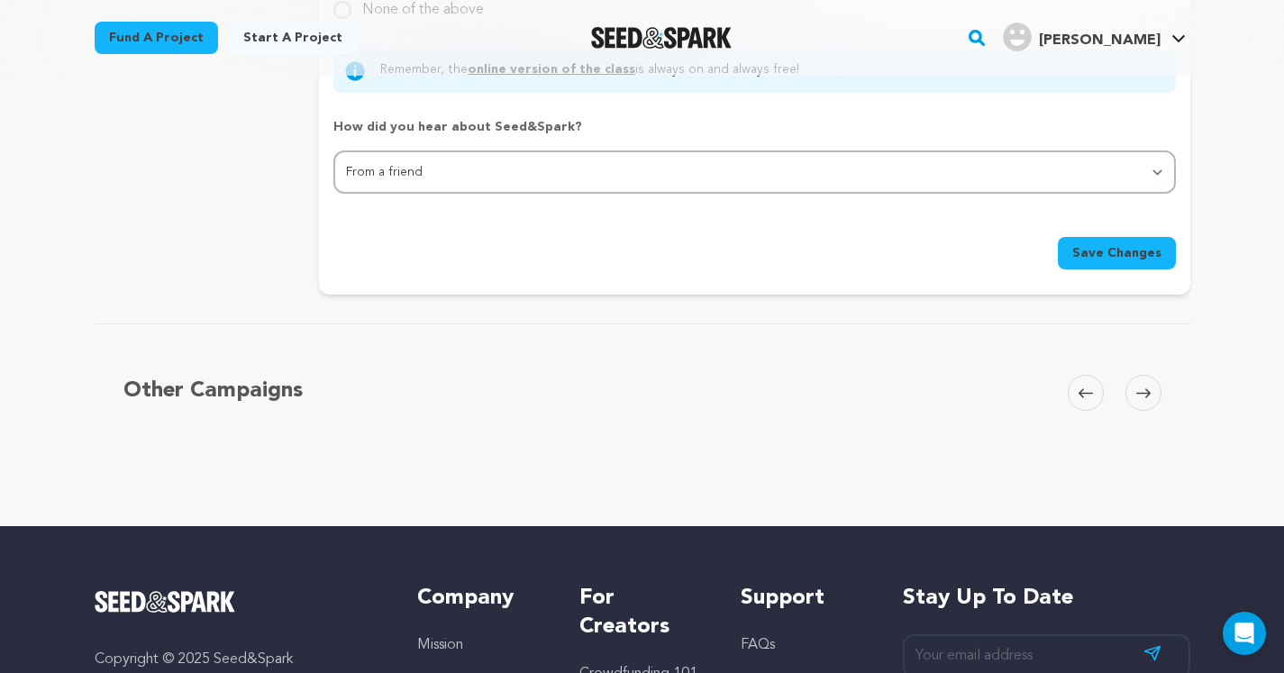
click at [1146, 382] on span at bounding box center [1143, 393] width 36 height 36
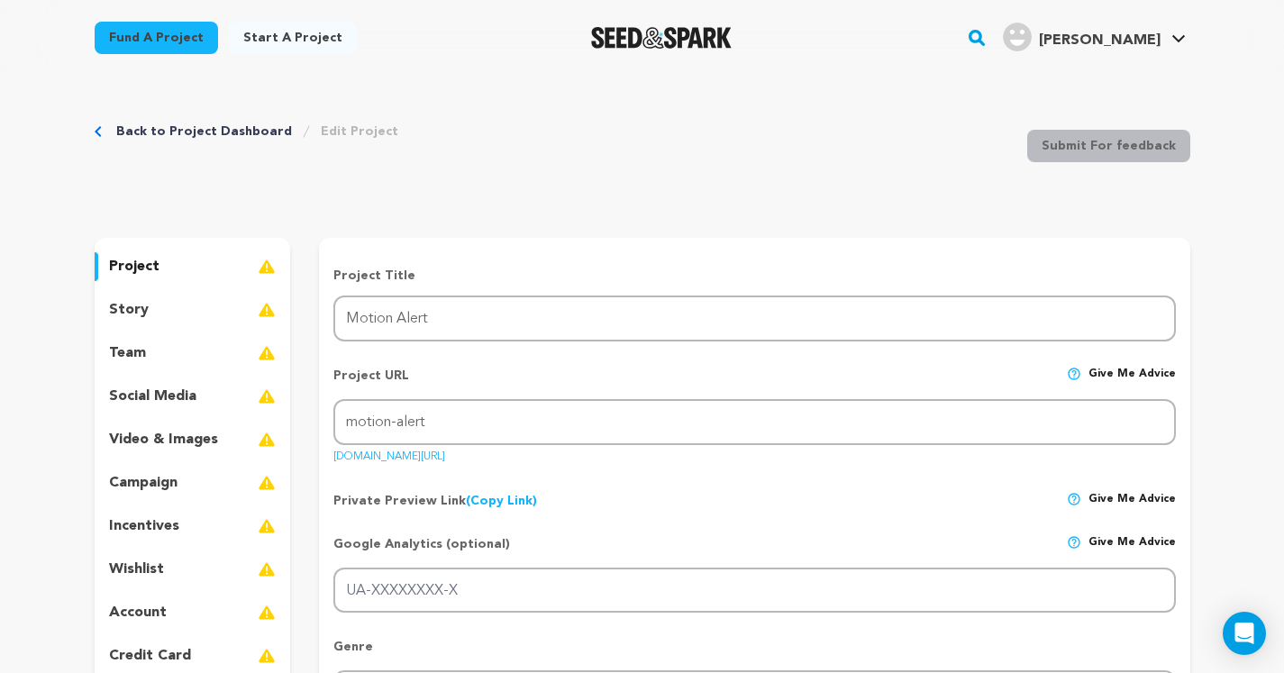
scroll to position [40, 0]
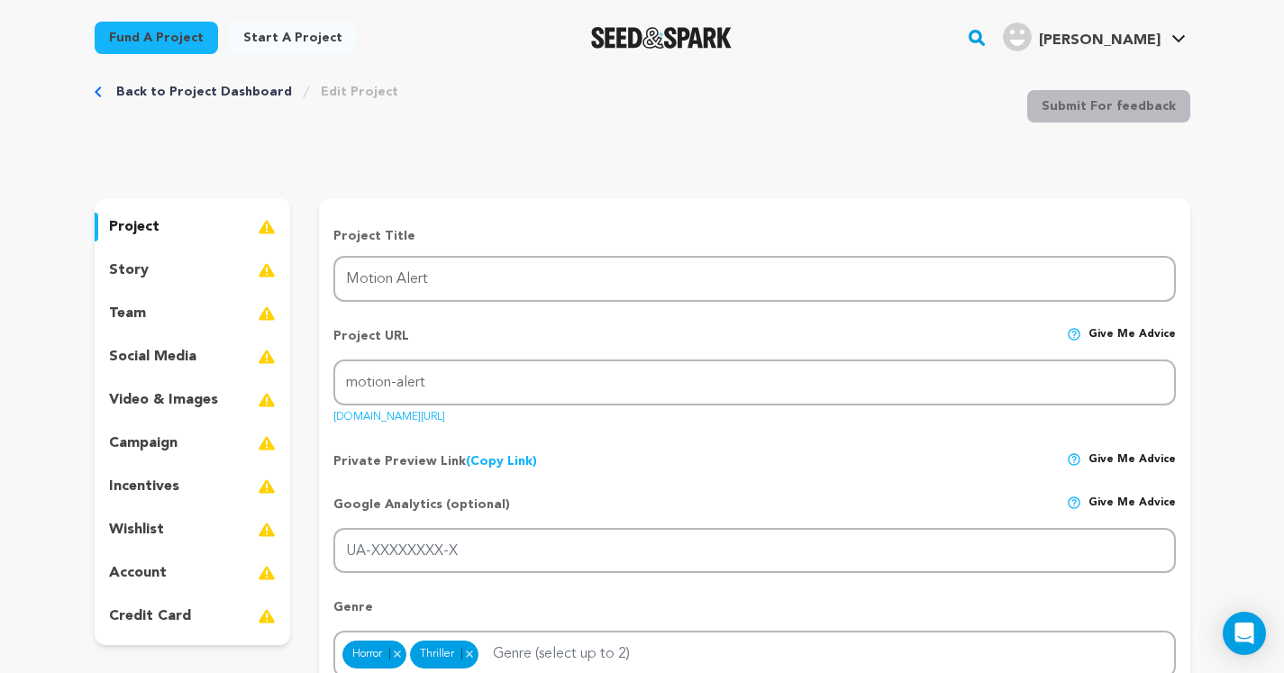
click at [151, 267] on div "story" at bounding box center [193, 270] width 196 height 29
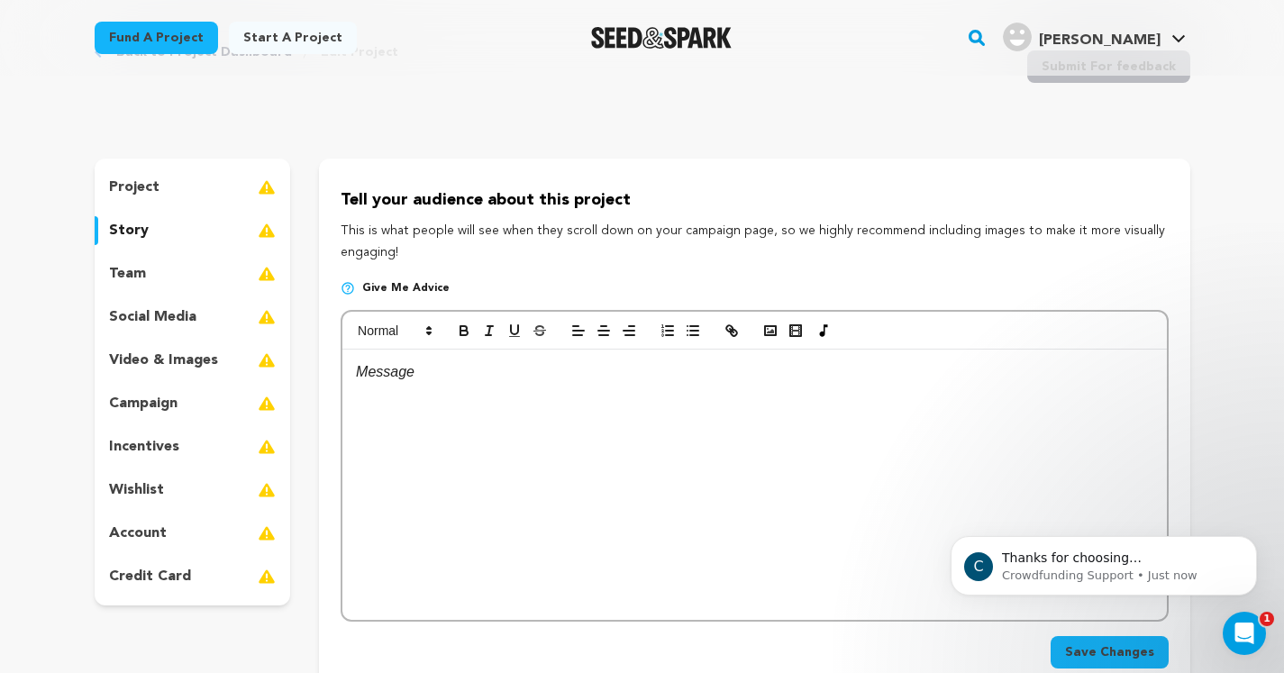
click at [245, 282] on div "team" at bounding box center [193, 273] width 196 height 29
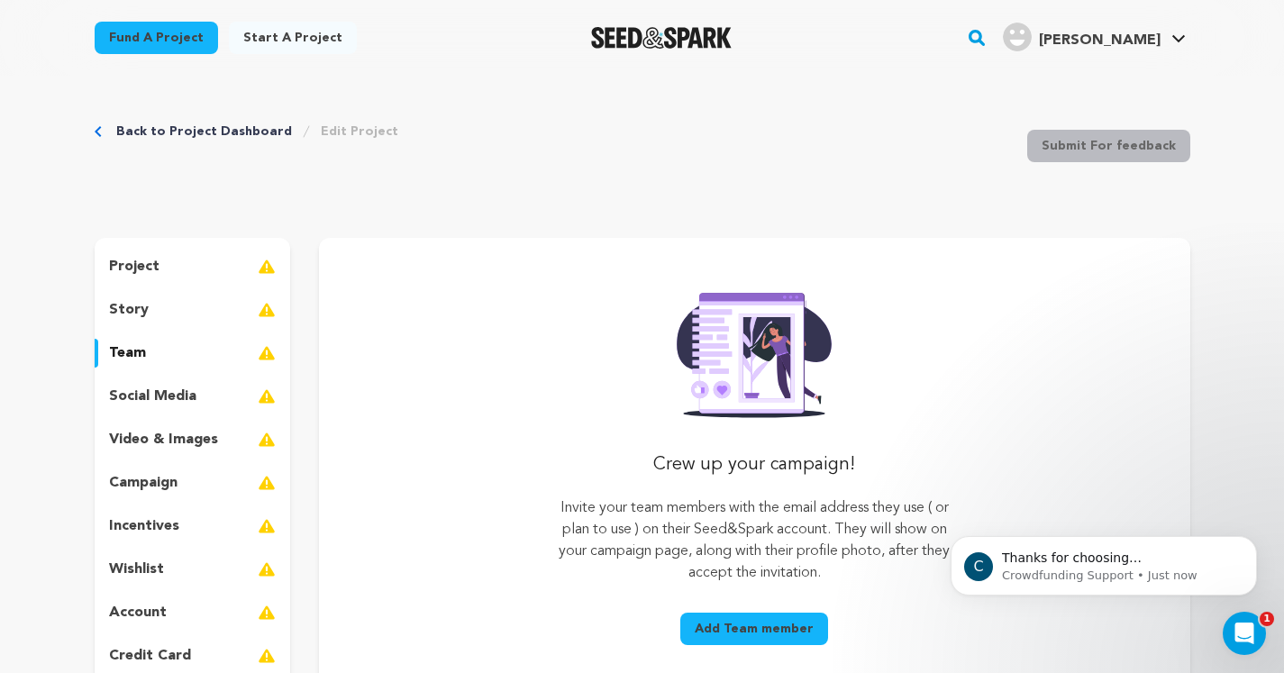
click at [204, 399] on div "social media" at bounding box center [193, 396] width 196 height 29
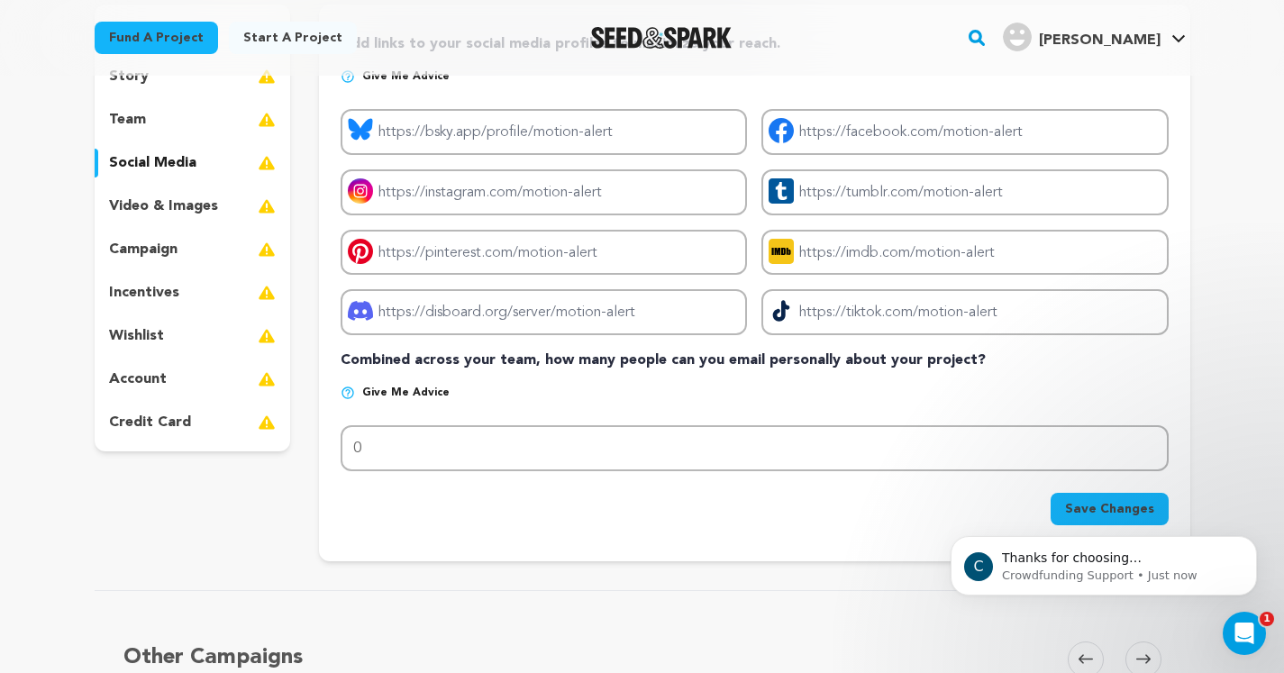
scroll to position [256, 0]
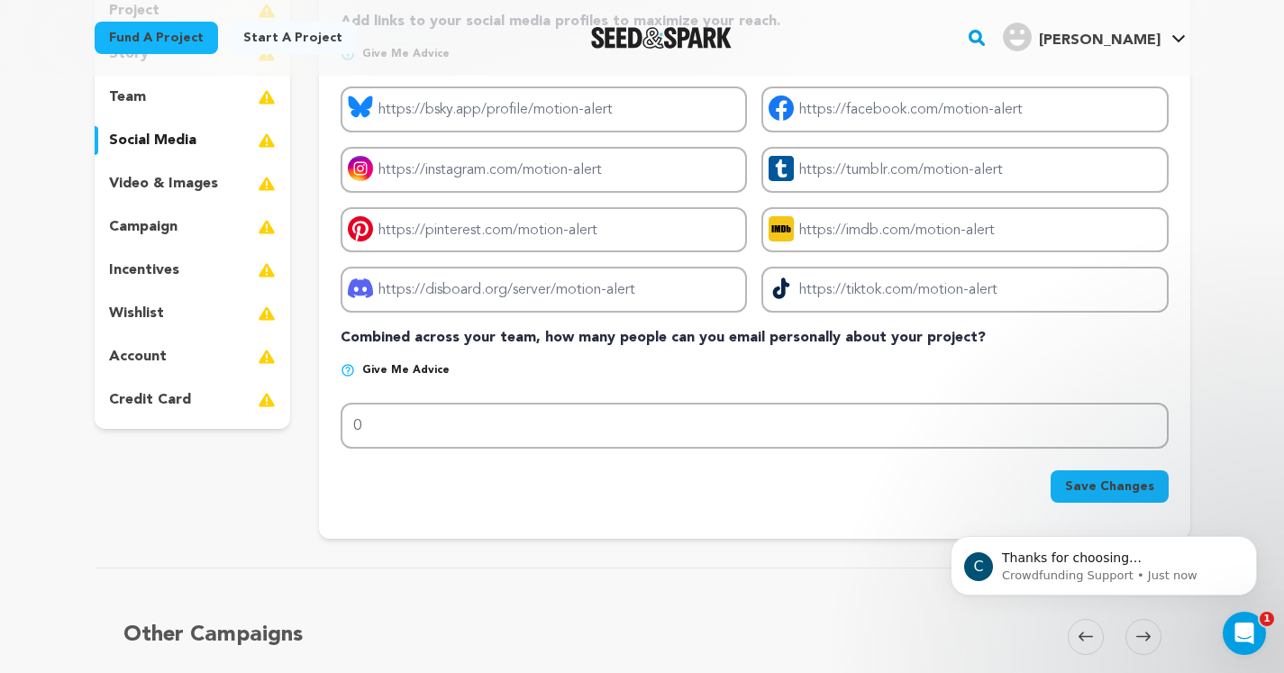
click at [475, 367] on p "Give me advice" at bounding box center [754, 377] width 827 height 29
click at [170, 181] on p "video & images" at bounding box center [163, 184] width 109 height 22
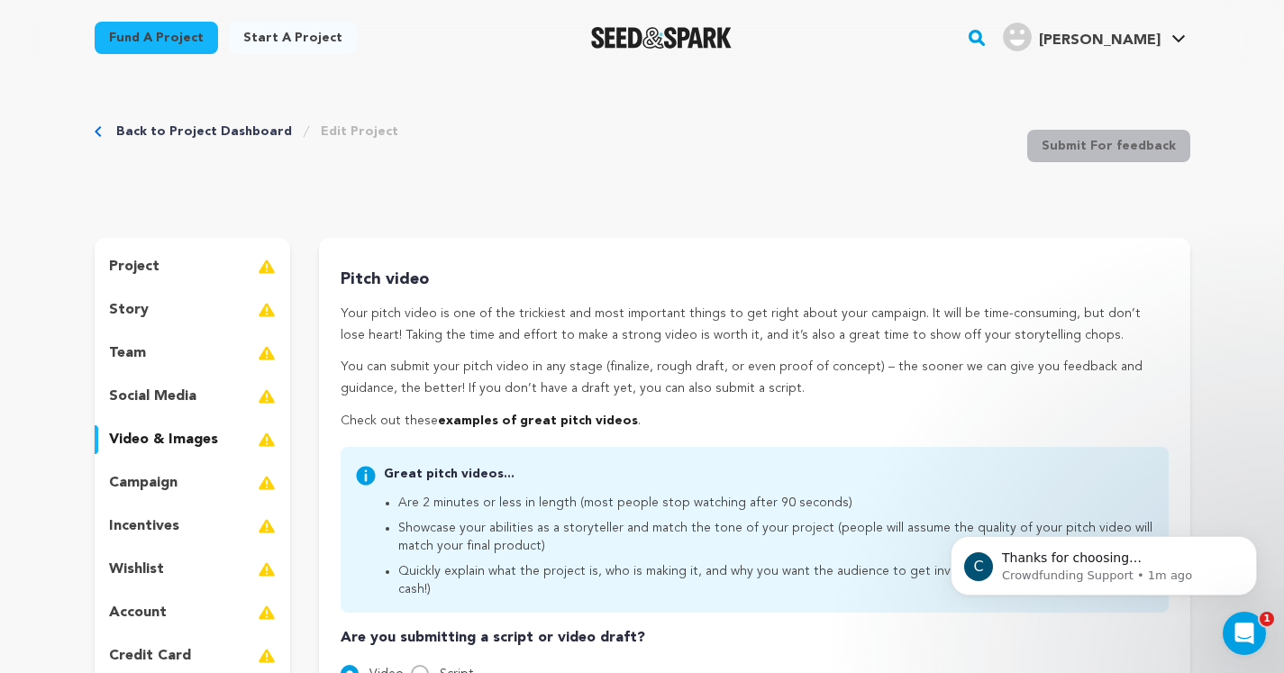
scroll to position [161, 0]
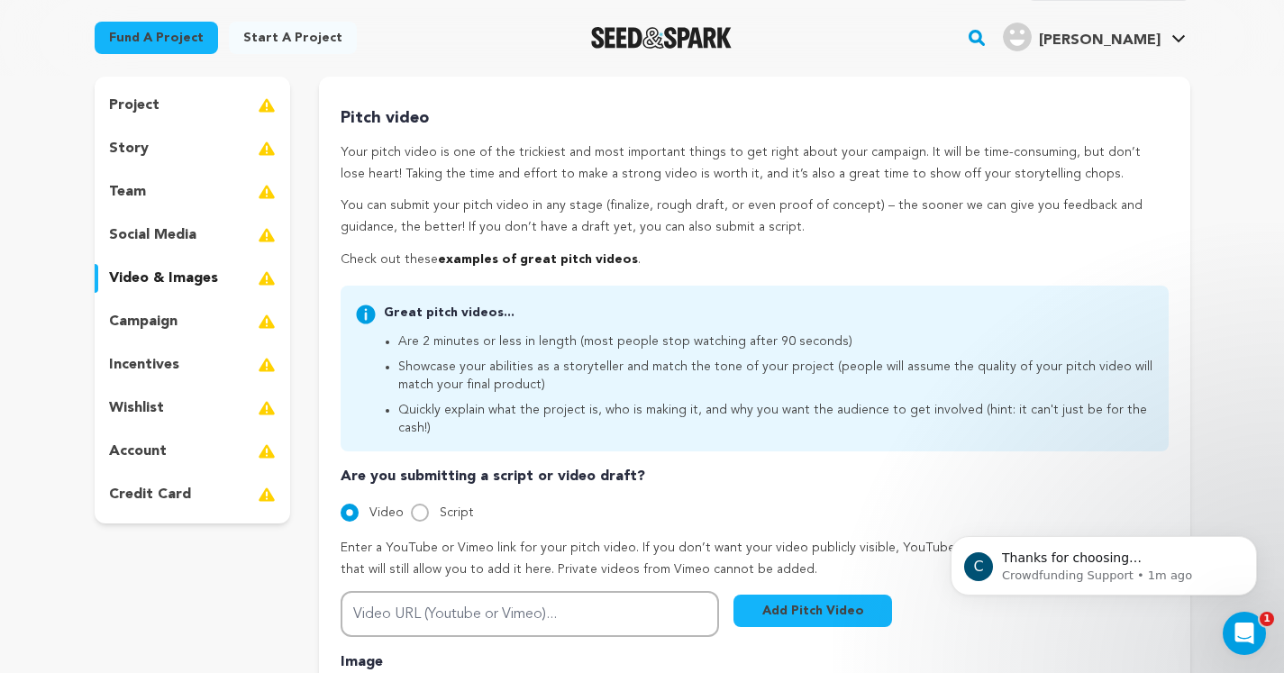
click at [193, 317] on div "campaign" at bounding box center [193, 321] width 196 height 29
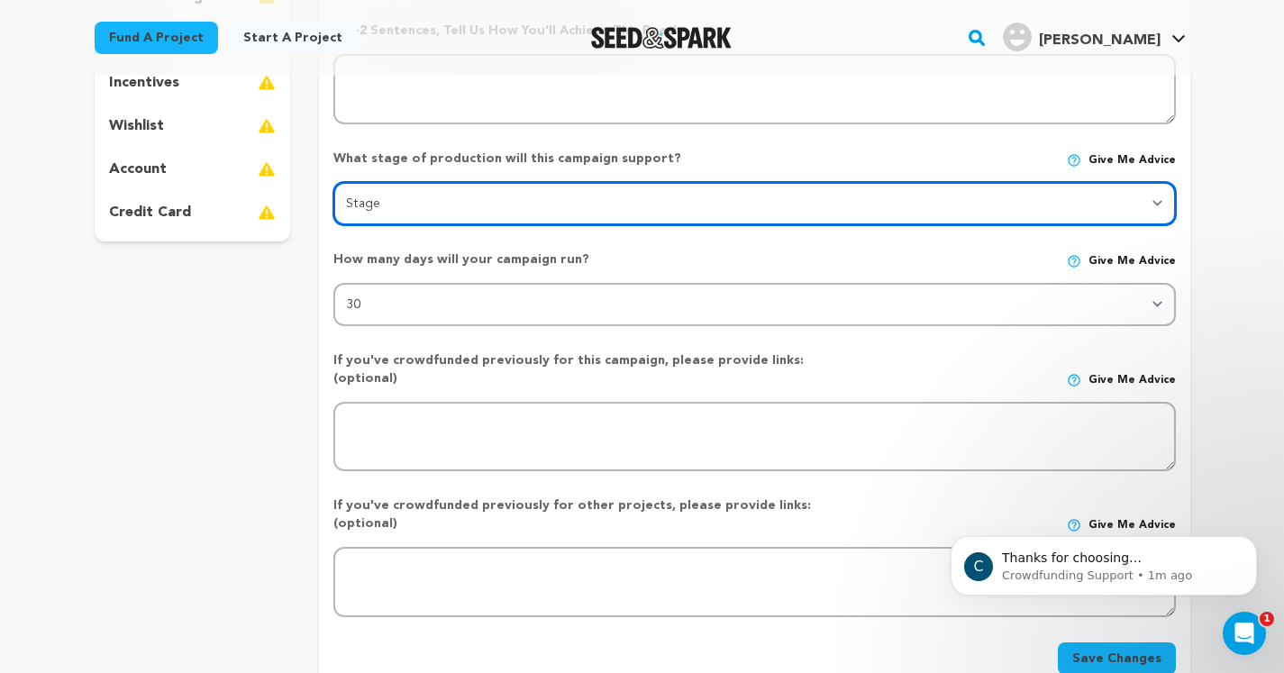
scroll to position [452, 0]
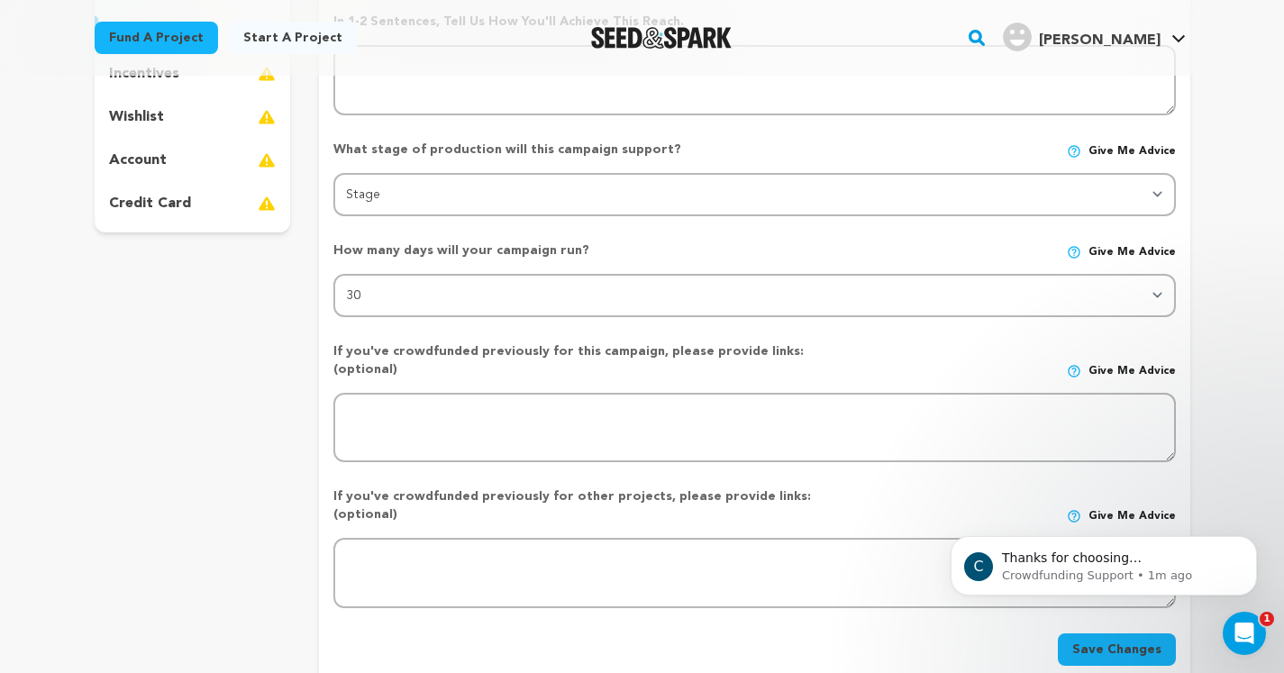
click at [739, 232] on div "How many days will your campaign run? Give me advice 30 45 60" at bounding box center [754, 272] width 842 height 90
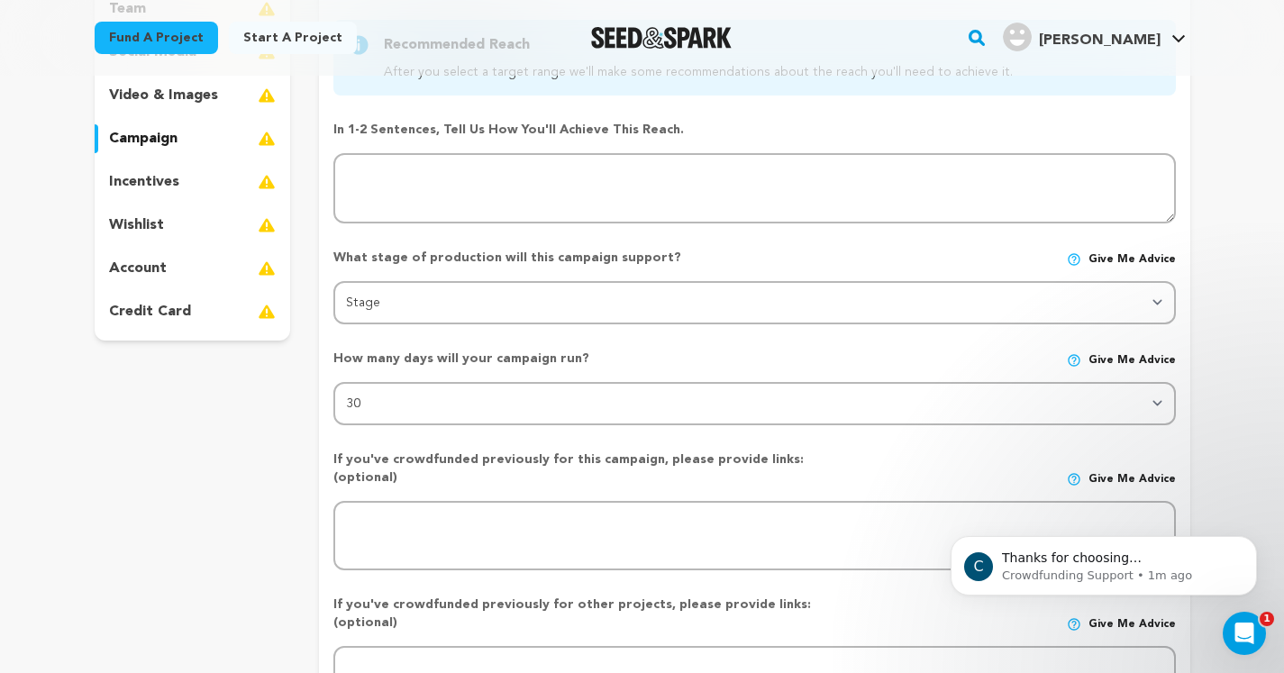
scroll to position [340, 0]
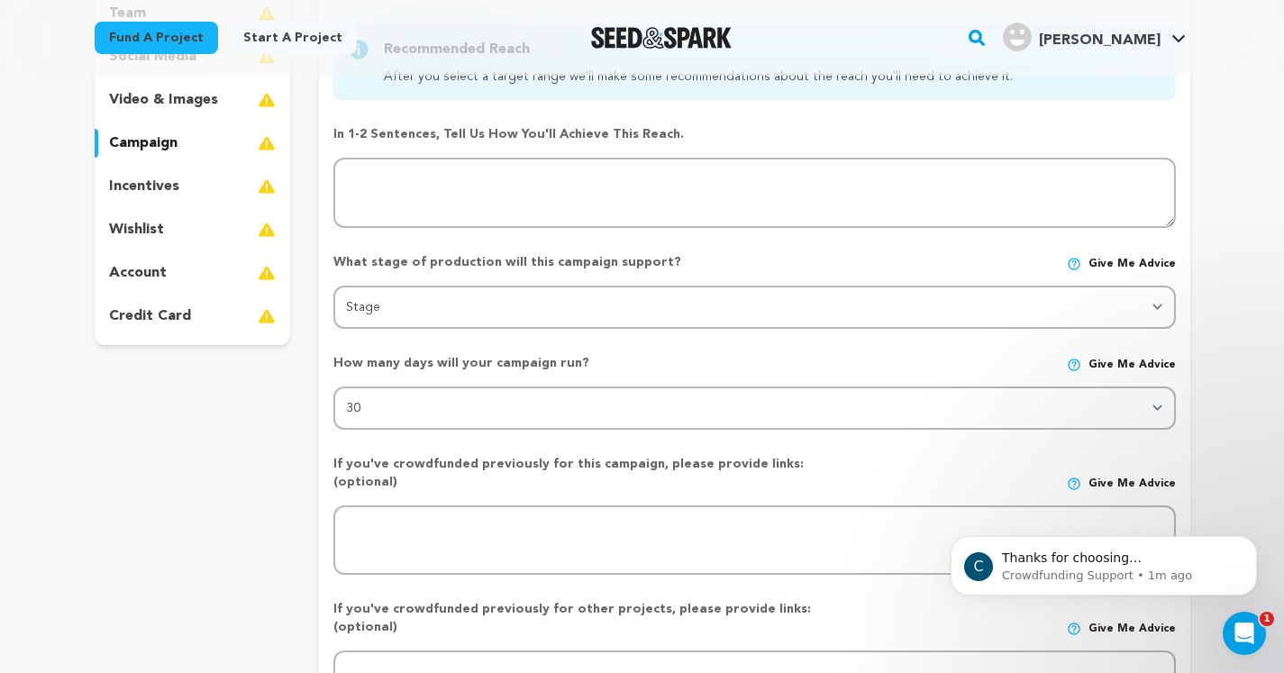
click at [175, 182] on p "incentives" at bounding box center [144, 187] width 70 height 22
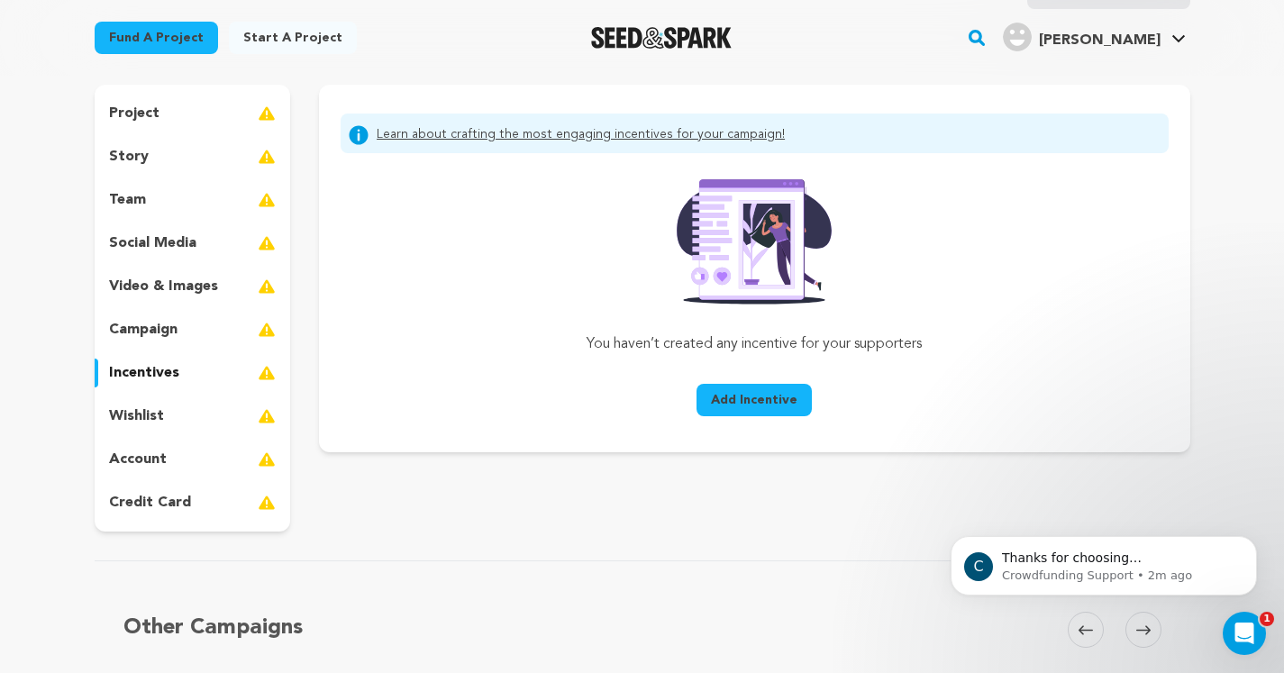
scroll to position [138, 0]
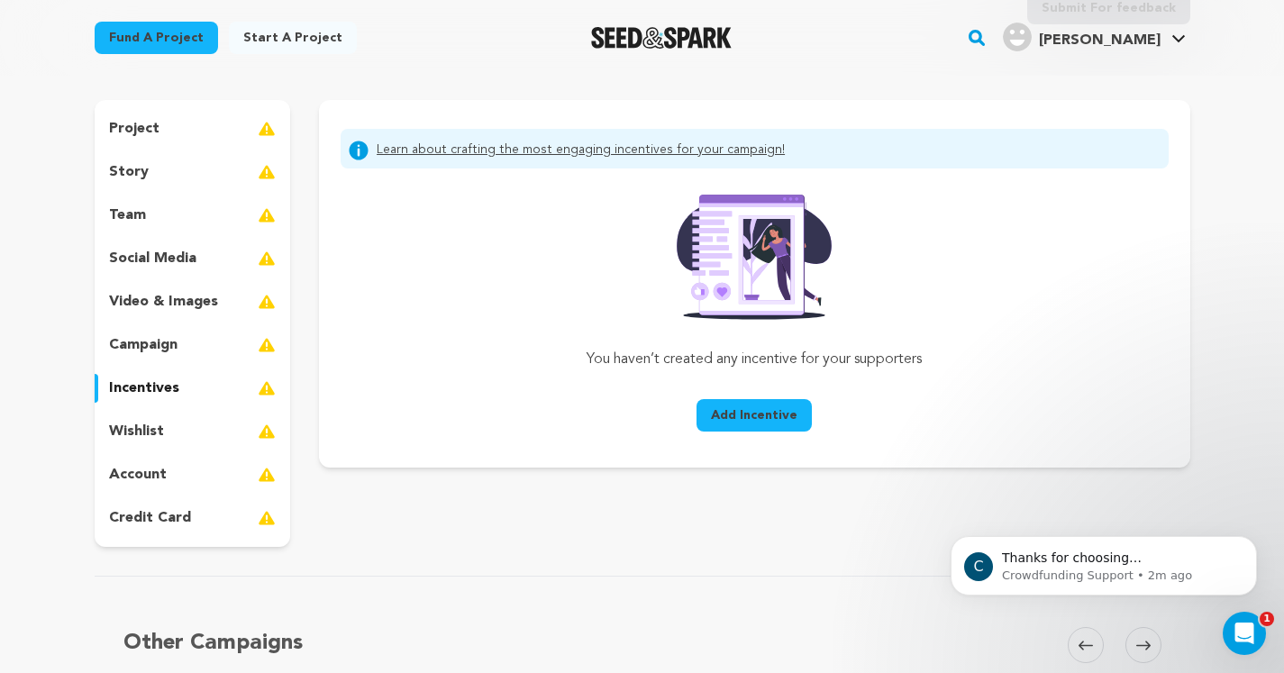
click at [174, 422] on div "wishlist" at bounding box center [193, 431] width 196 height 29
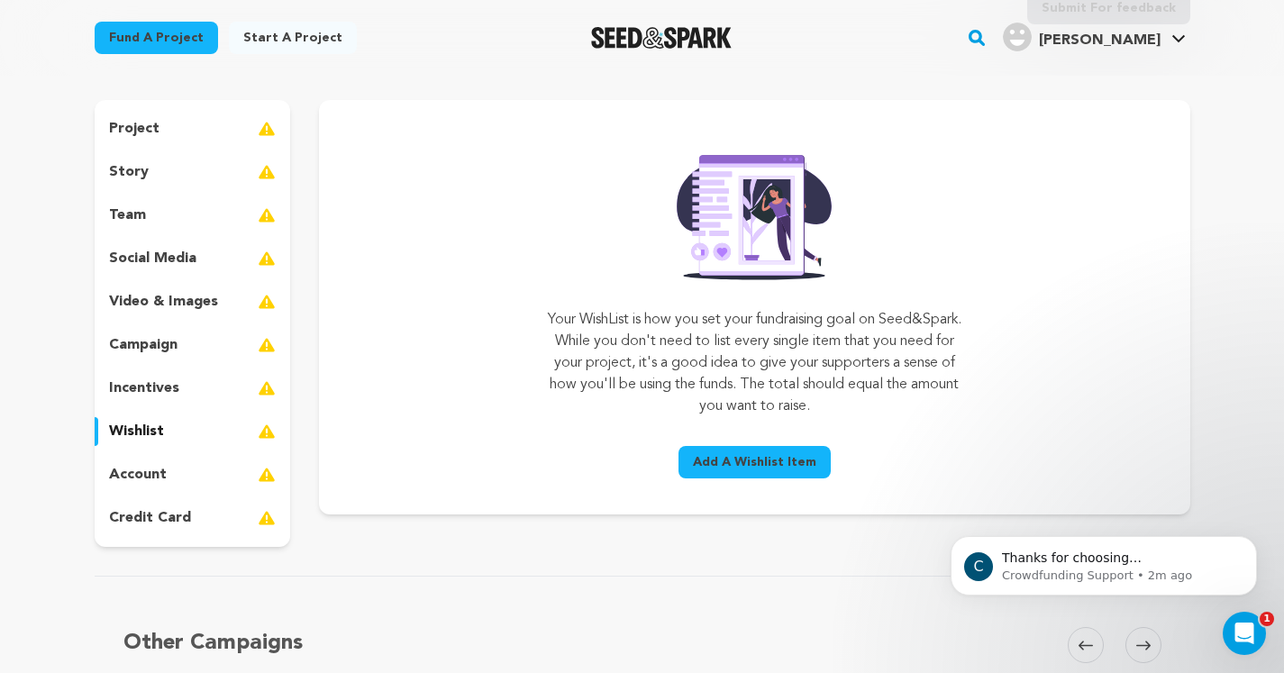
drag, startPoint x: 584, startPoint y: 323, endPoint x: 942, endPoint y: 412, distance: 369.5
click at [942, 412] on p "Your WishList is how you set your fundraising goal on Seed&Spark. While you don…" at bounding box center [755, 363] width 414 height 108
copy p "Your WishList is how you set your fundraising goal on Seed&Spark. While you don…"
click at [187, 460] on div "account" at bounding box center [193, 474] width 196 height 29
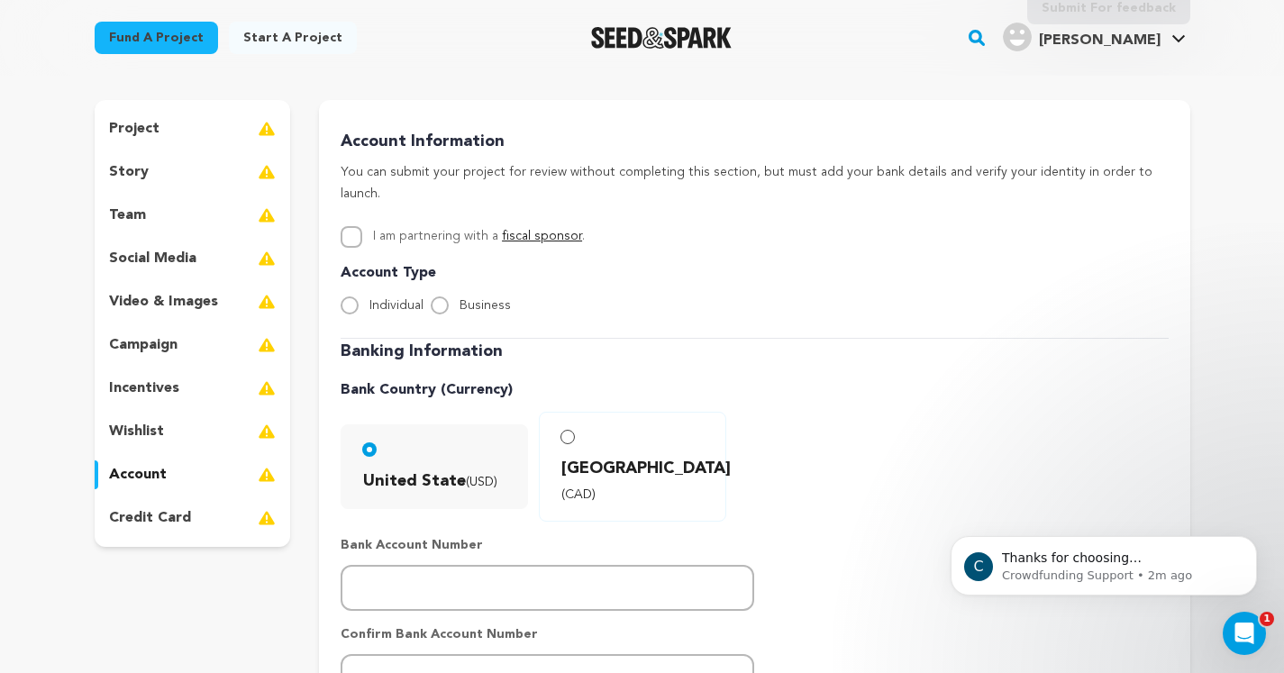
click at [153, 521] on p "credit card" at bounding box center [150, 518] width 82 height 22
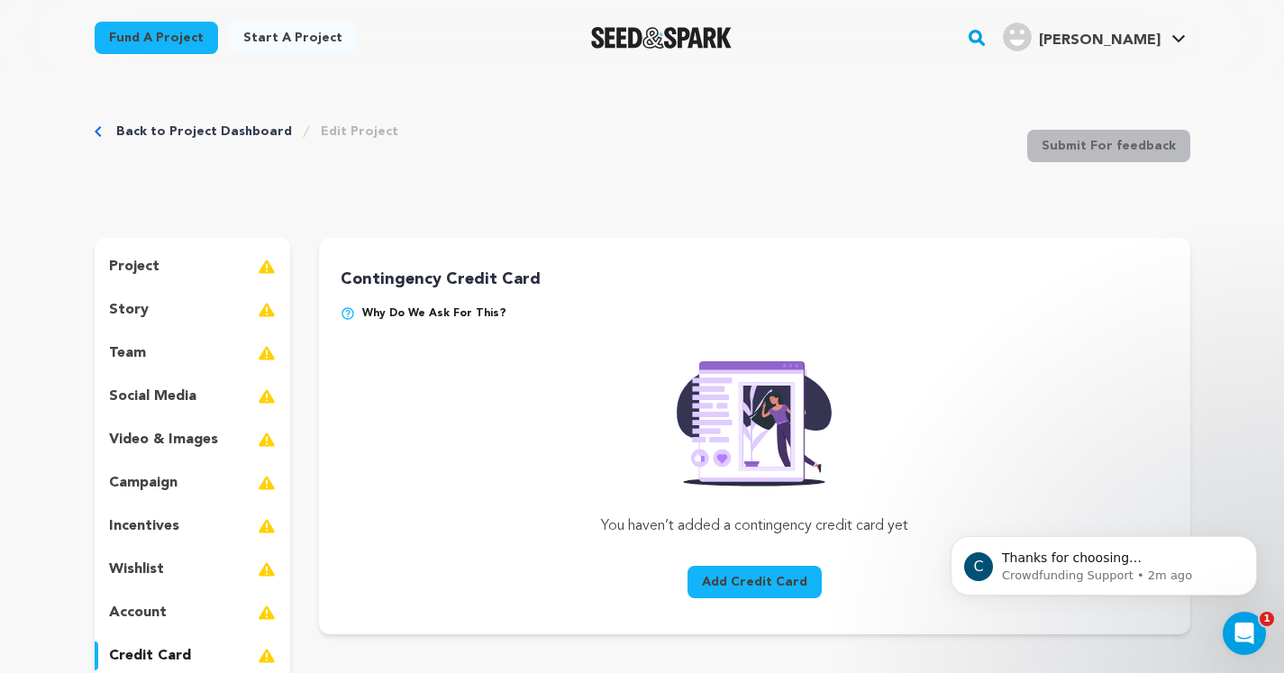
click at [170, 272] on div "project" at bounding box center [193, 266] width 196 height 29
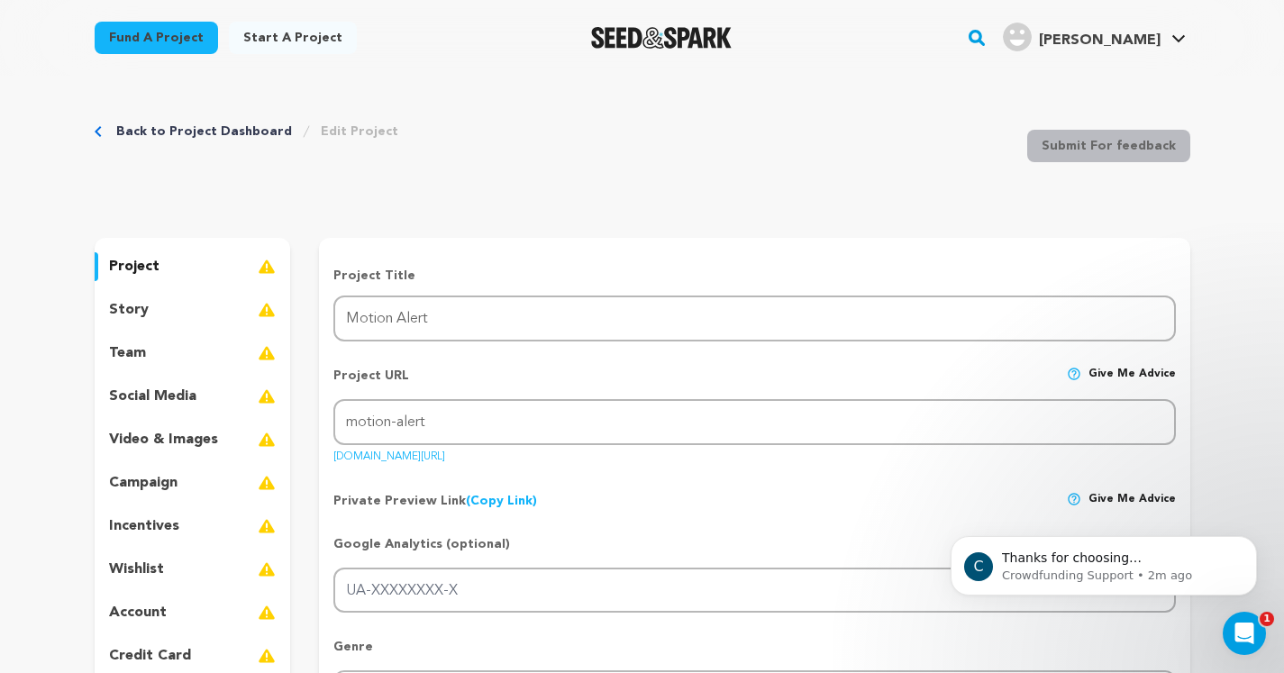
drag, startPoint x: 587, startPoint y: 240, endPoint x: 567, endPoint y: 272, distance: 38.0
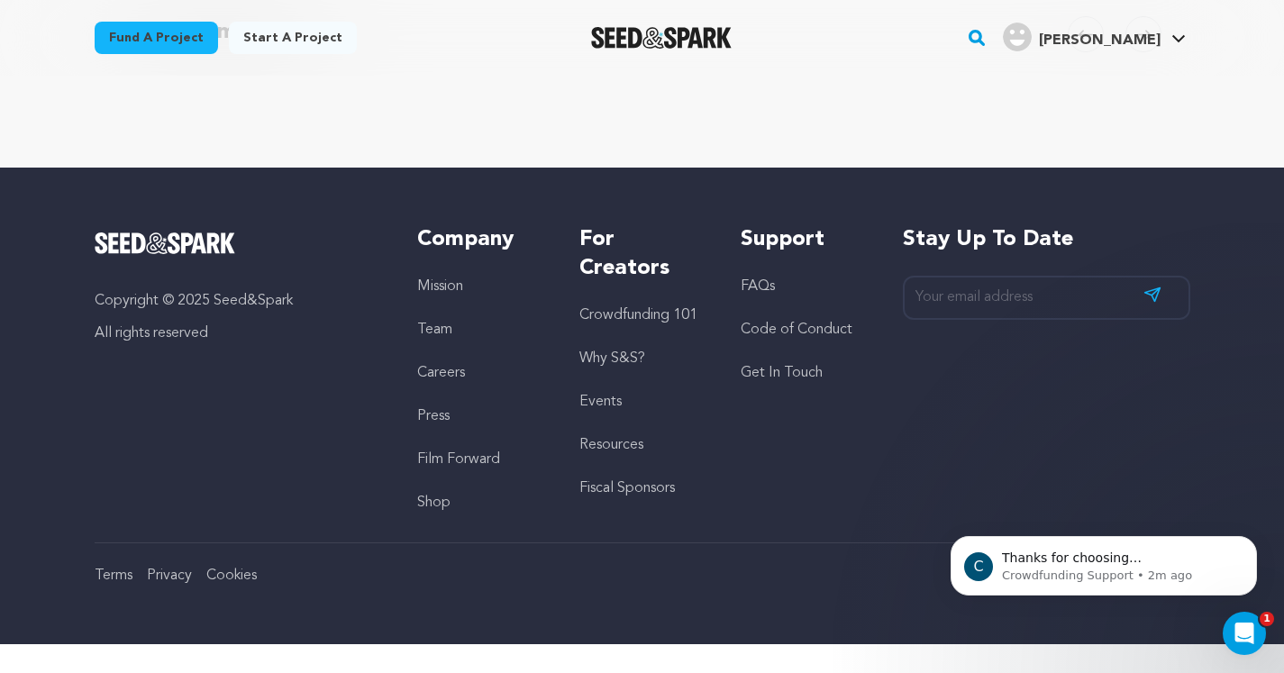
click at [565, 310] on div "Copyright © 2025 Seed&Spark All rights reserved Company Mission Team Careers Pr…" at bounding box center [643, 369] width 1096 height 288
